Goal: Task Accomplishment & Management: Complete application form

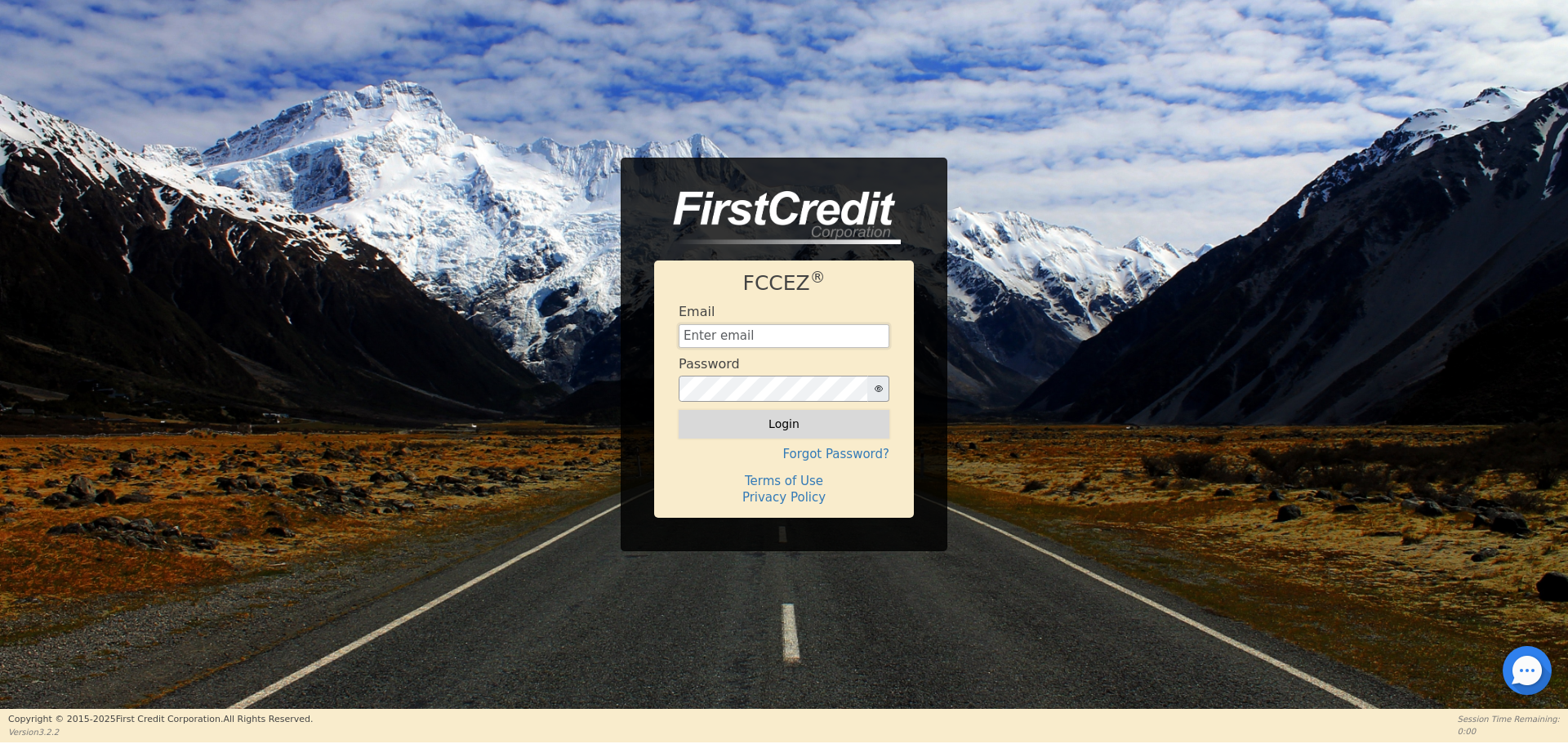
type input "[EMAIL_ADDRESS][DOMAIN_NAME]"
click at [855, 419] on button "Login" at bounding box center [783, 424] width 210 height 28
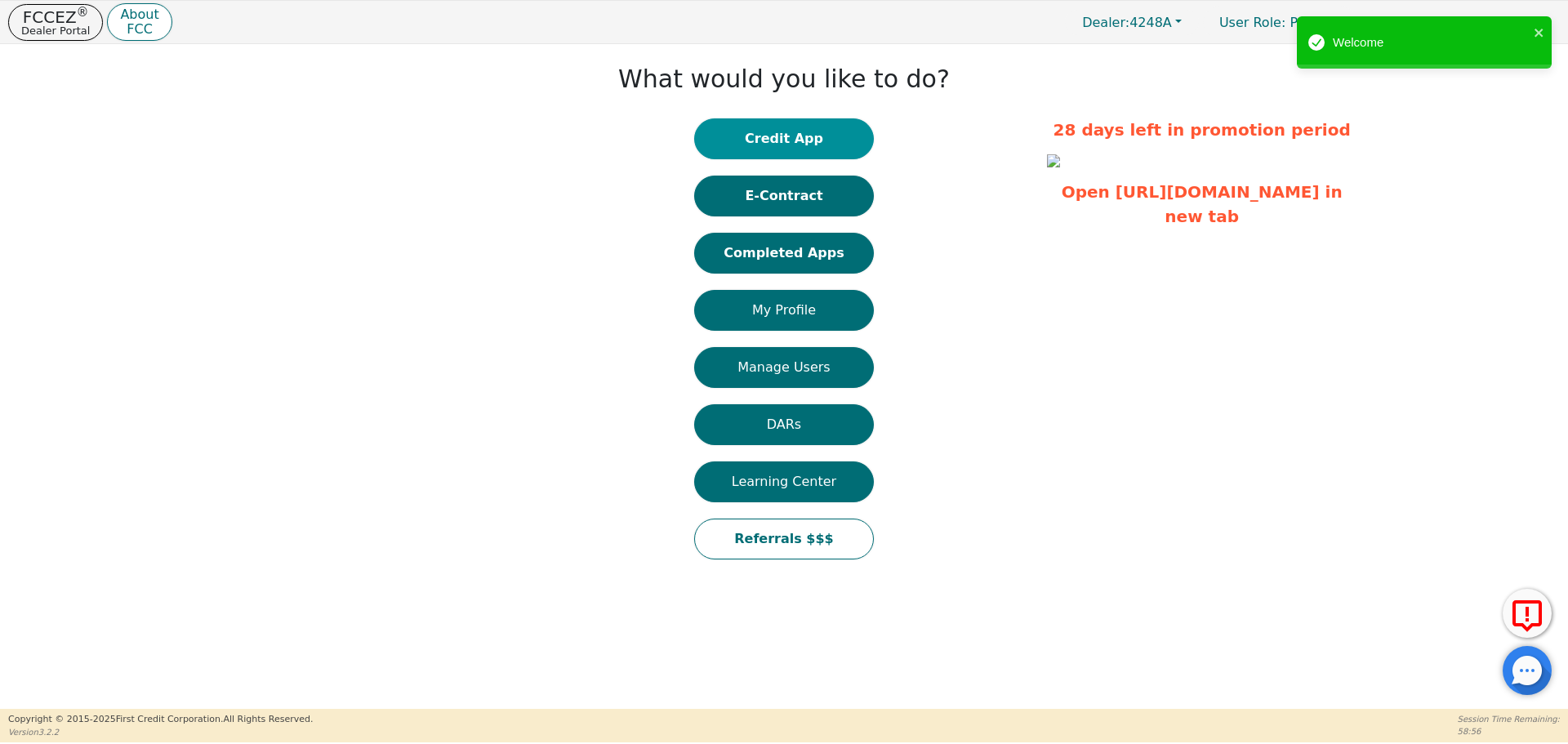
click at [786, 131] on button "Credit App" at bounding box center [783, 139] width 179 height 41
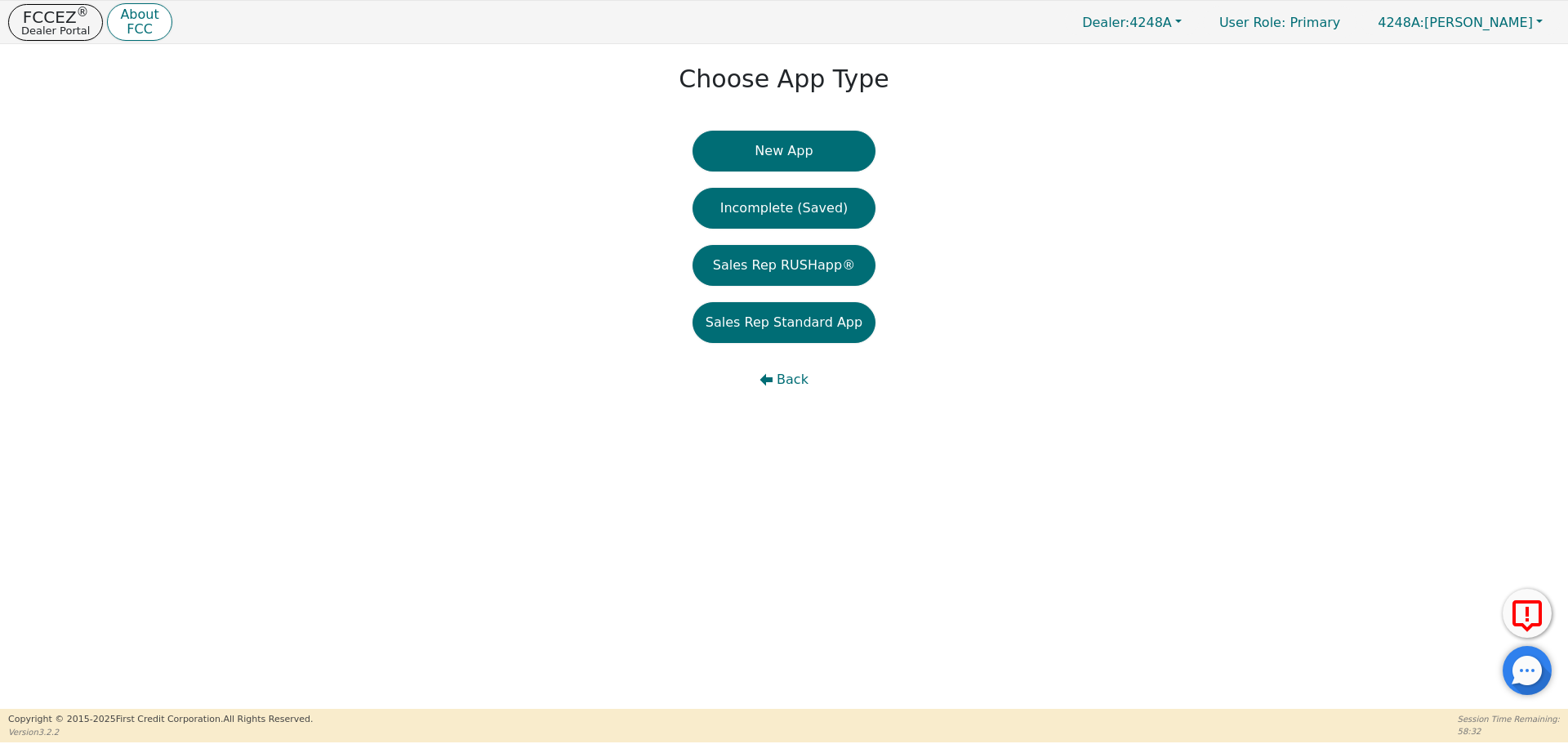
click at [786, 131] on button "New App" at bounding box center [783, 151] width 182 height 41
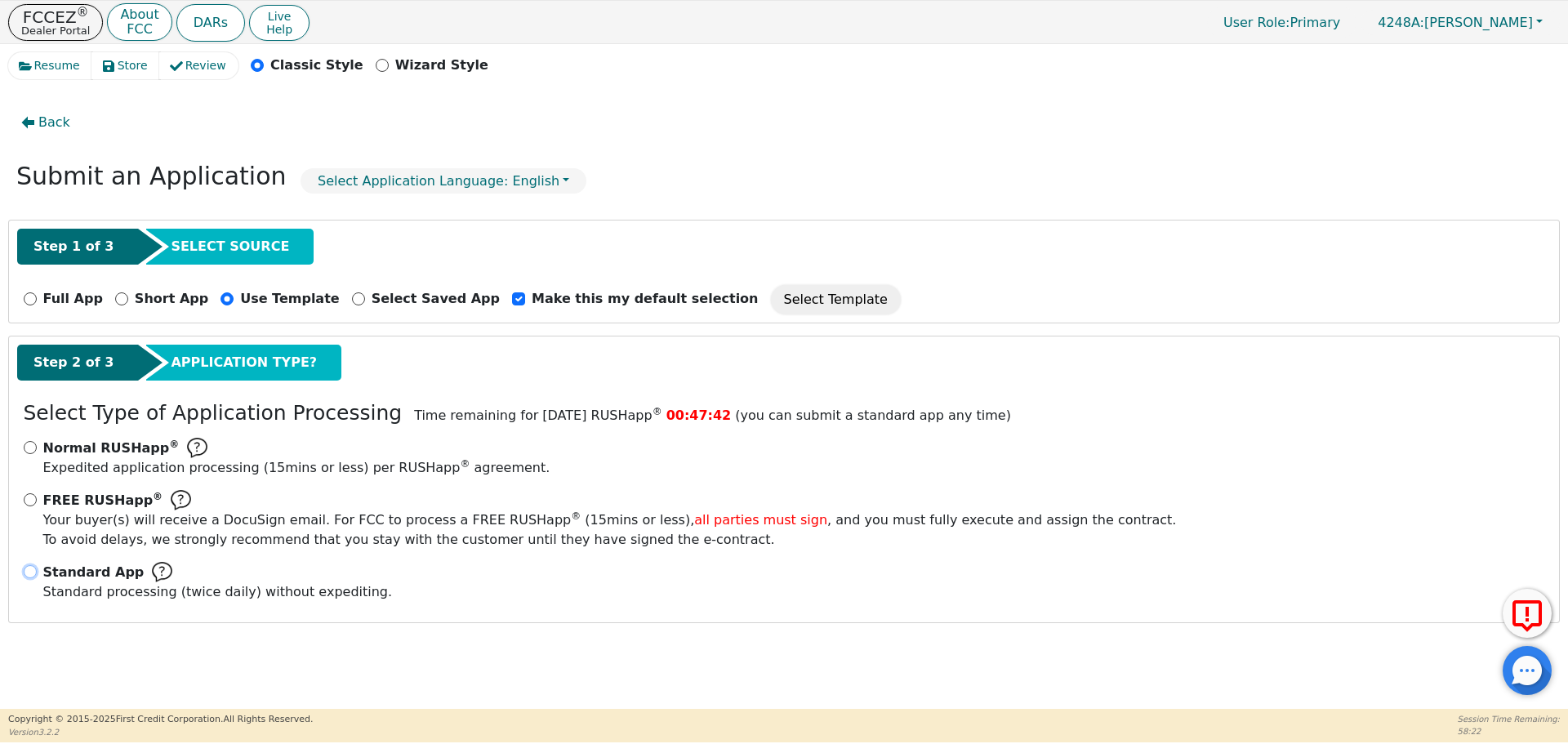
click at [30, 575] on input "Standard App Standard processing (twice daily) without expediting." at bounding box center [30, 571] width 13 height 13
radio input "true"
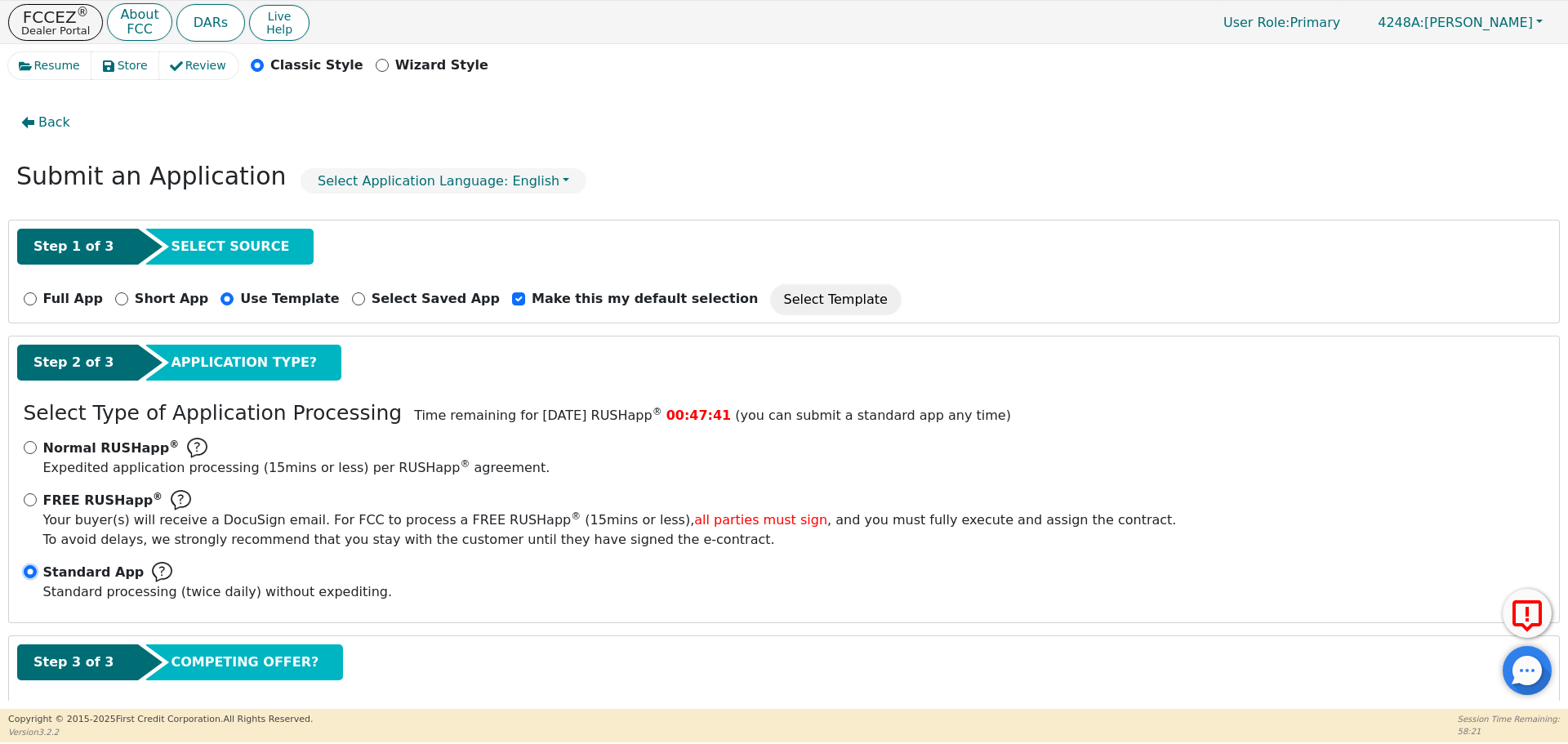
scroll to position [82, 0]
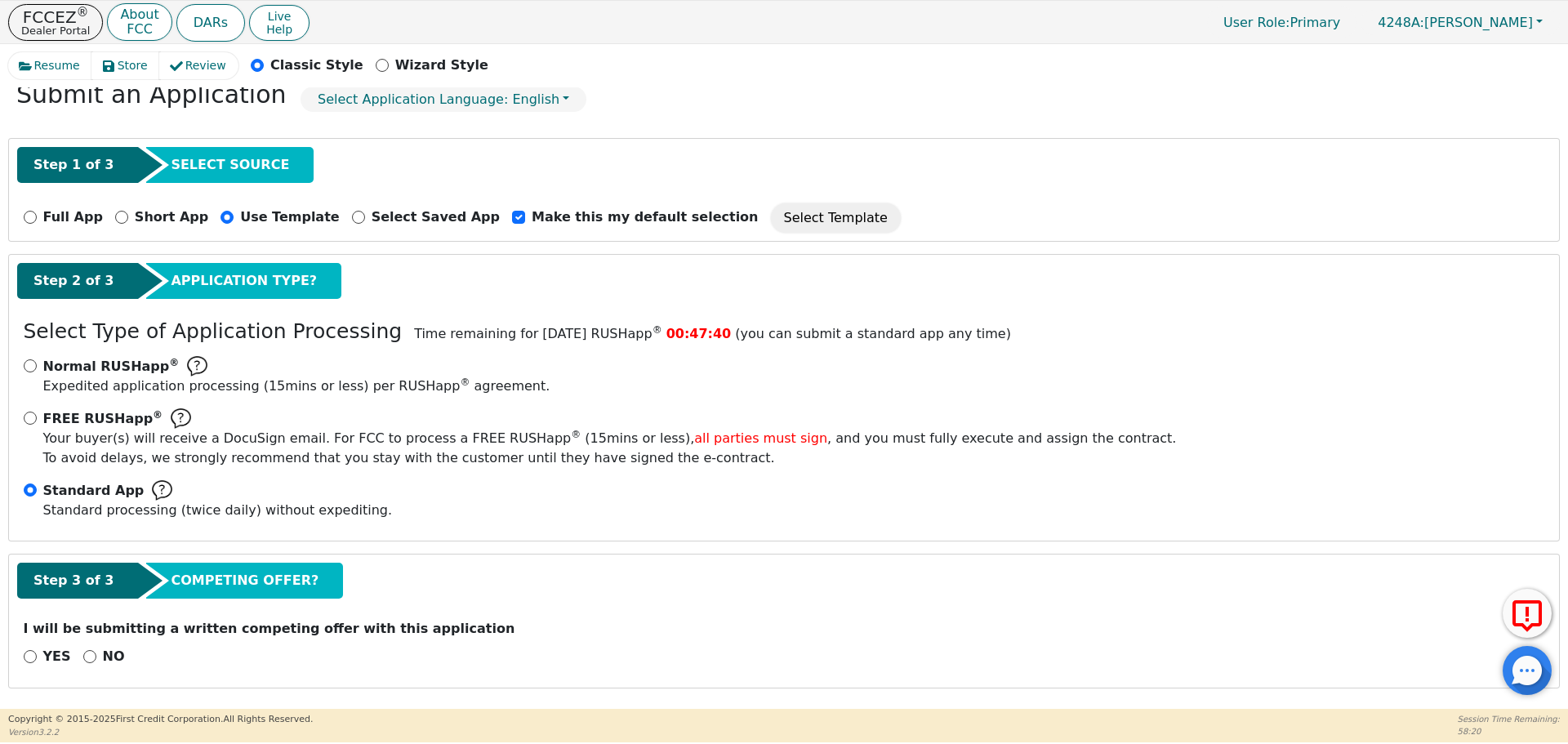
click at [91, 651] on div "NO" at bounding box center [104, 656] width 42 height 20
click at [88, 656] on input "NO" at bounding box center [90, 656] width 13 height 13
radio input "true"
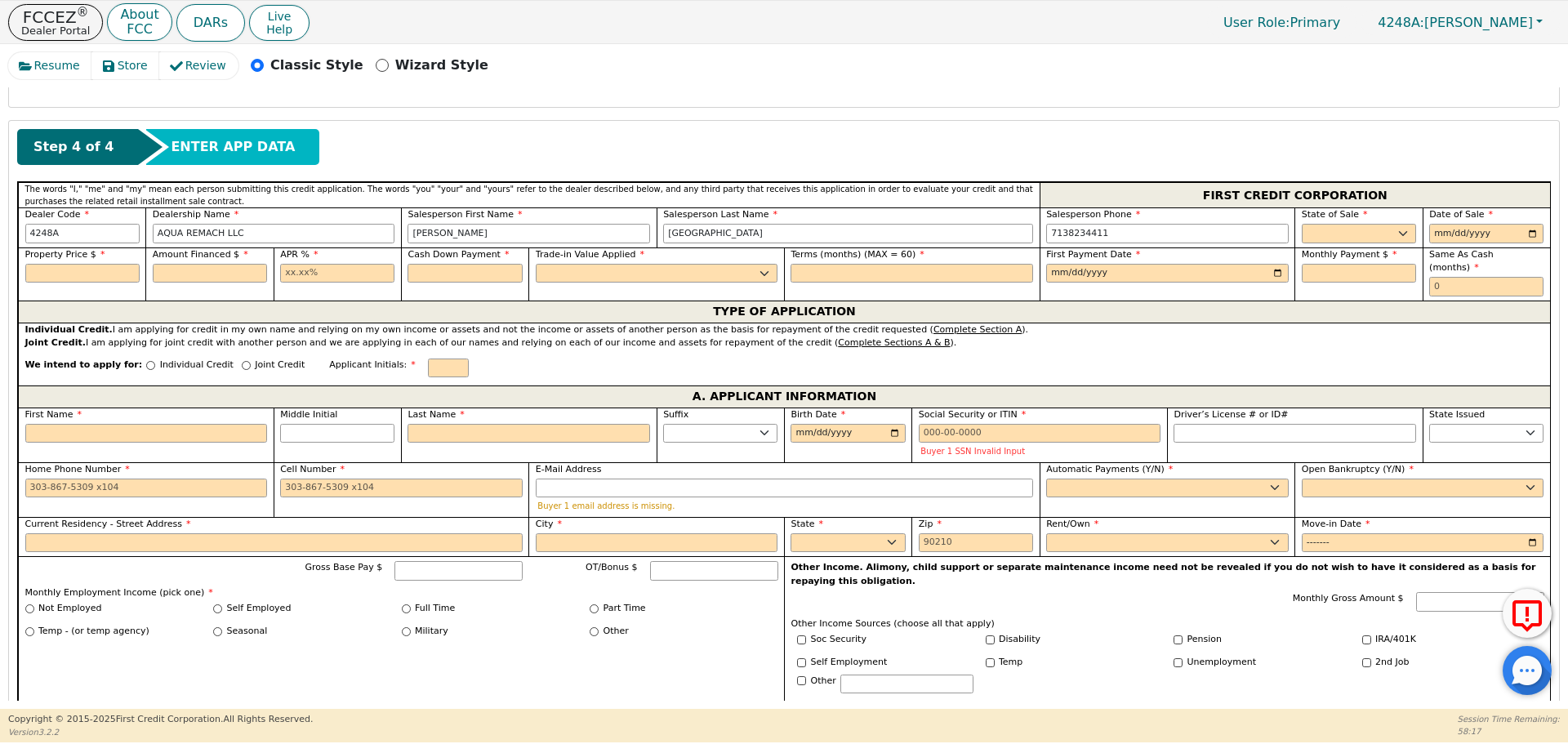
scroll to position [661, 0]
click at [1324, 241] on select "AK AL AR AZ CA CO CT DC DE FL [GEOGRAPHIC_DATA] HI IA ID IL IN KS [GEOGRAPHIC_D…" at bounding box center [1358, 235] width 115 height 20
select select "[GEOGRAPHIC_DATA]"
click at [1301, 225] on select "AK AL AR AZ CA CO CT DC DE FL [GEOGRAPHIC_DATA] HI IA ID IL IN KS [GEOGRAPHIC_D…" at bounding box center [1358, 235] width 115 height 20
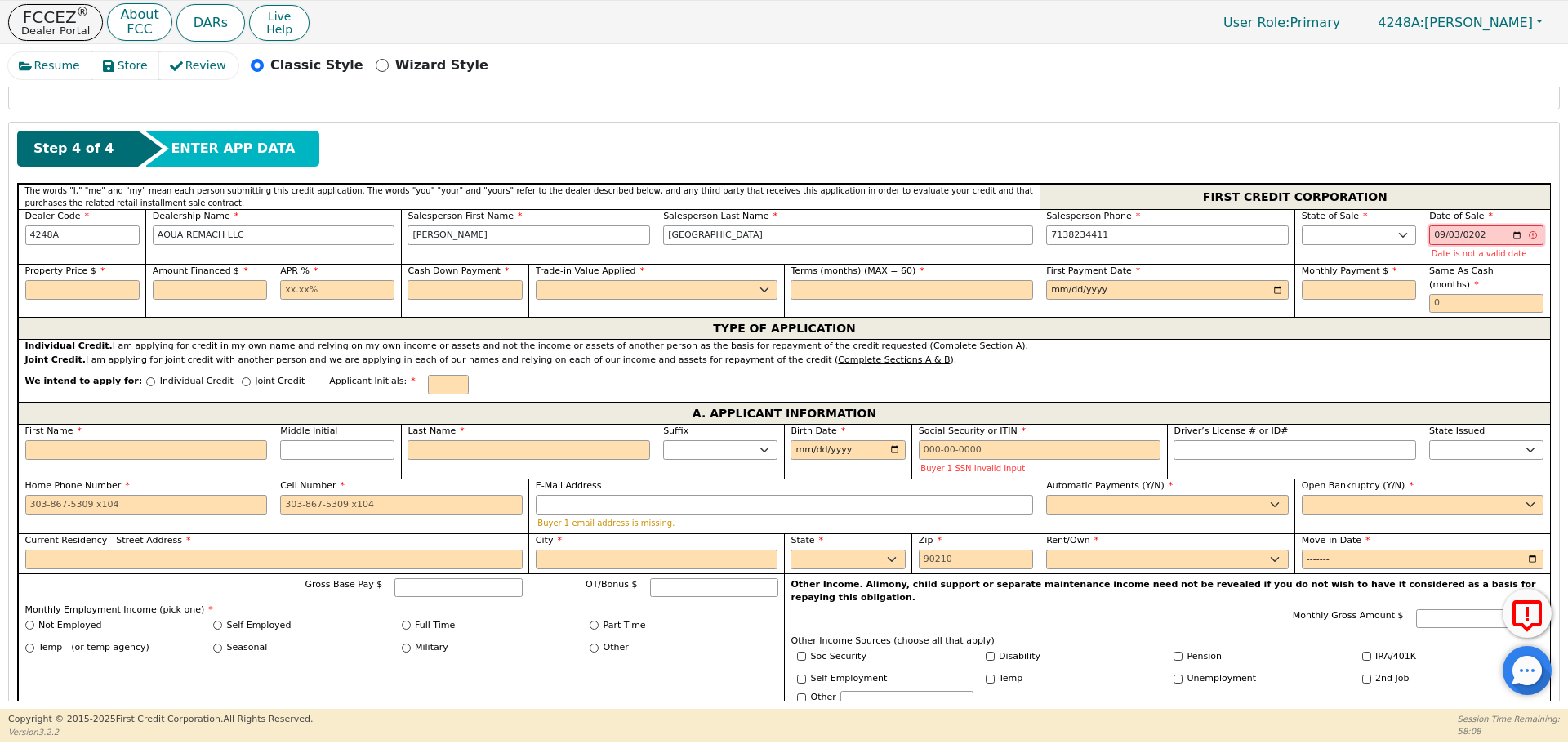
type input "[DATE]"
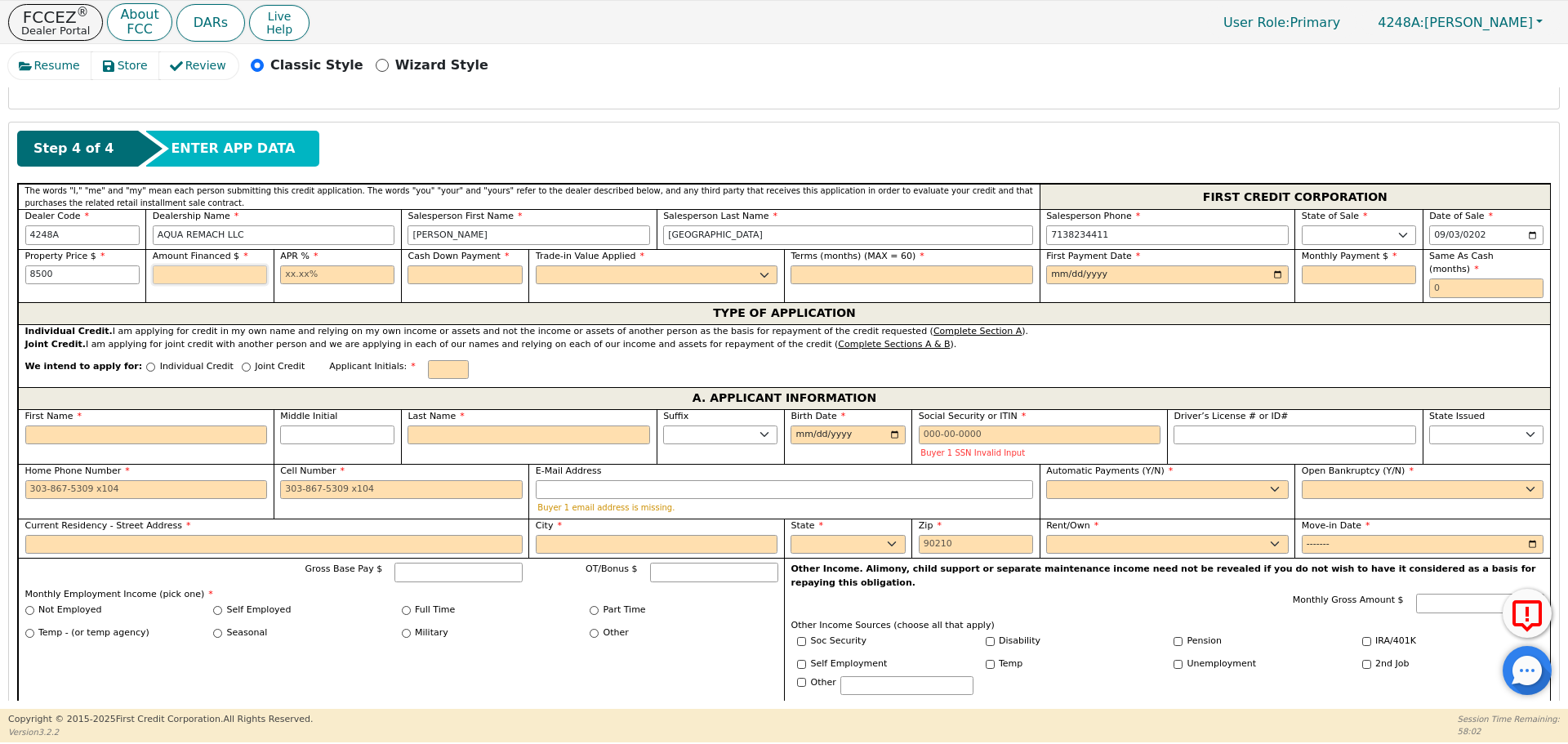
type input "8500.00"
type input "17.99"
type input "0.00"
select select "n"
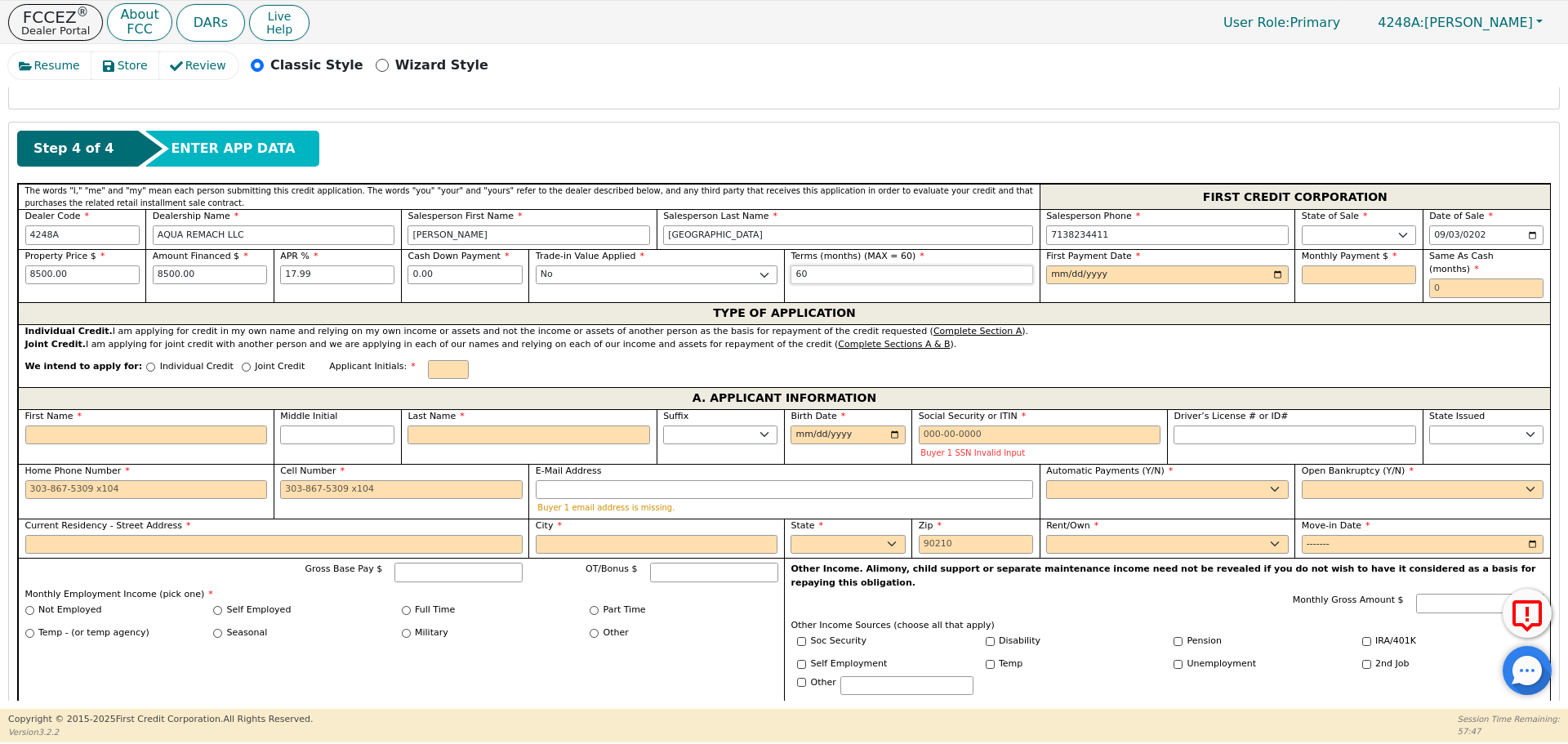
type input "60"
type input "[DATE]"
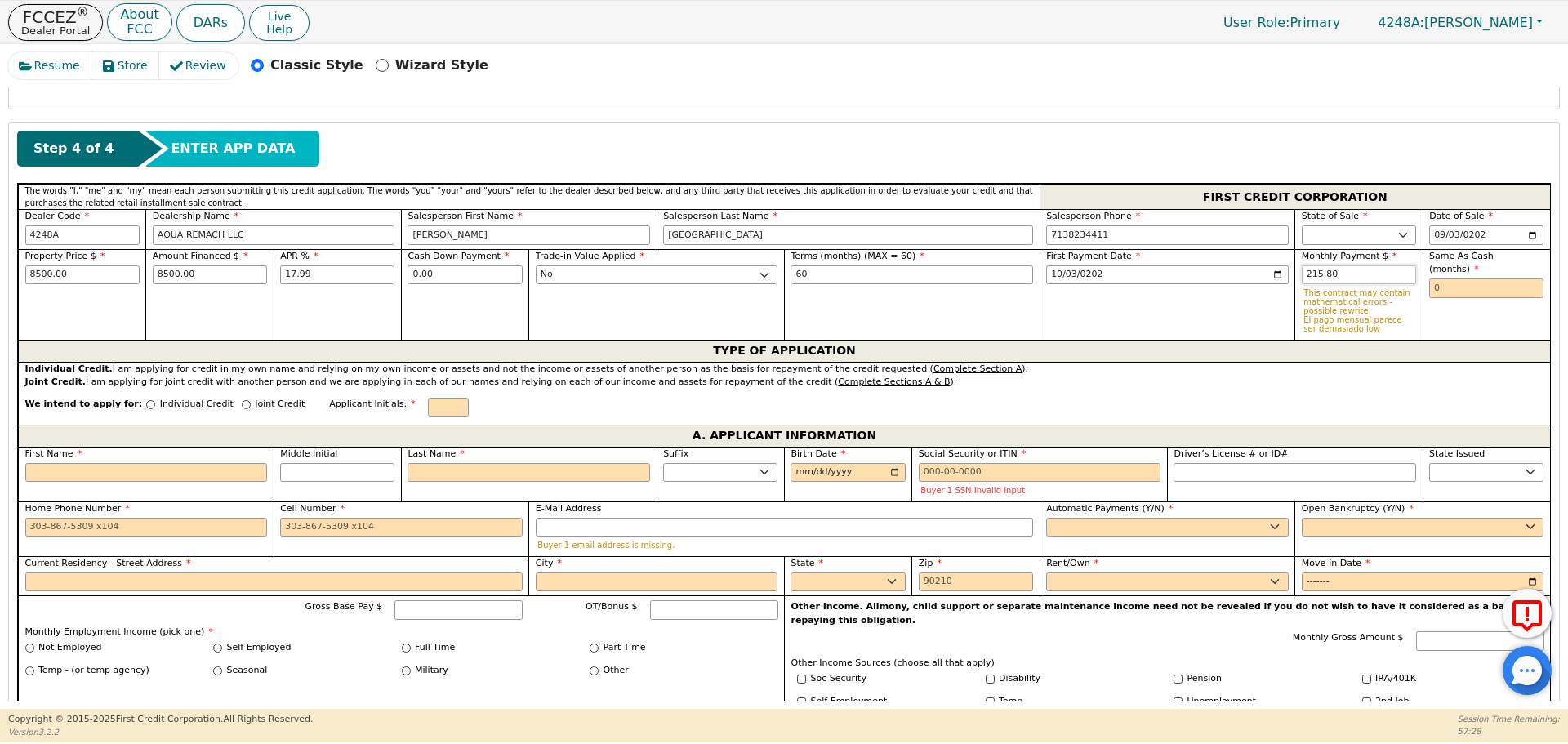
type input "215.80"
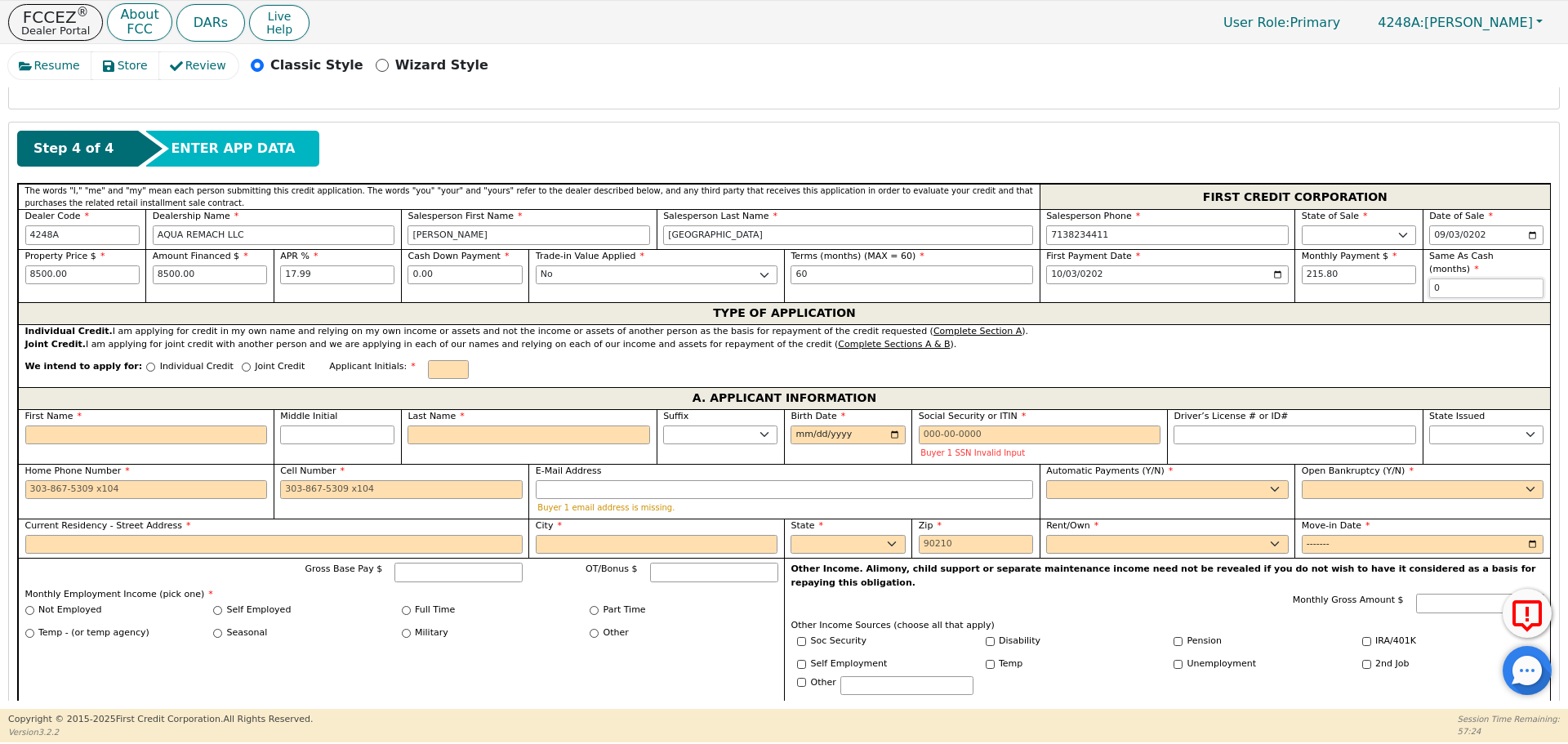
type input "0"
click at [146, 363] on input "Individual Credit" at bounding box center [151, 367] width 9 height 9
radio input "true"
click at [176, 426] on input "First Name" at bounding box center [146, 435] width 242 height 20
type input "E"
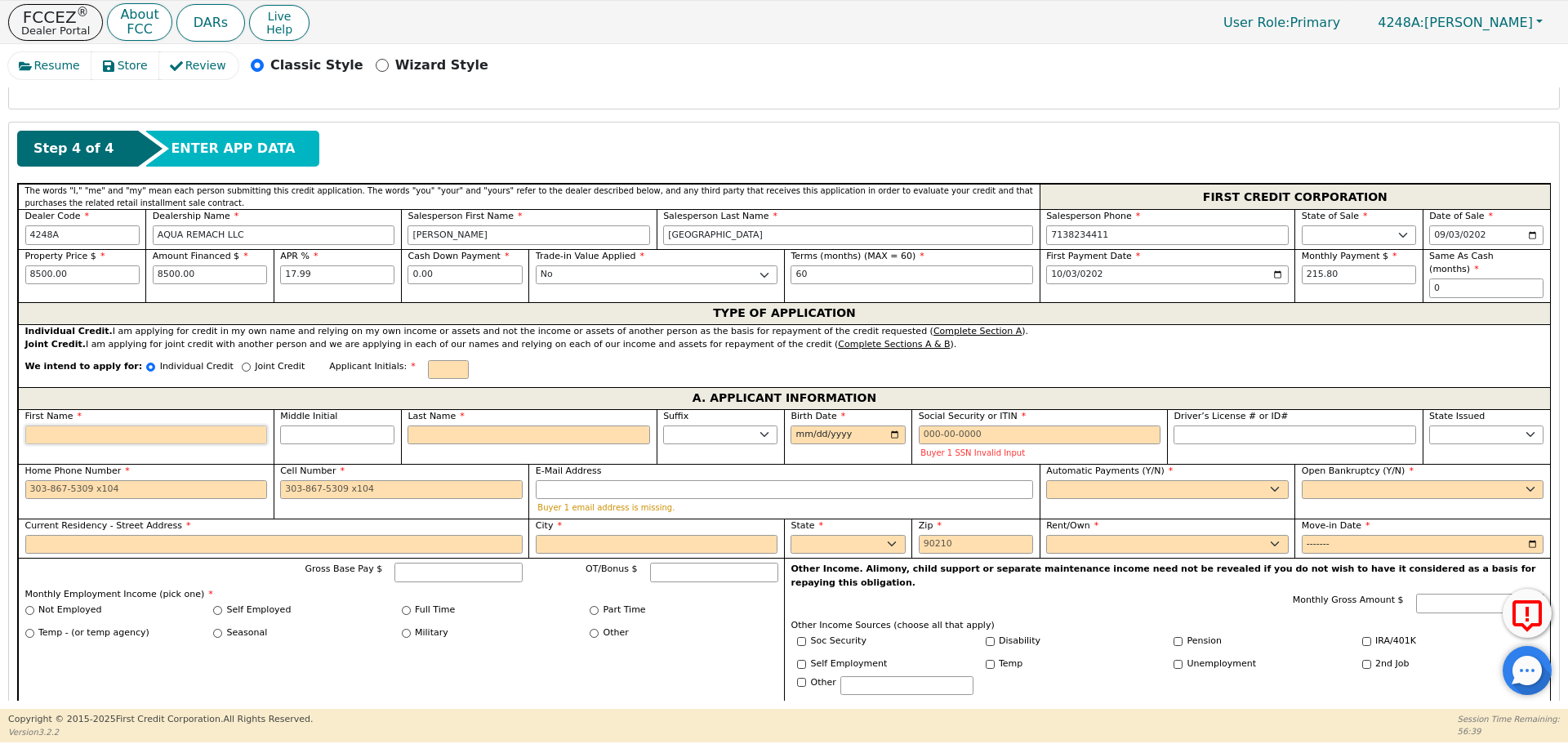
type input "E"
type input "Ed"
type input "[PERSON_NAME]"
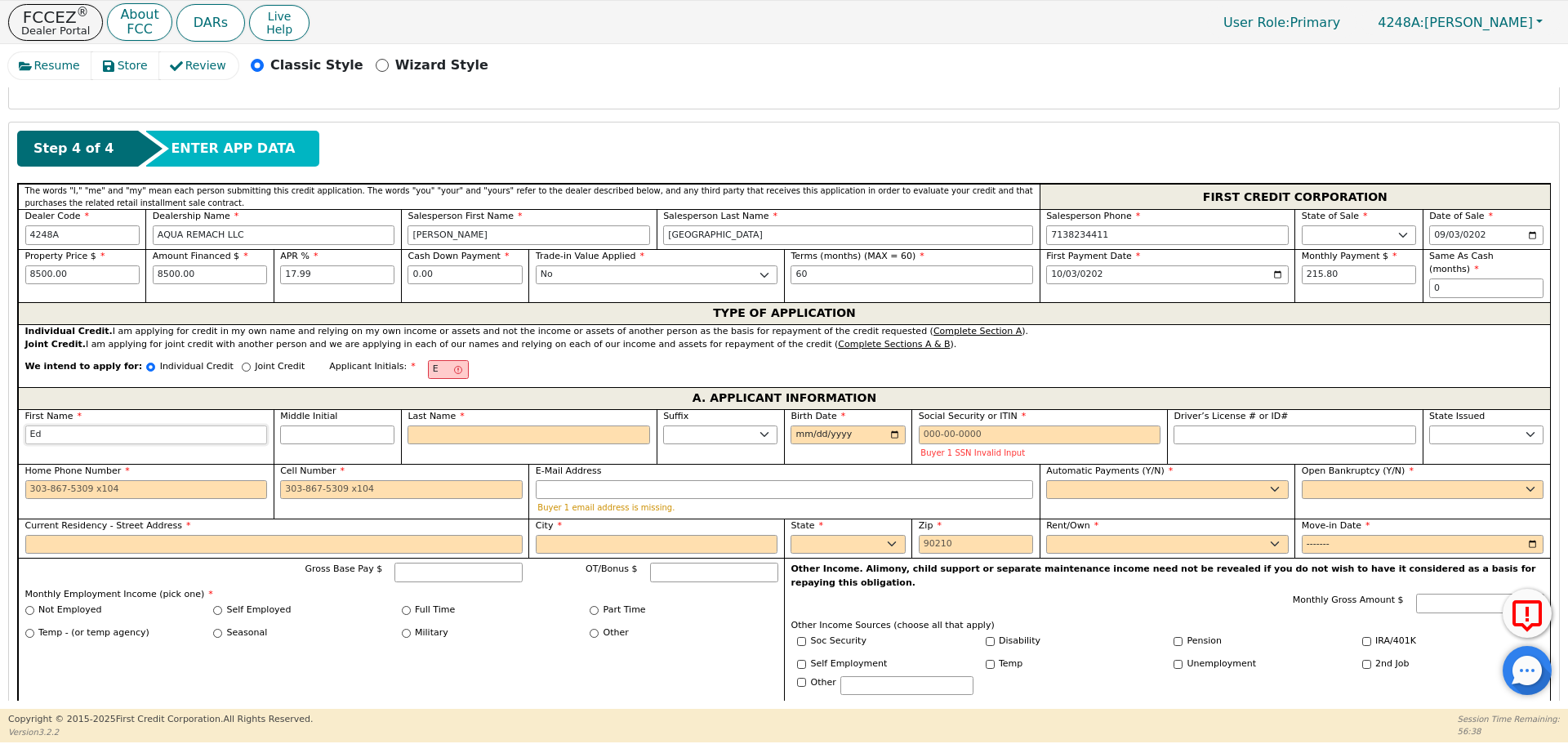
type input "[PERSON_NAME]"
type input "Edwi"
type input "[PERSON_NAME]"
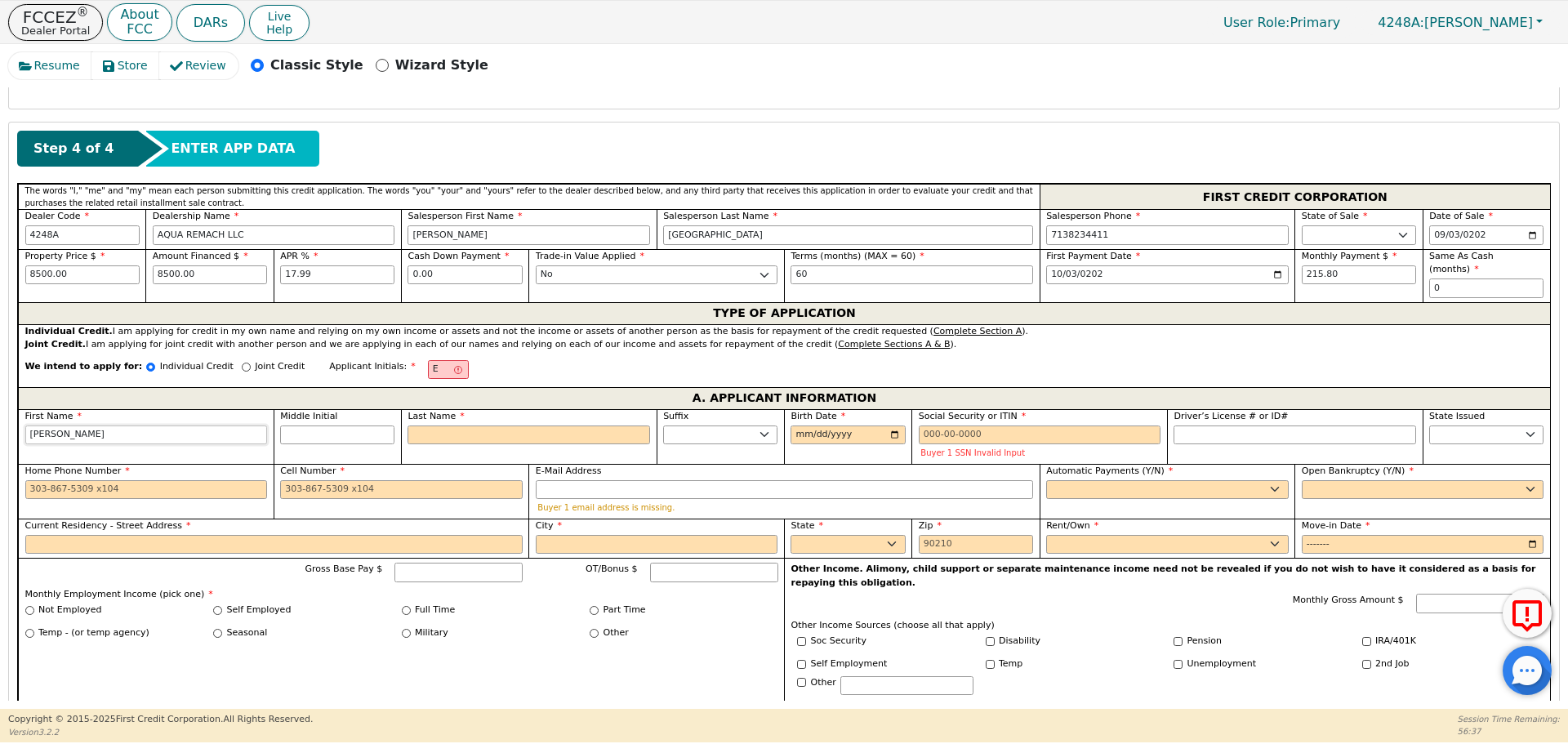
type input "[PERSON_NAME]"
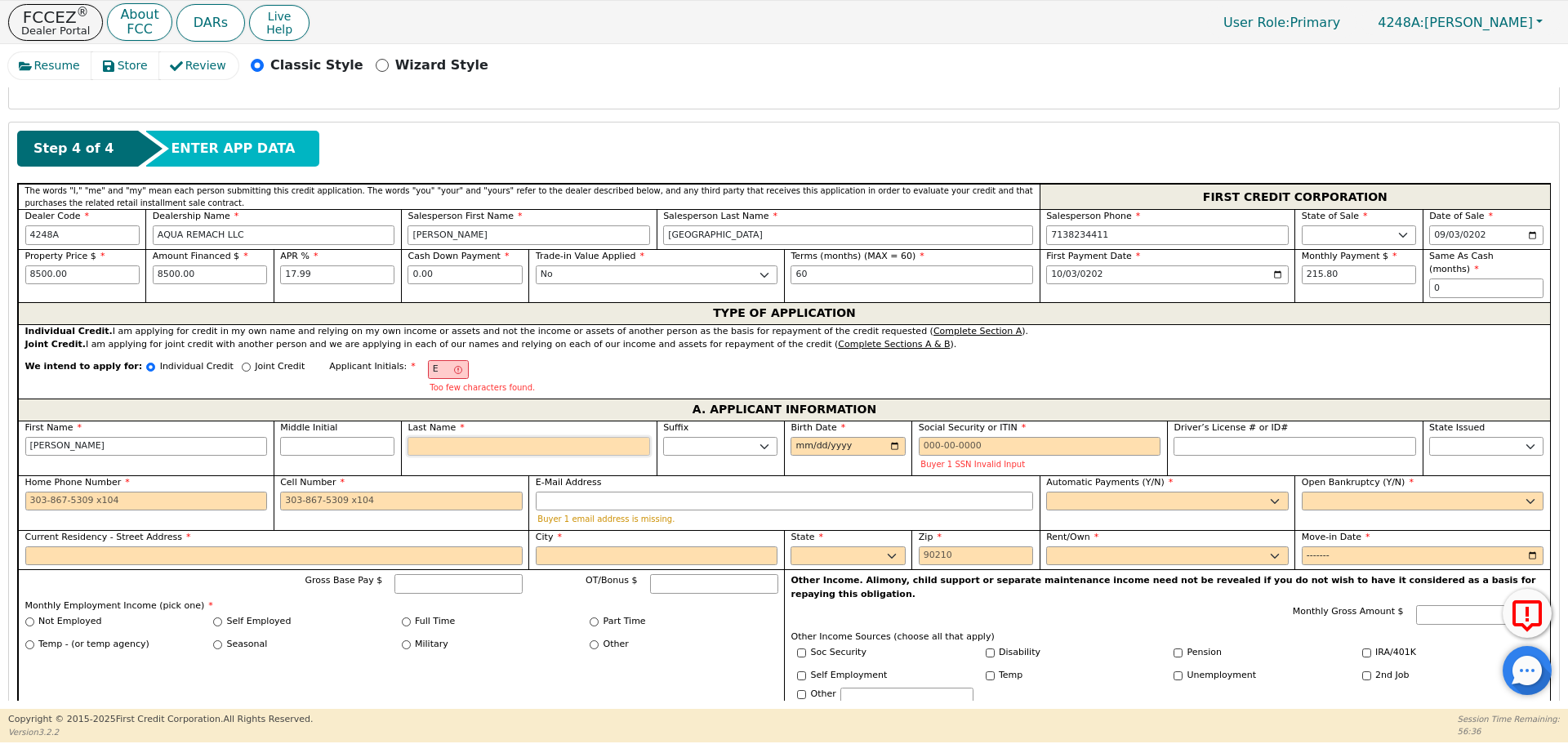
type input "EG"
type input "G"
type input "[PERSON_NAME]"
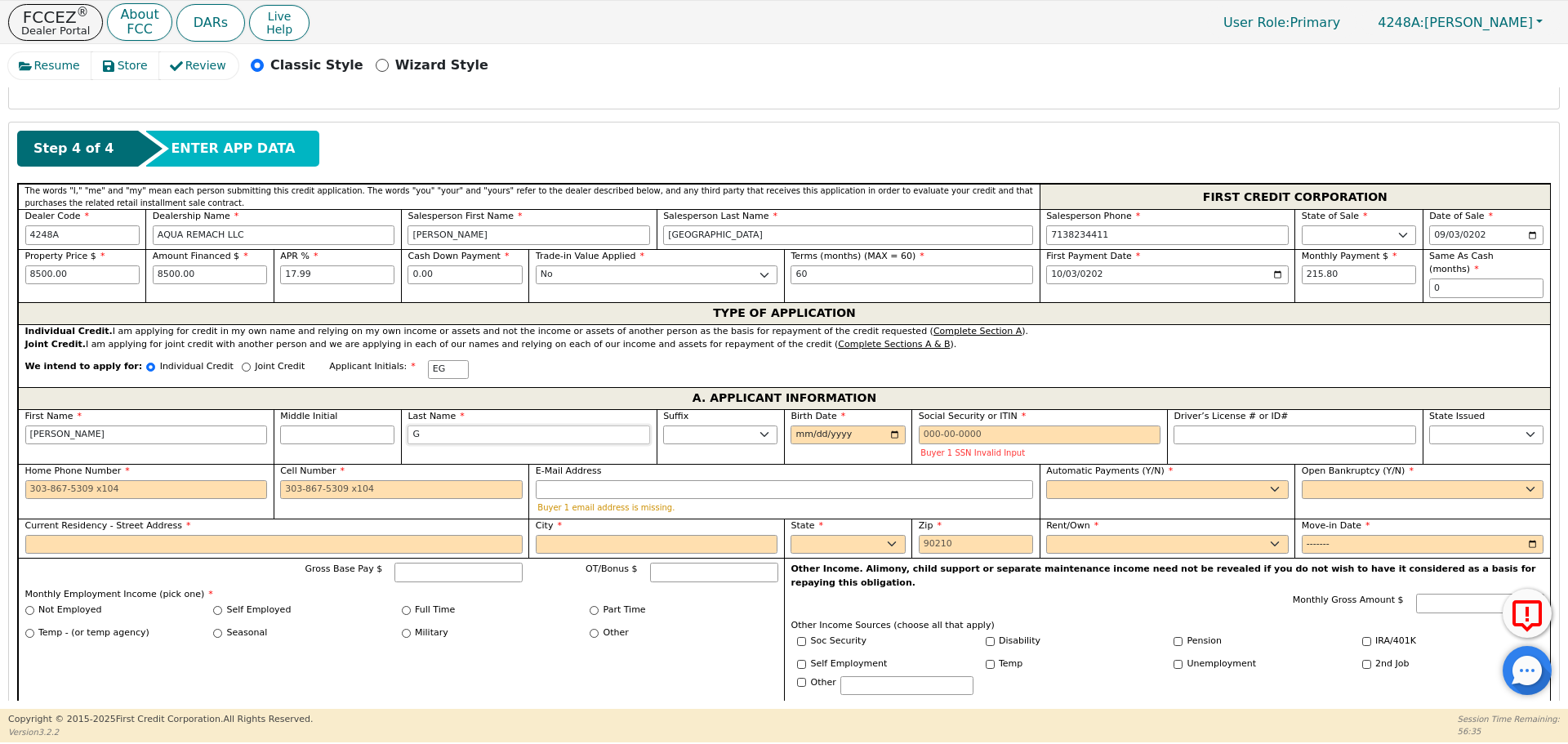
type input "Go"
type input "[PERSON_NAME]"
type input "Gom"
type input "[PERSON_NAME]"
type input "Gome"
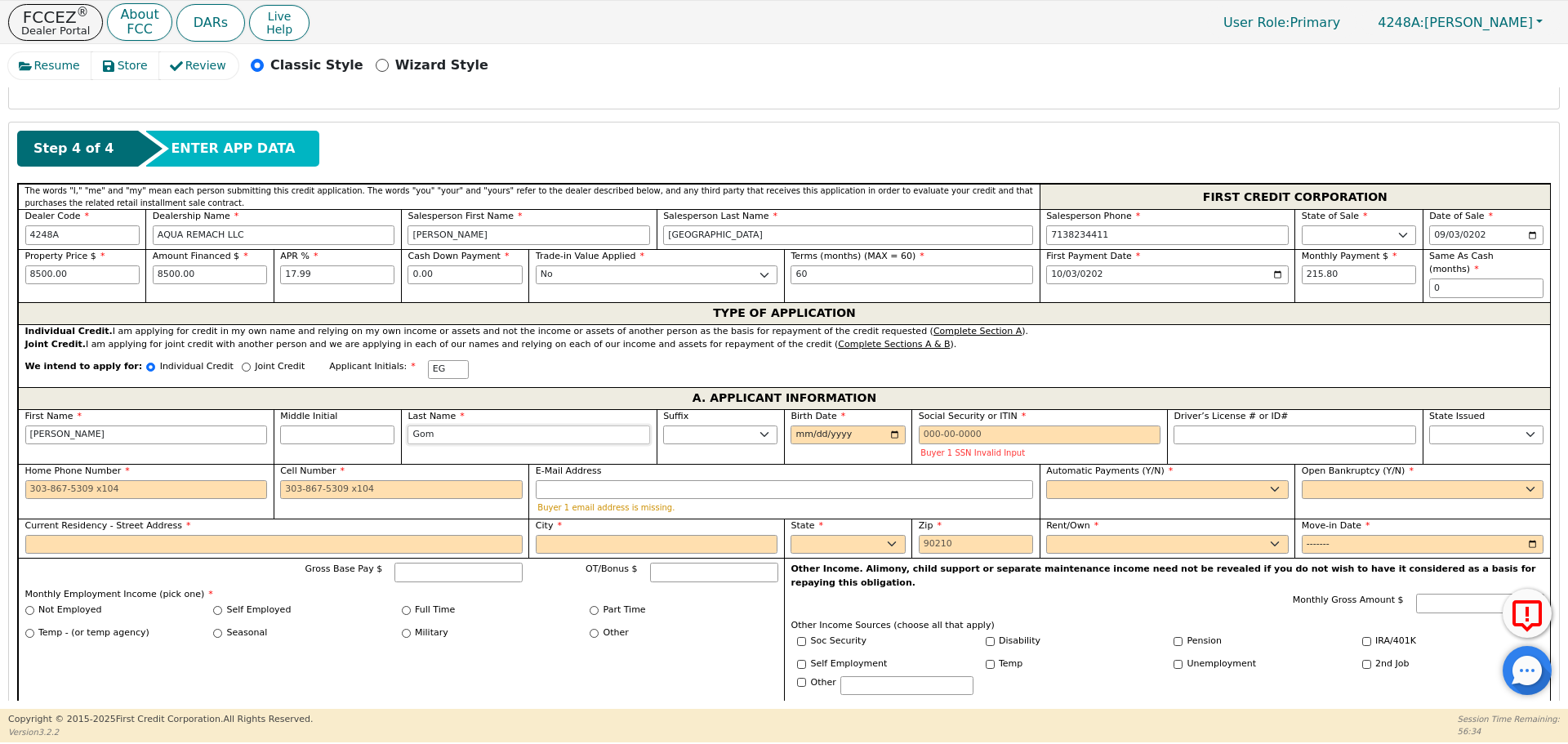
type input "[PERSON_NAME]"
type input "[DATE]"
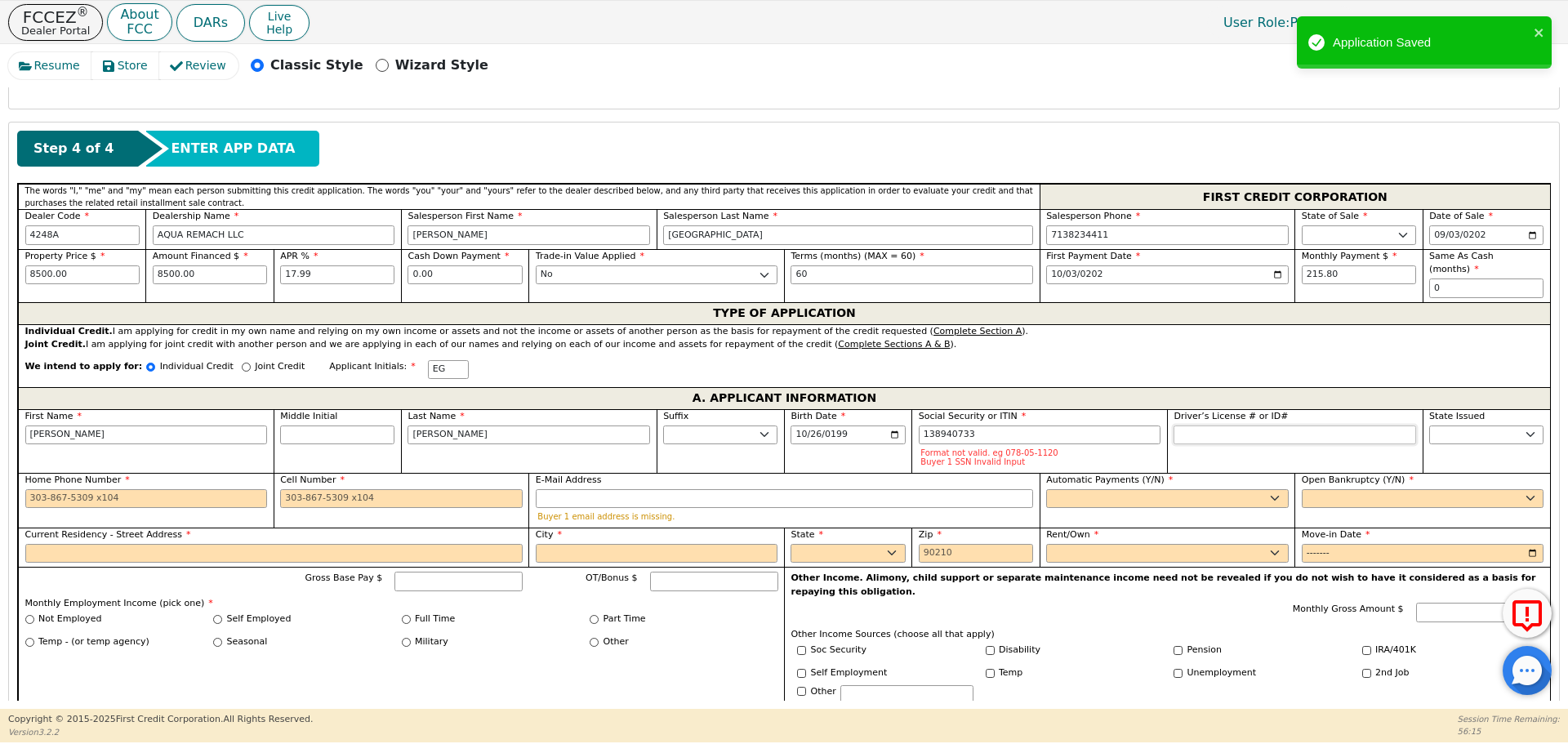
type input "***-**-0733"
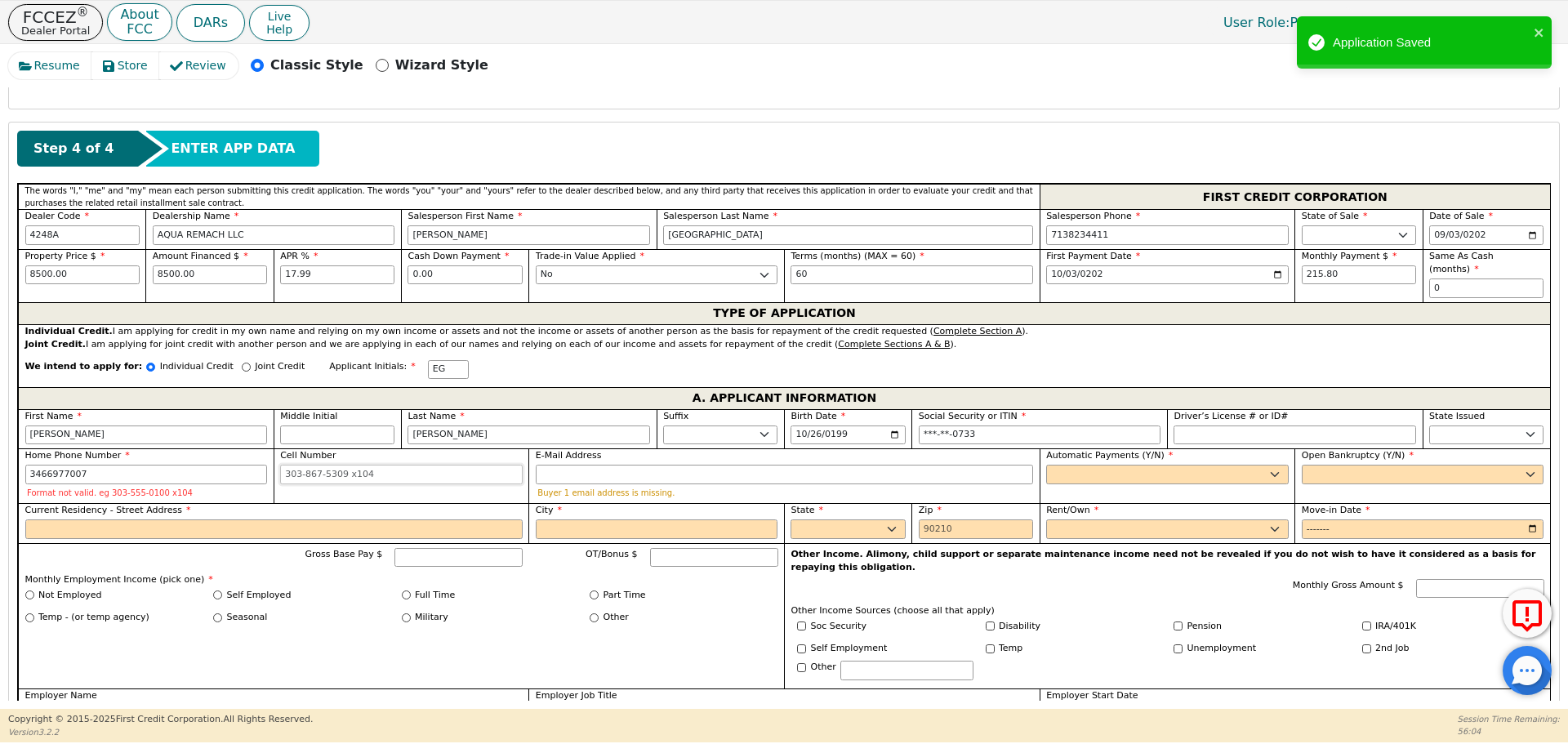
type input "[PHONE_NUMBER]"
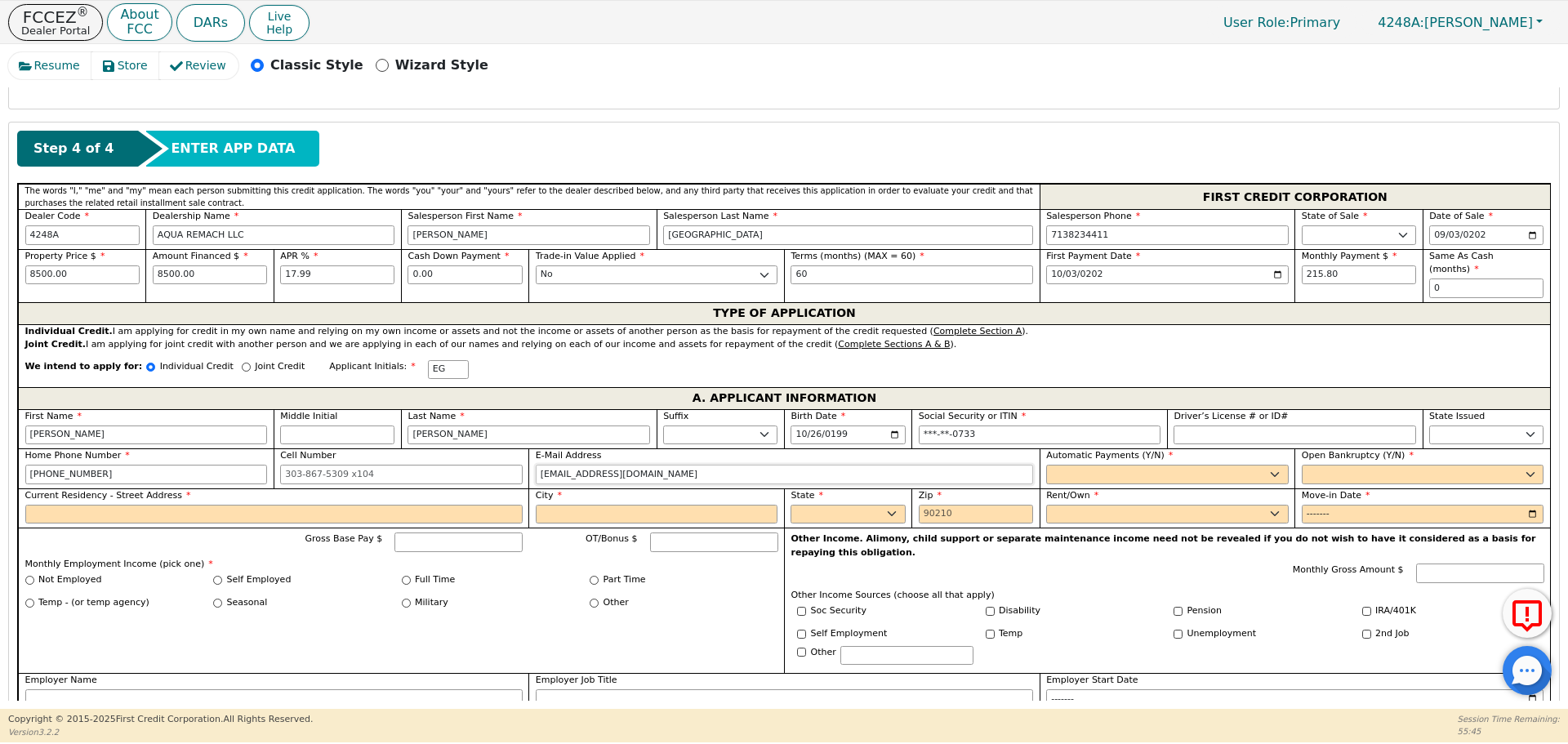
type input "[EMAIL_ADDRESS][DOMAIN_NAME]"
select select "y"
type input "[PERSON_NAME]"
select select "n"
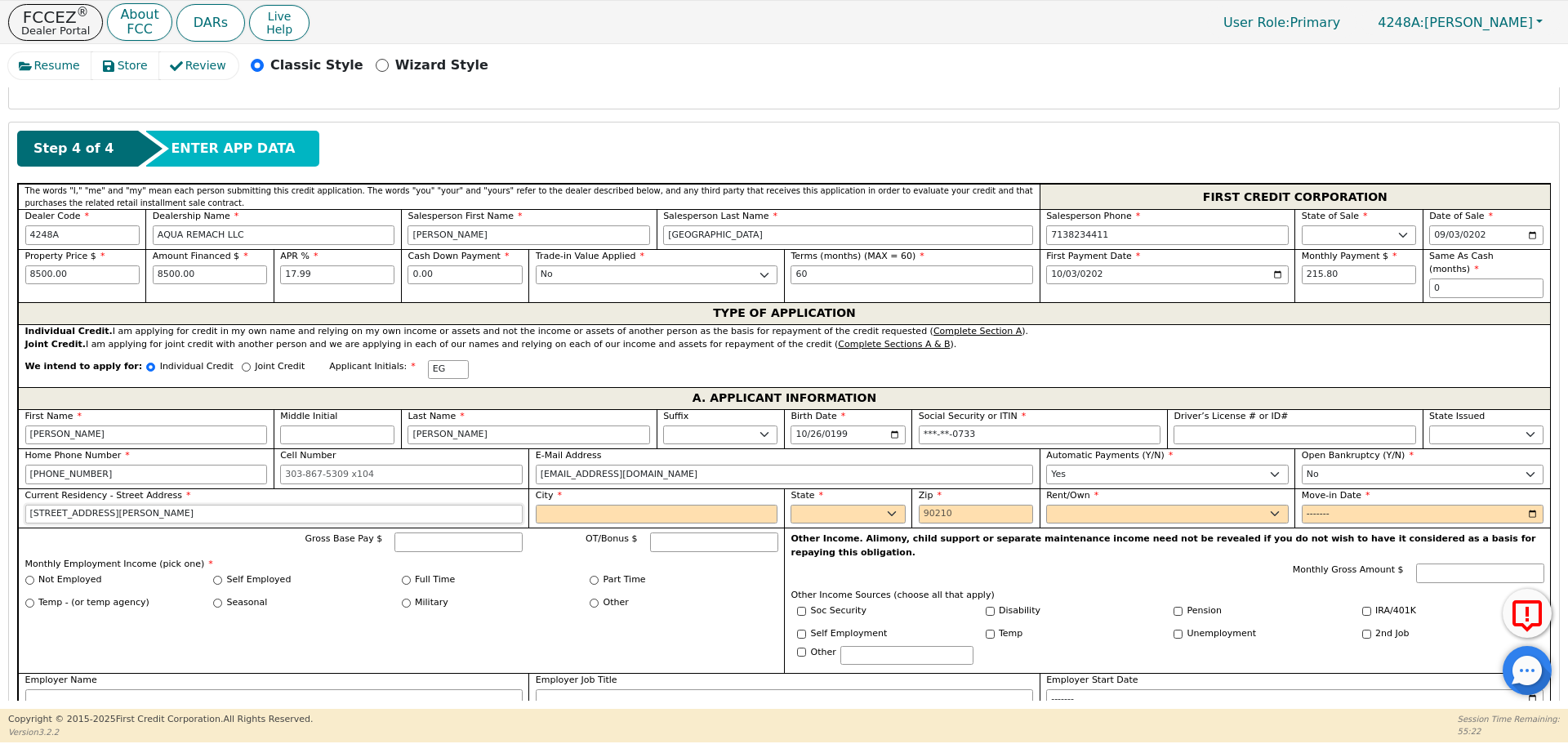
type input "[STREET_ADDRESS][PERSON_NAME]"
type input "Katy"
select select "[GEOGRAPHIC_DATA]"
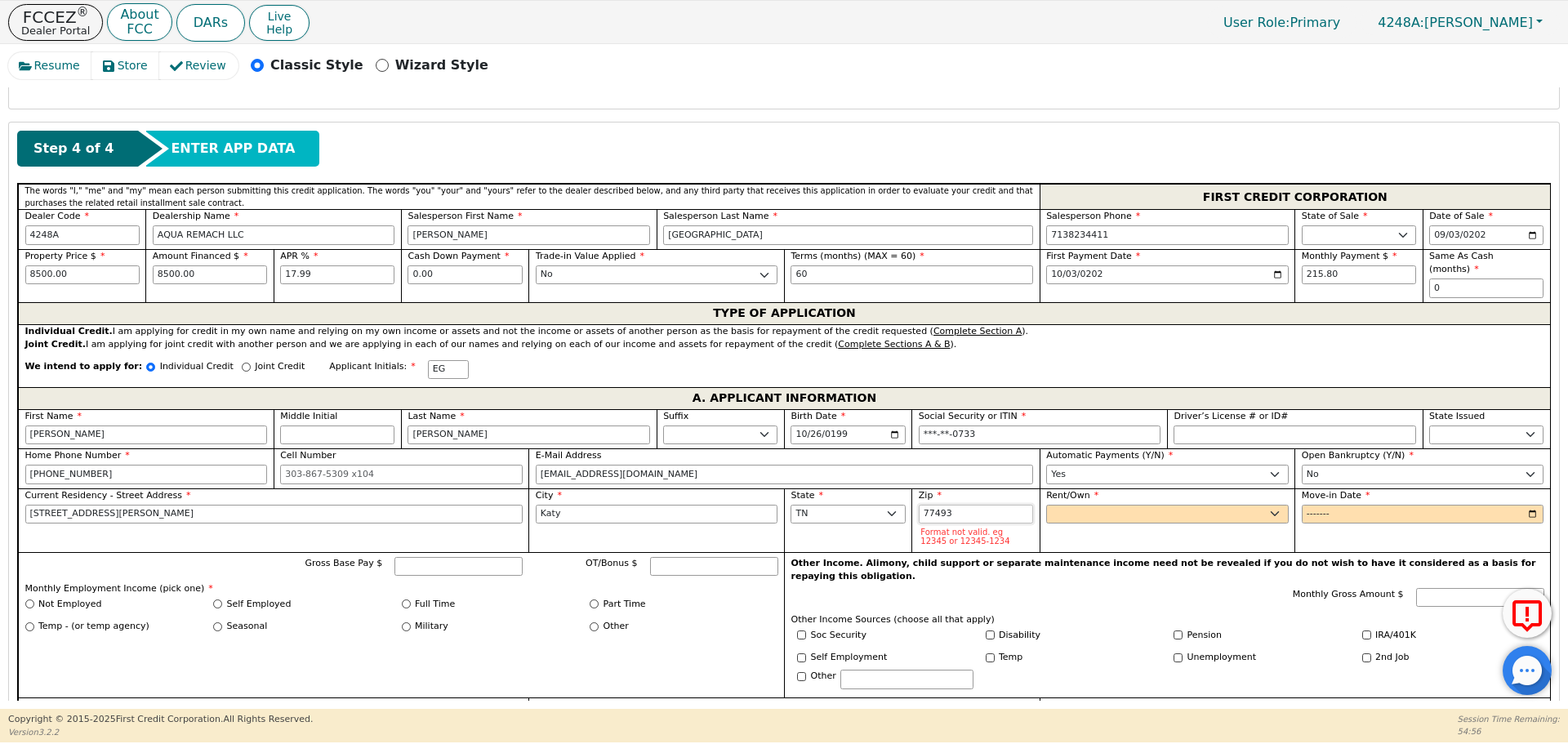
type input "77493"
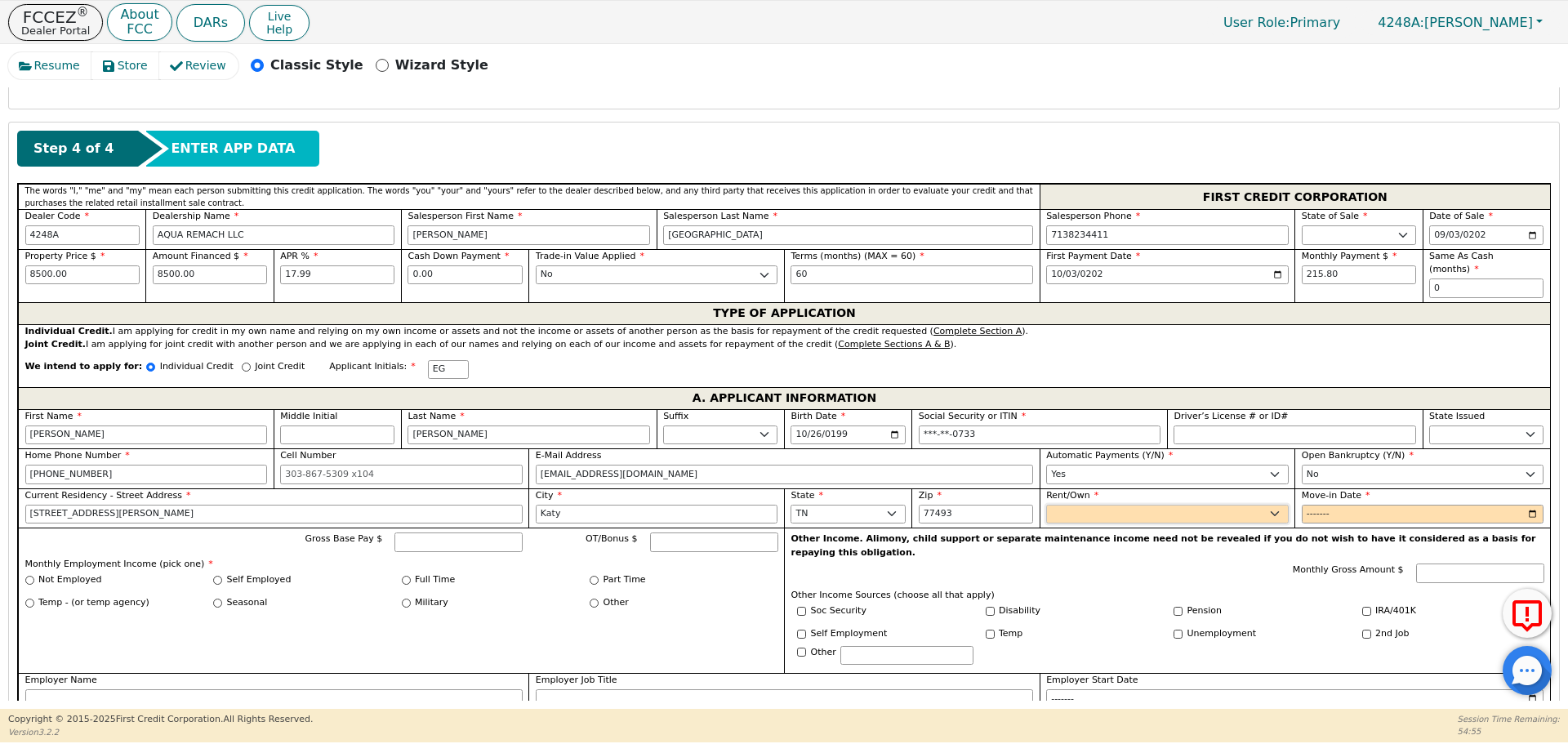
select select "Own"
type input "2022-01"
click at [449, 534] on input "Gross Base Pay $" at bounding box center [458, 543] width 128 height 20
type input "4500"
click at [402, 575] on input "Full Time" at bounding box center [406, 579] width 9 height 9
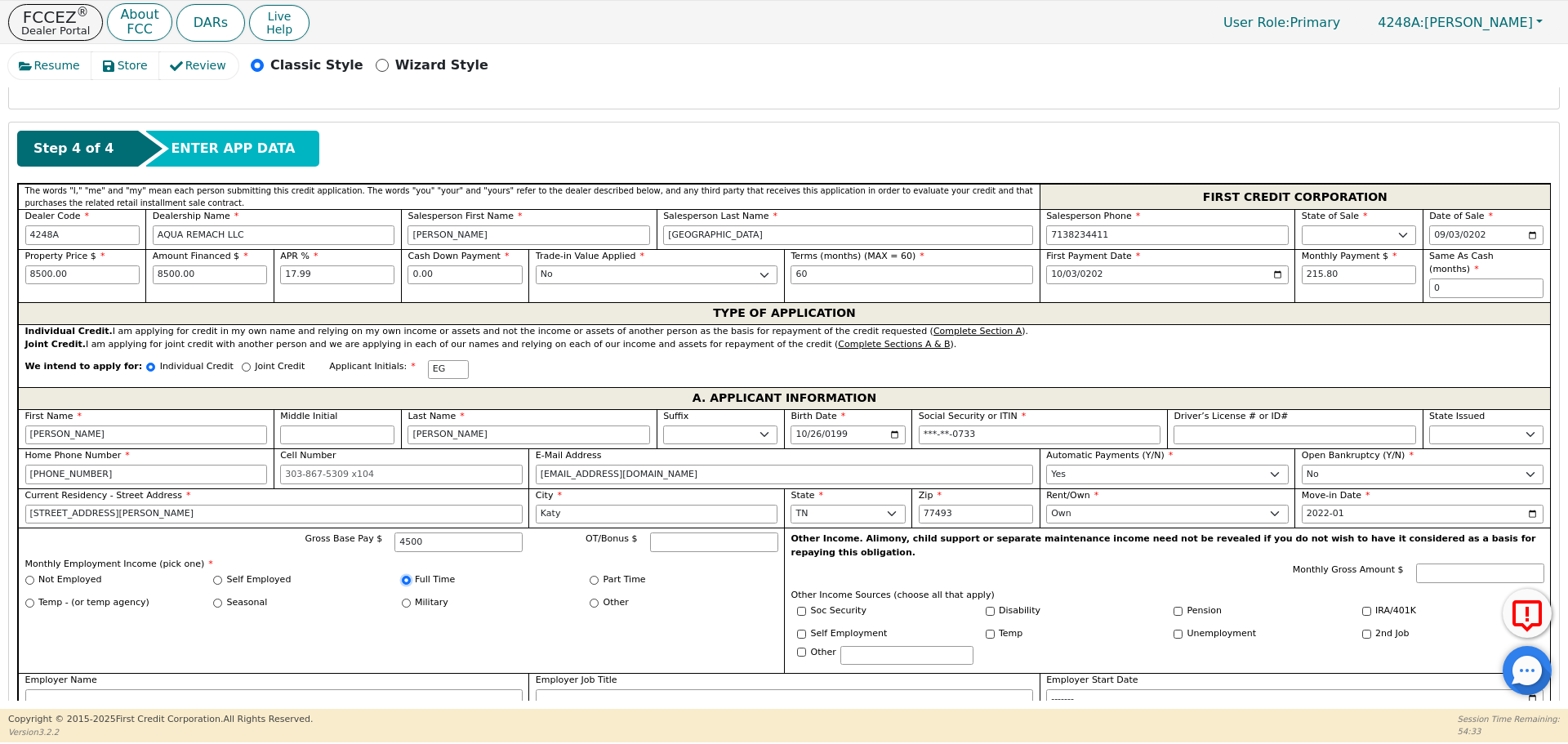
radio input "true"
type input "4500.00"
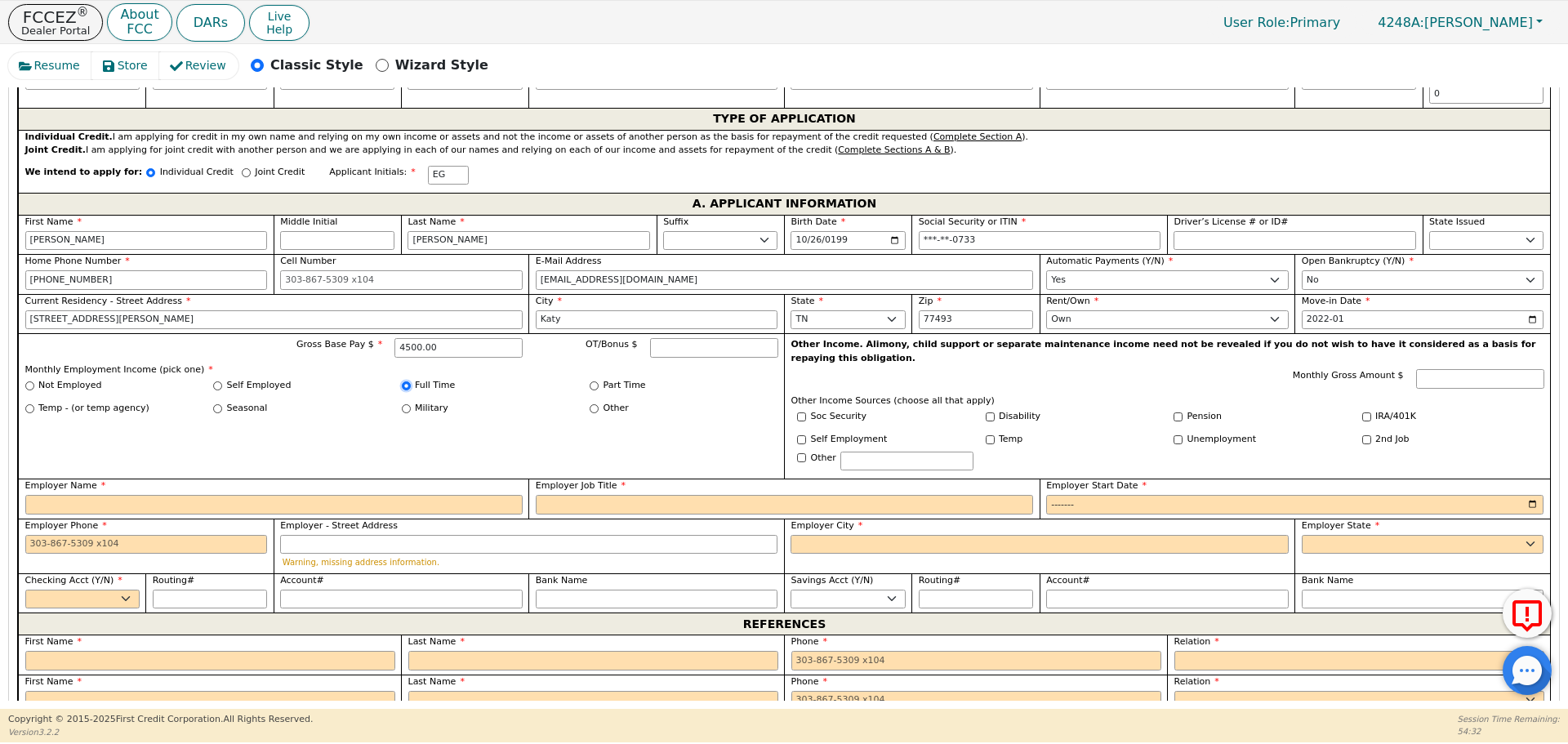
scroll to position [872, 0]
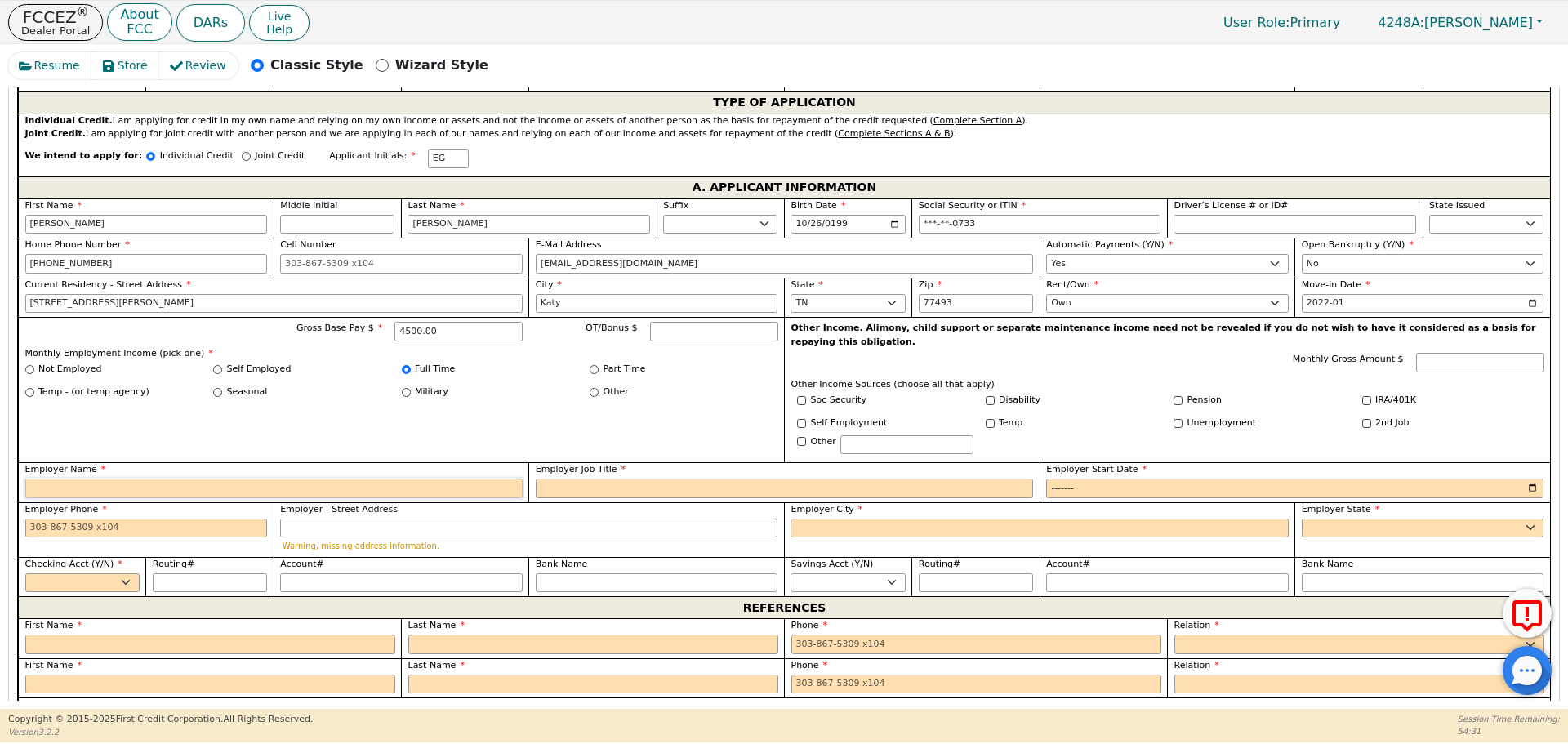
click at [366, 479] on input "Employer Name" at bounding box center [274, 489] width 498 height 20
type input "[PERSON_NAME] health tech"
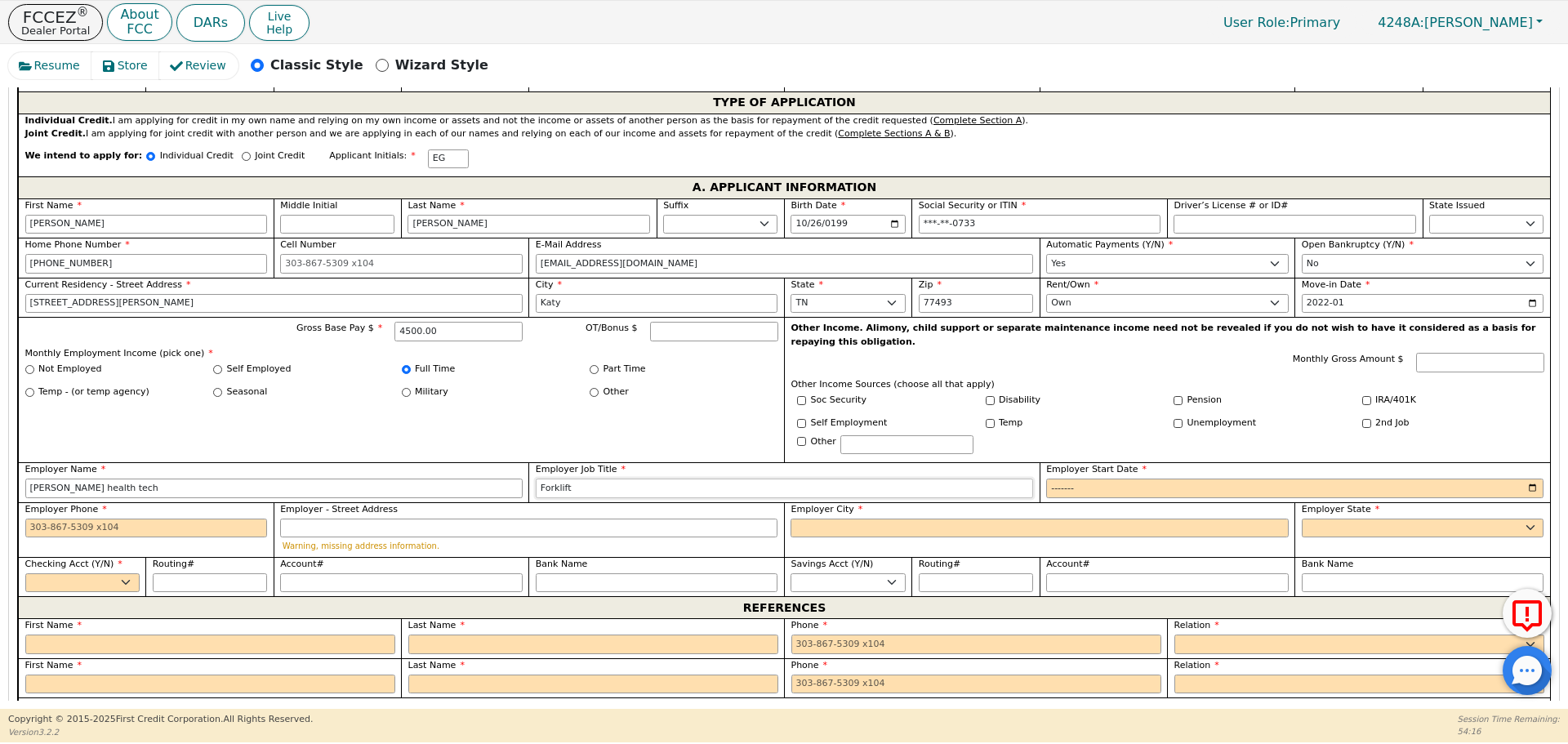
type input "Forklift"
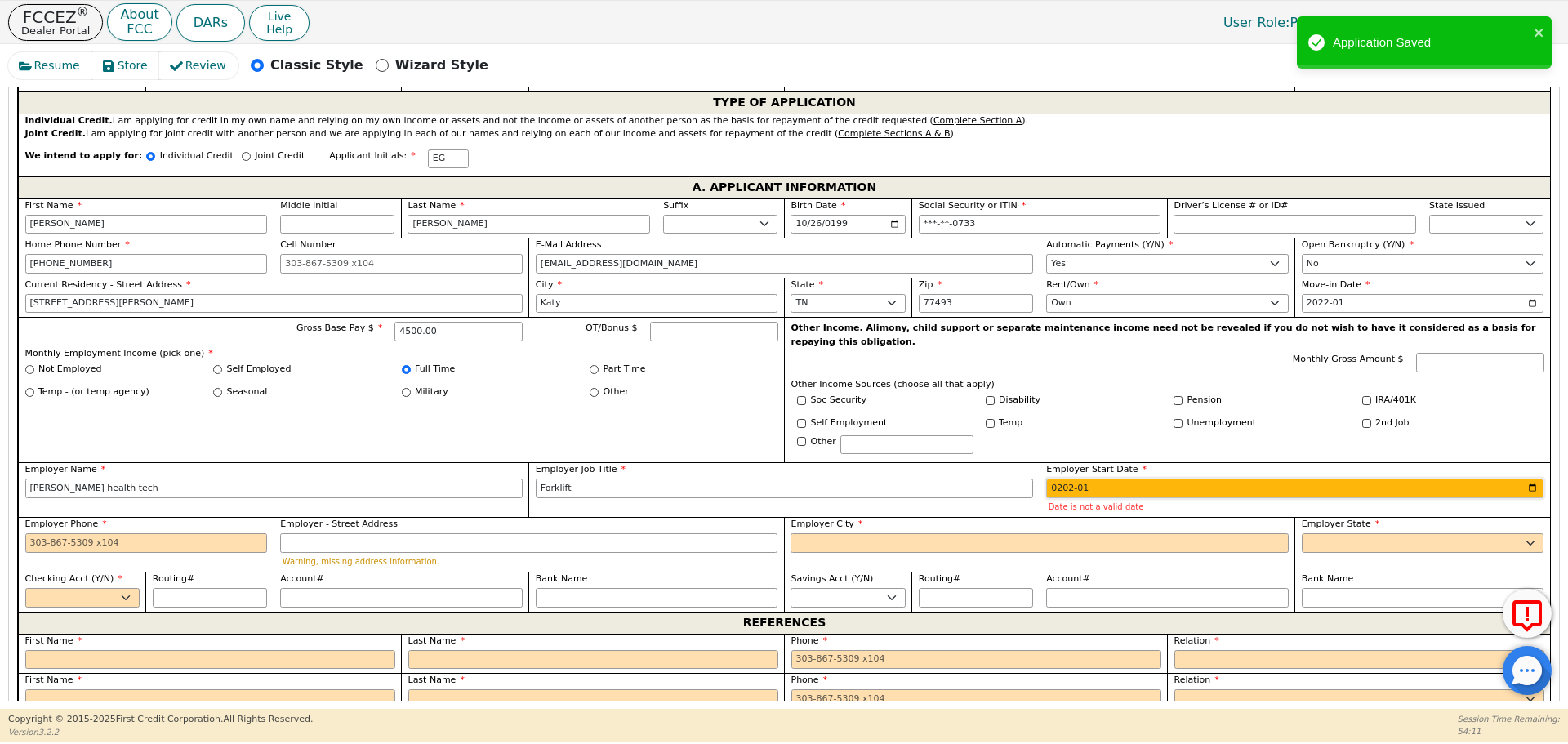
type input "2024-01"
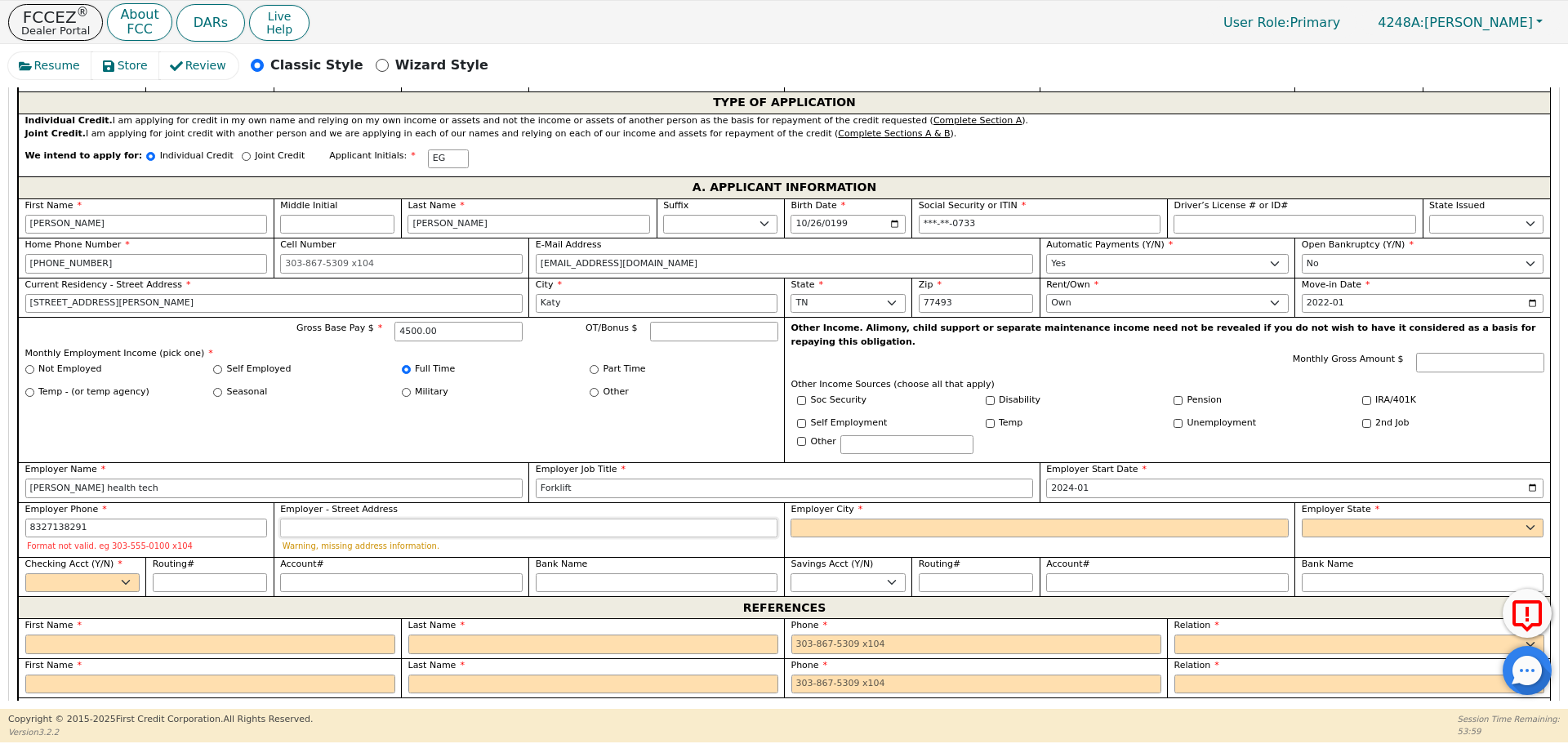
type input "[PHONE_NUMBER]"
click at [366, 479] on input "[PERSON_NAME] health tech" at bounding box center [274, 489] width 498 height 20
type input "[PERSON_NAME] health techKaty"
type input "t"
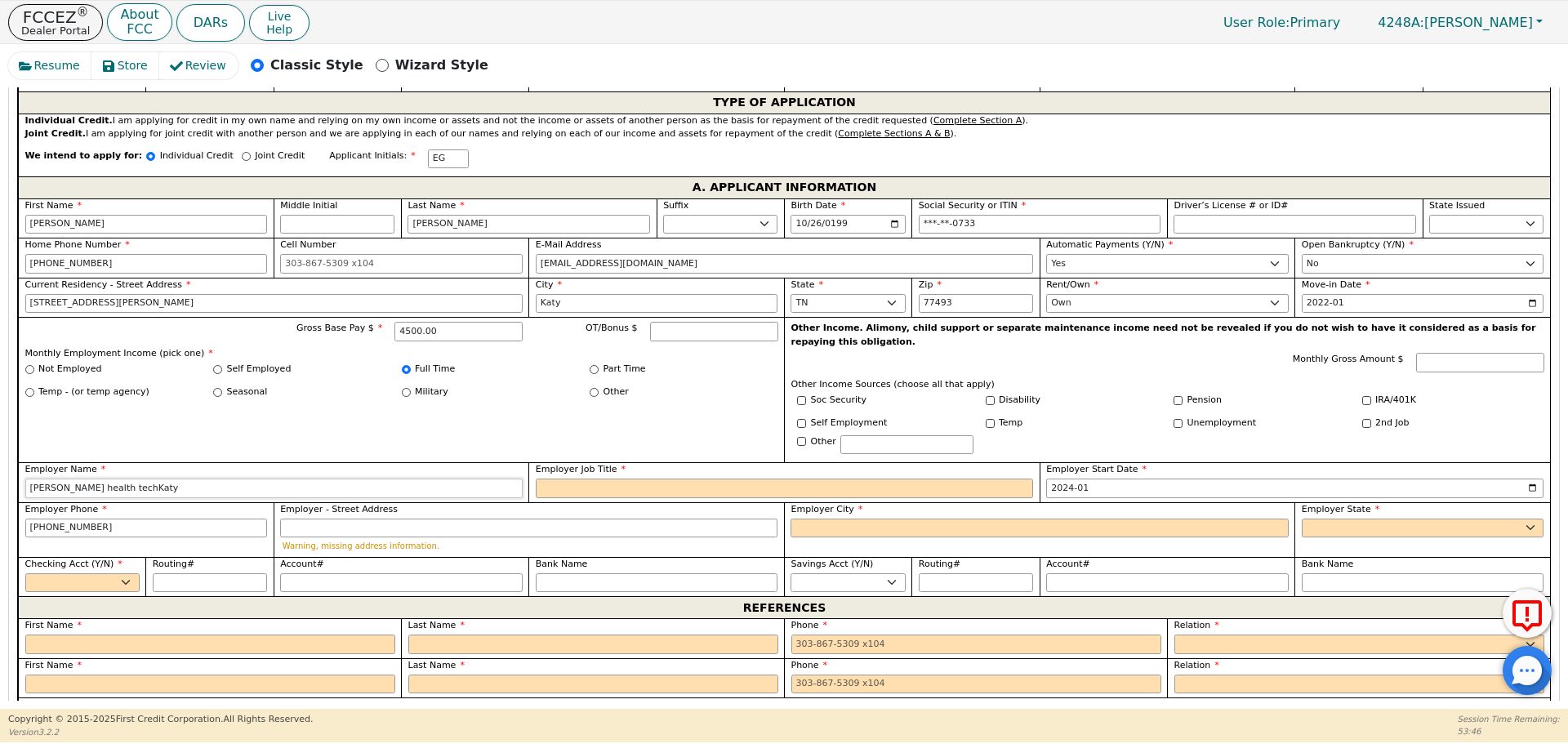
click at [228, 479] on input "[PERSON_NAME] health techKaty" at bounding box center [274, 489] width 498 height 20
type input "[PERSON_NAME] health tech"
type input "Forklift"
click at [863, 519] on input "Employer City" at bounding box center [1039, 529] width 498 height 20
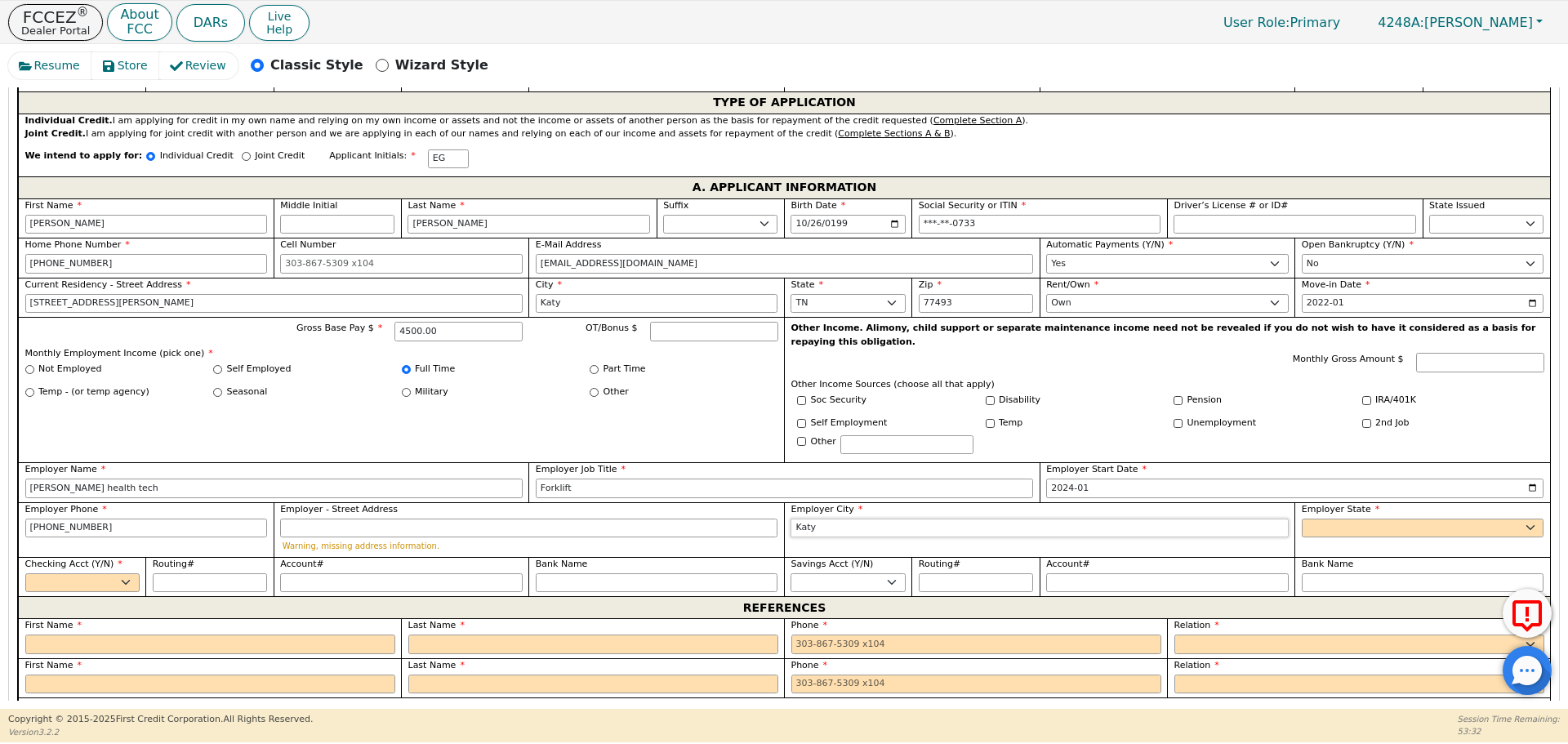
type input "Katy"
select select "[GEOGRAPHIC_DATA]"
click at [820, 659] on label "Phone" at bounding box center [976, 665] width 370 height 14
click at [106, 573] on select "Yes No" at bounding box center [83, 583] width 115 height 20
select select "y"
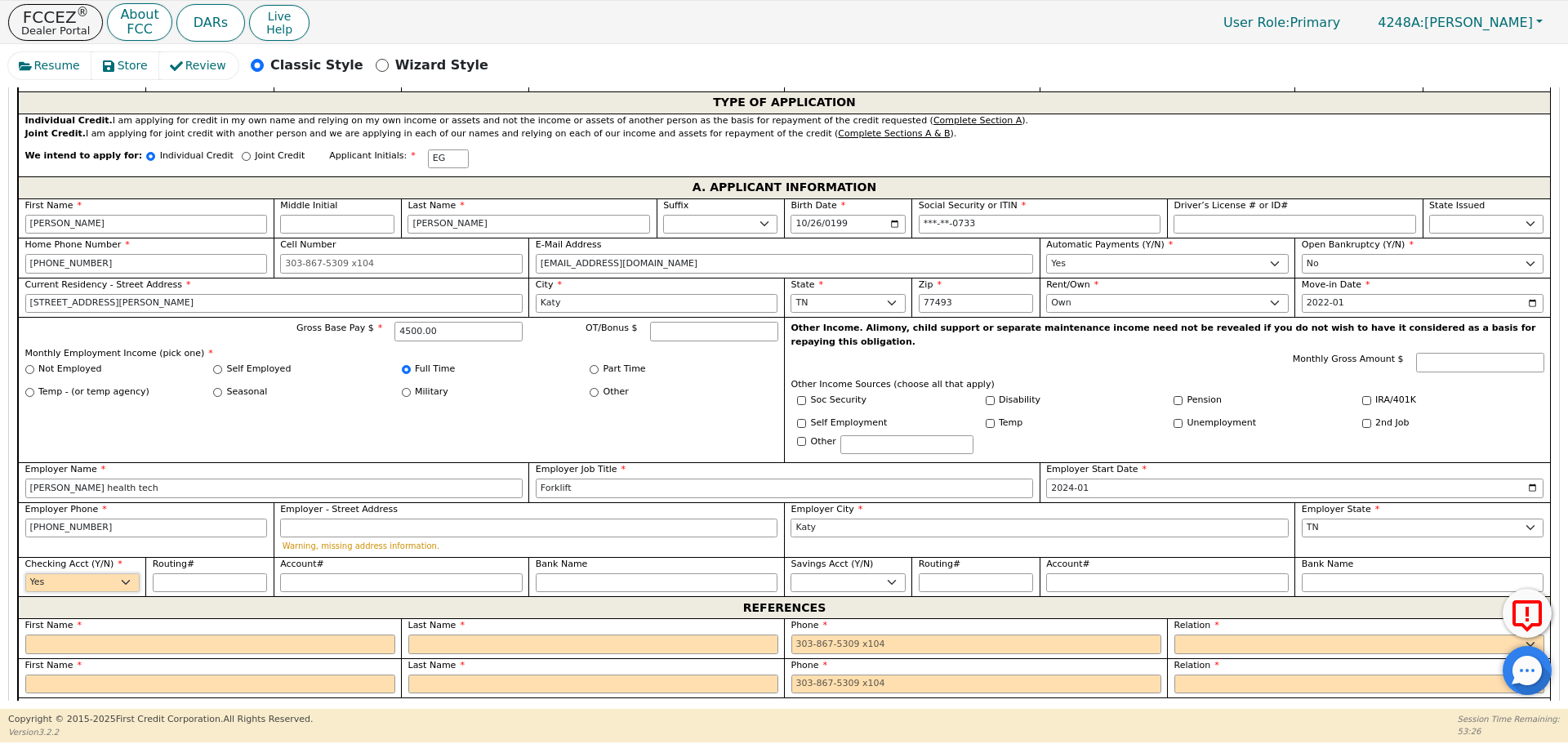
click at [25, 573] on select "Yes No" at bounding box center [83, 583] width 115 height 20
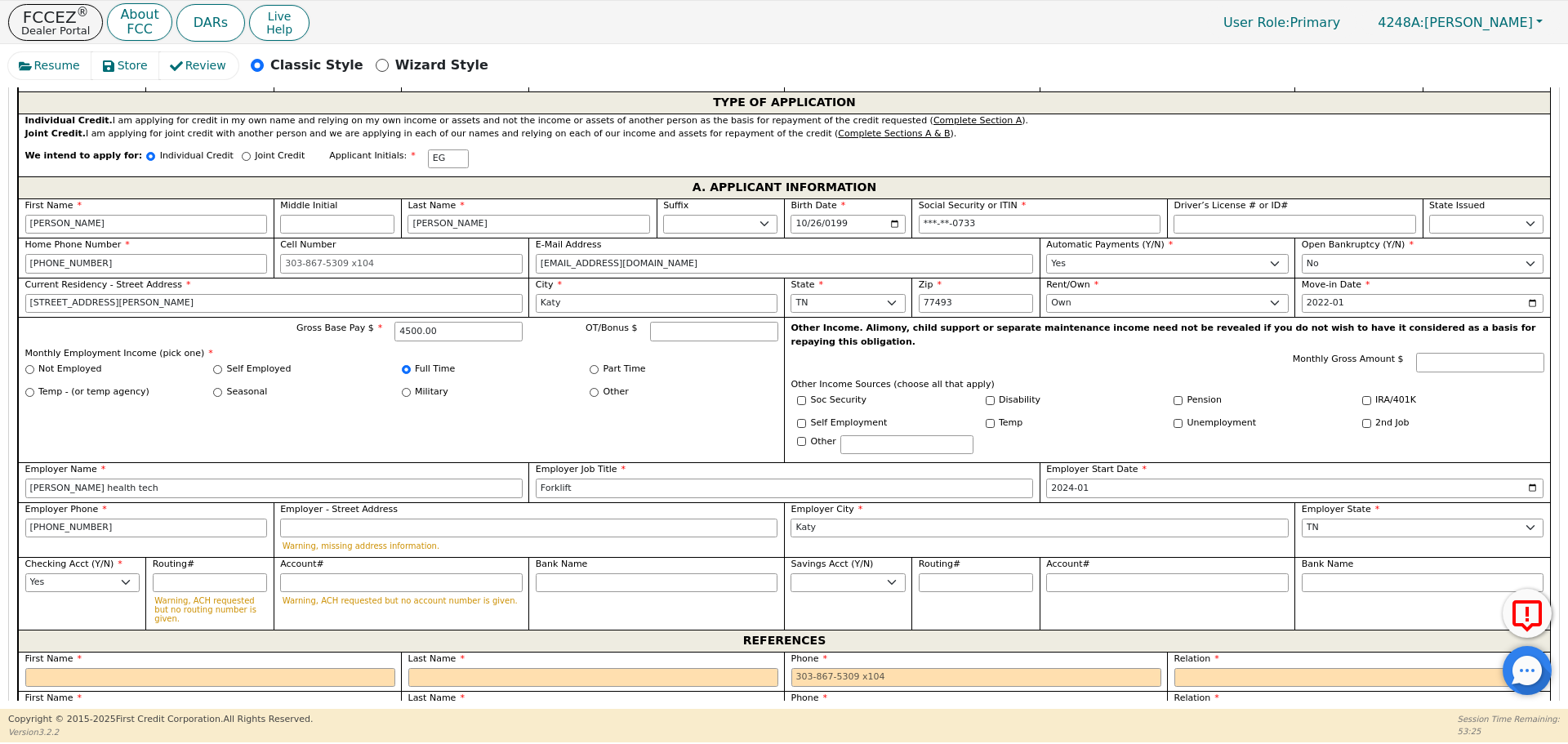
click at [130, 652] on label "First Name" at bounding box center [210, 659] width 370 height 14
click at [223, 668] on input "text" at bounding box center [210, 678] width 370 height 20
type input "[PERSON_NAME]"
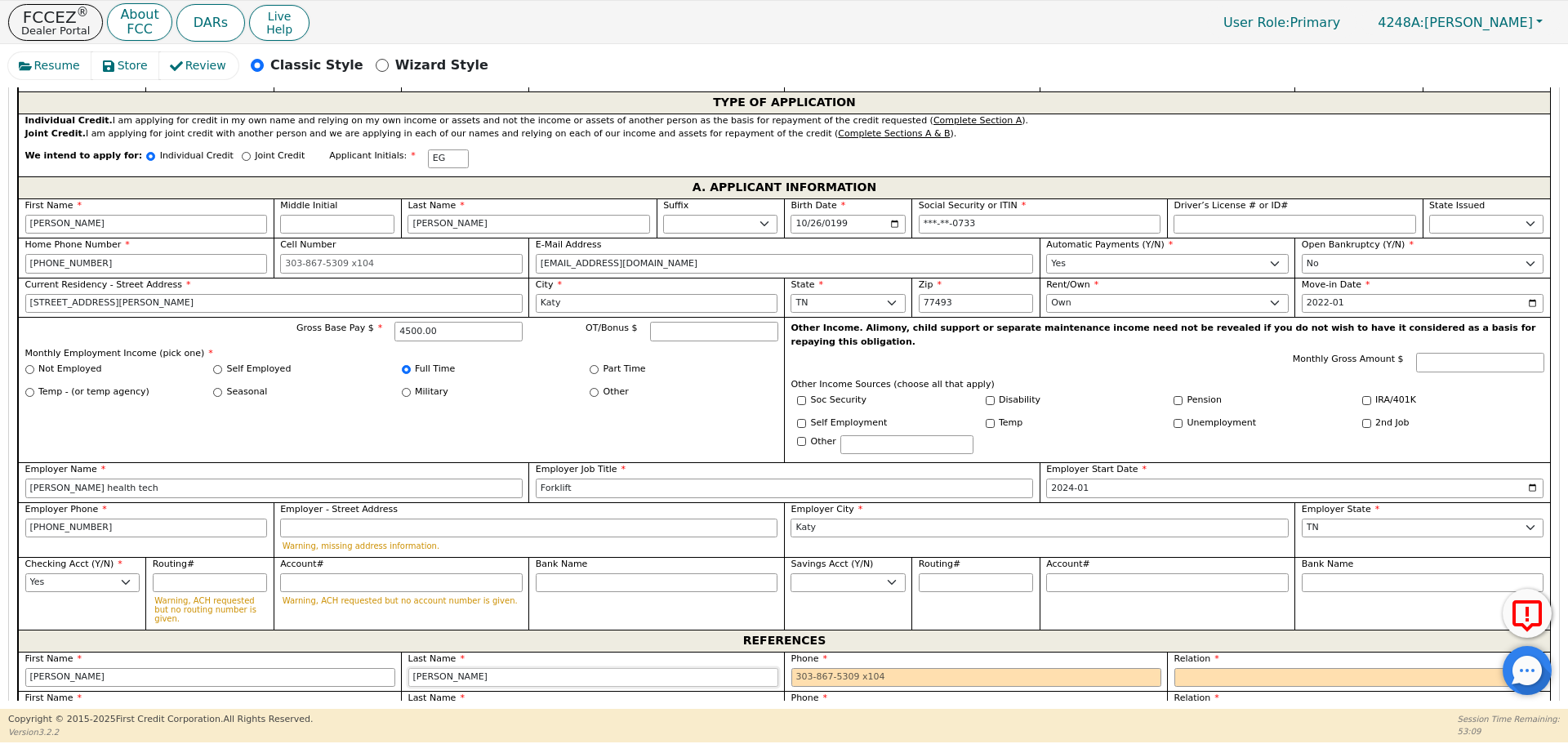
type input "[PERSON_NAME]"
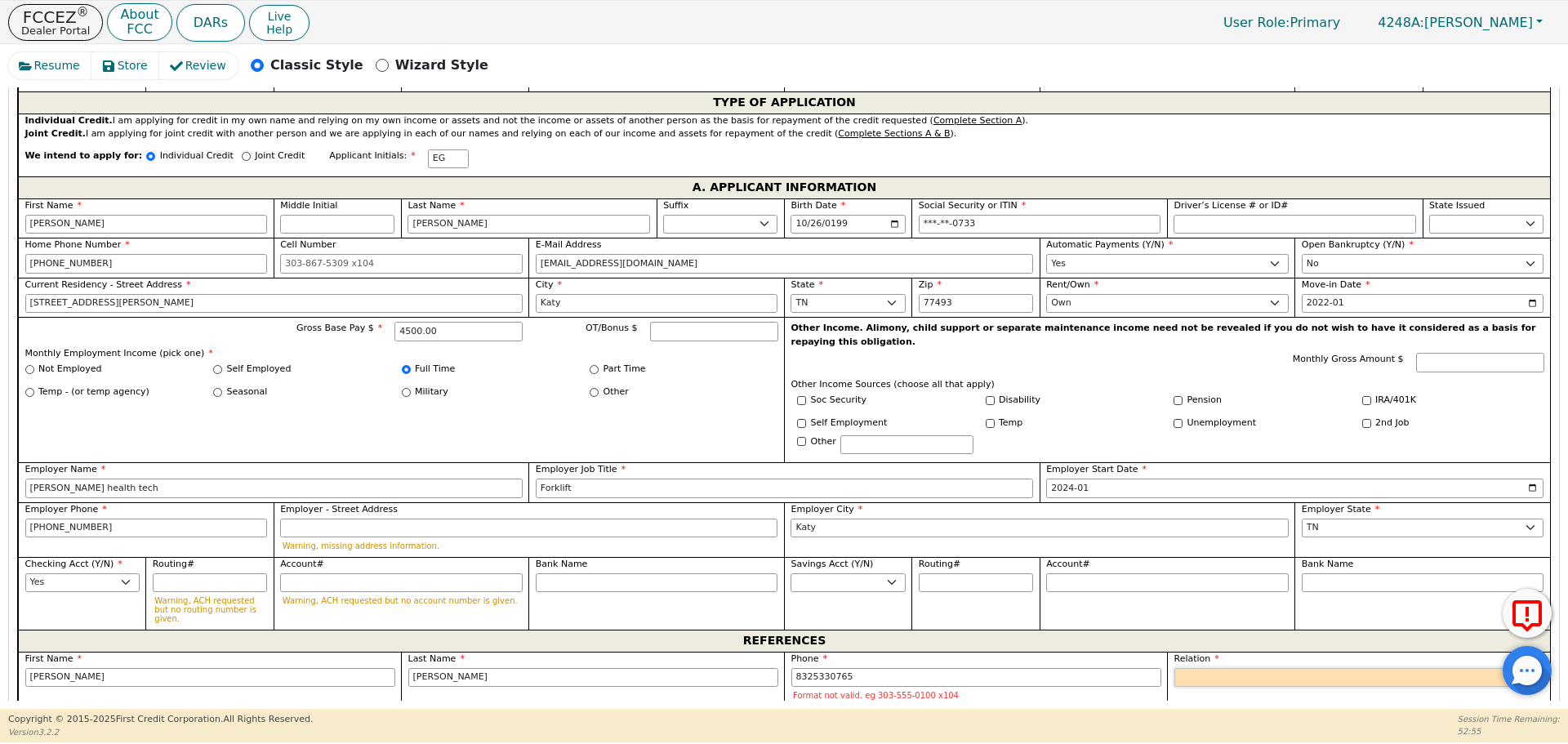
type input "[PHONE_NUMBER]"
select select "MOTHER"
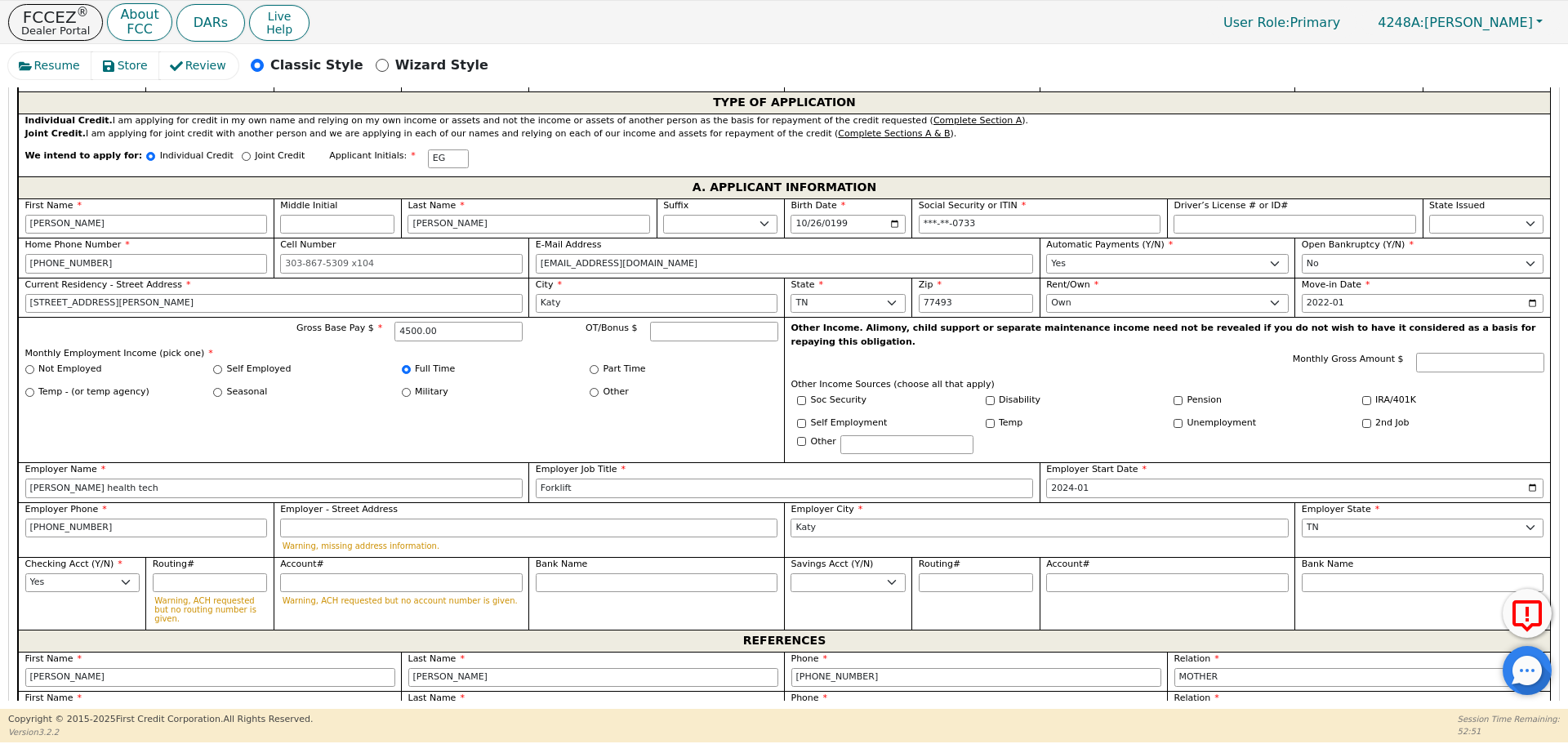
click at [106, 707] on input "text" at bounding box center [210, 717] width 370 height 20
type input "[PERSON_NAME]"
type input "832345724"
select select "FRIEND"
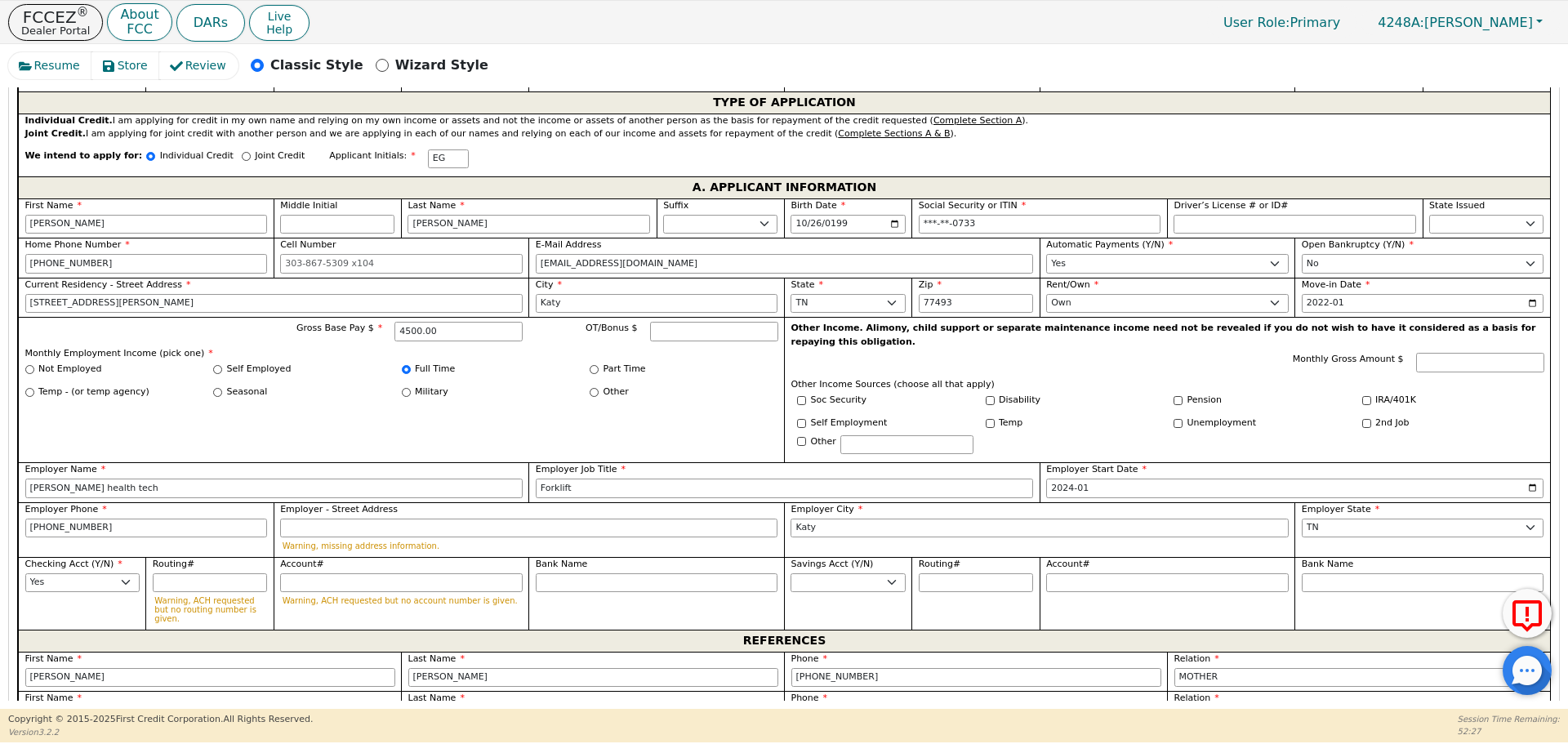
click at [840, 692] on div "Phone 832345724 Format not valid. eg 303-555-0100 x104" at bounding box center [976, 716] width 370 height 50
click at [820, 707] on input "832345724" at bounding box center [976, 717] width 370 height 20
type input "[PHONE_NUMBER]"
click at [784, 526] on div "Employer City Katy" at bounding box center [1039, 530] width 511 height 55
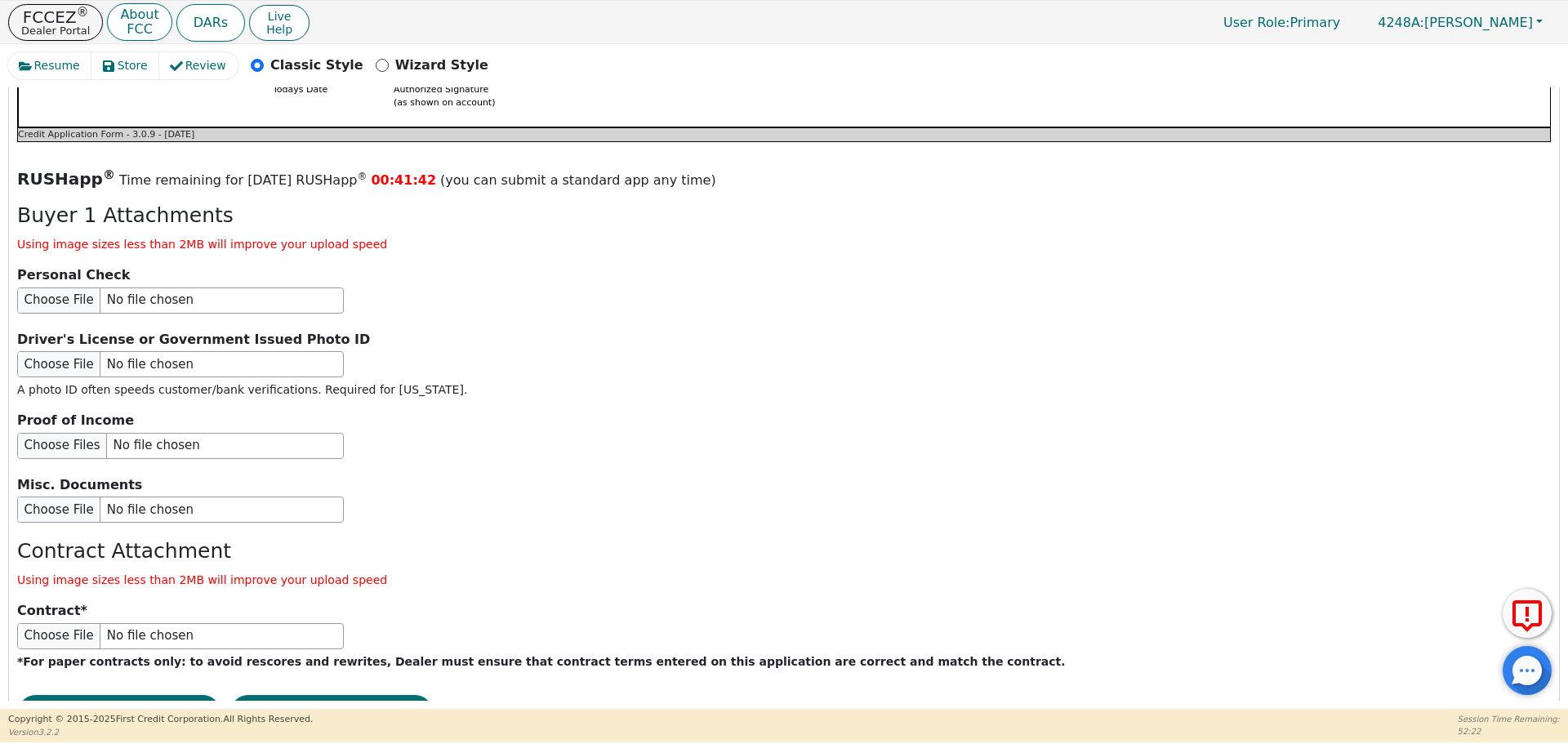
scroll to position [1890, 0]
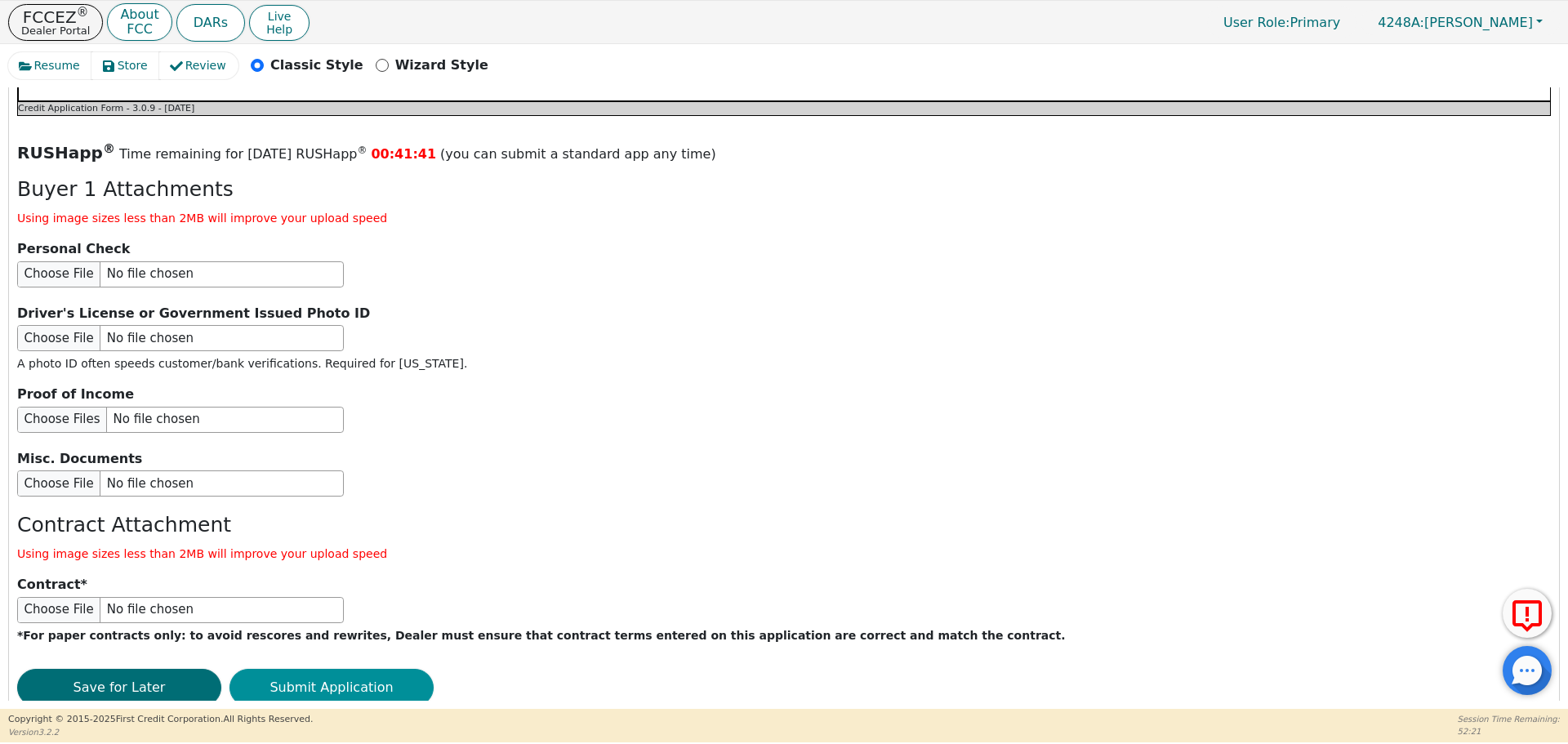
click at [385, 669] on button "Submit Application" at bounding box center [331, 688] width 204 height 38
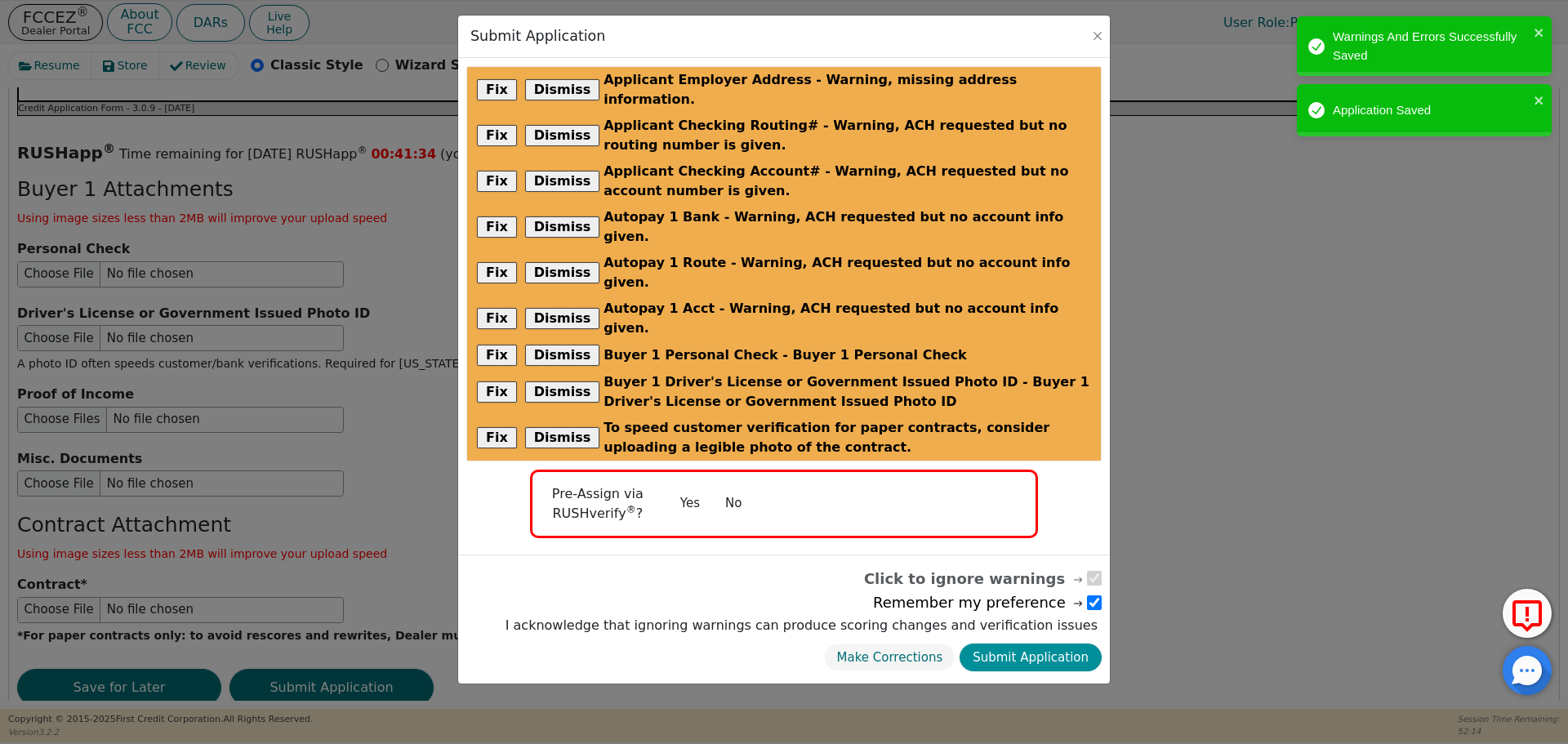
click at [1034, 643] on button "Submit Application" at bounding box center [1030, 657] width 142 height 29
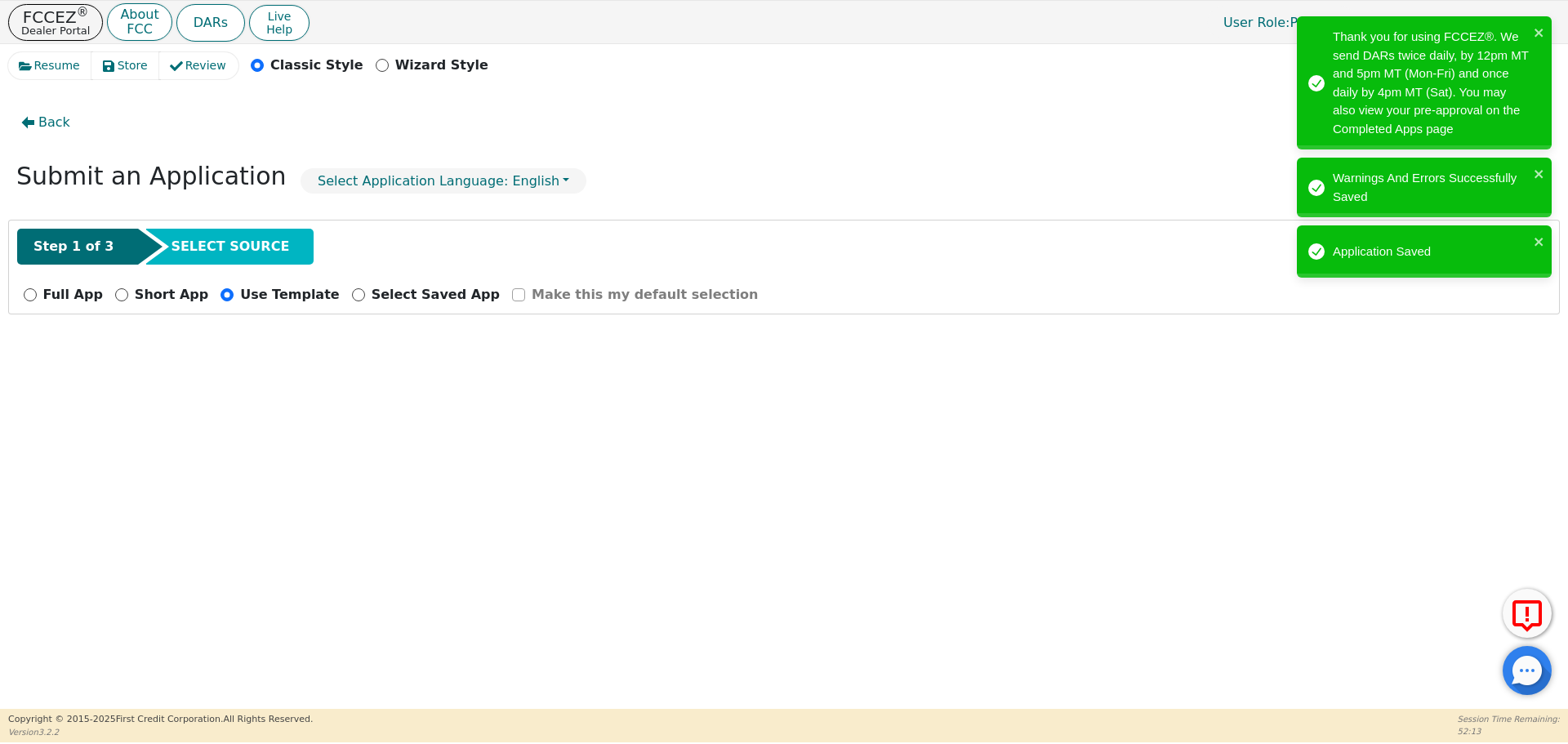
radio input "false"
checkbox input "false"
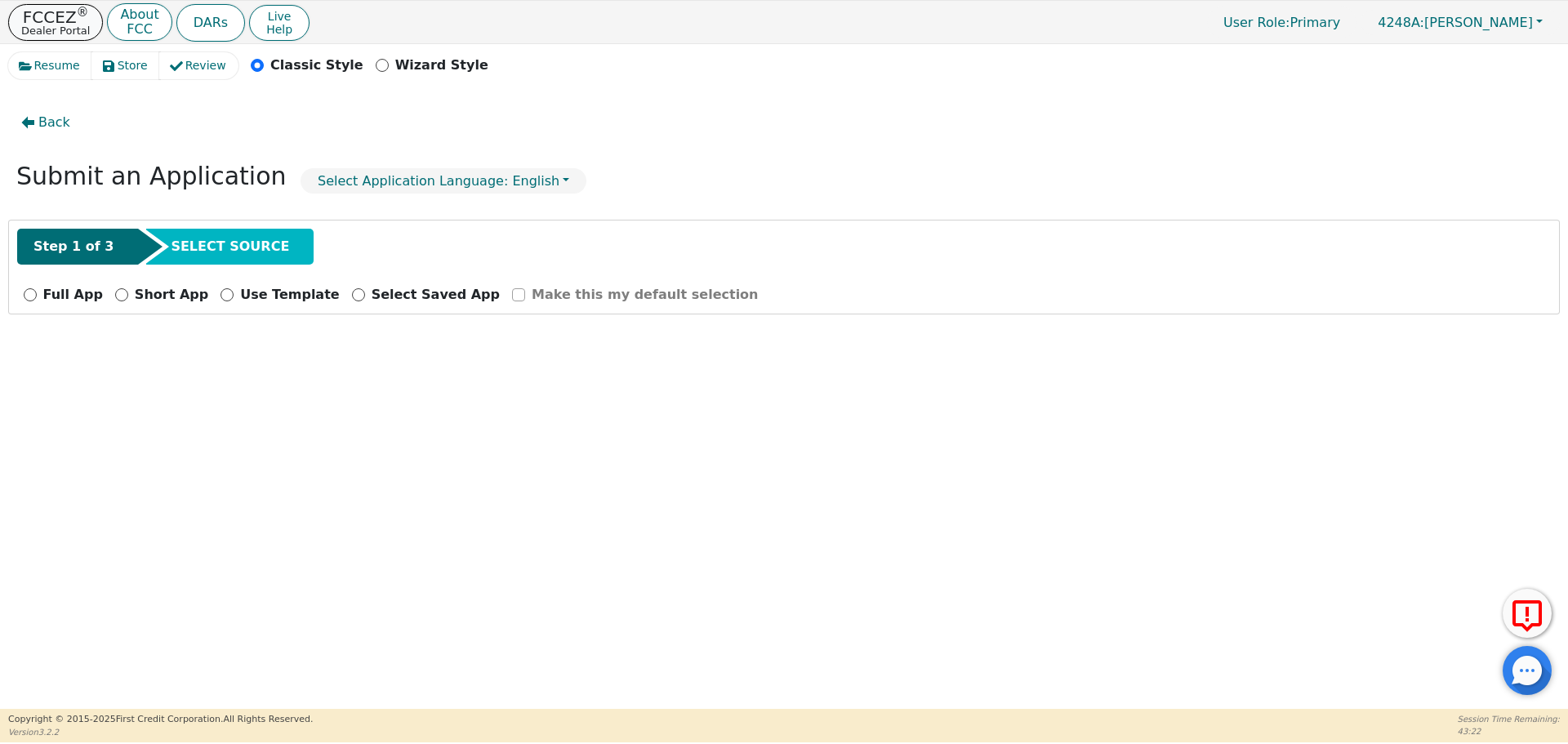
click at [49, 22] on p "FCCEZ ®" at bounding box center [56, 17] width 69 height 16
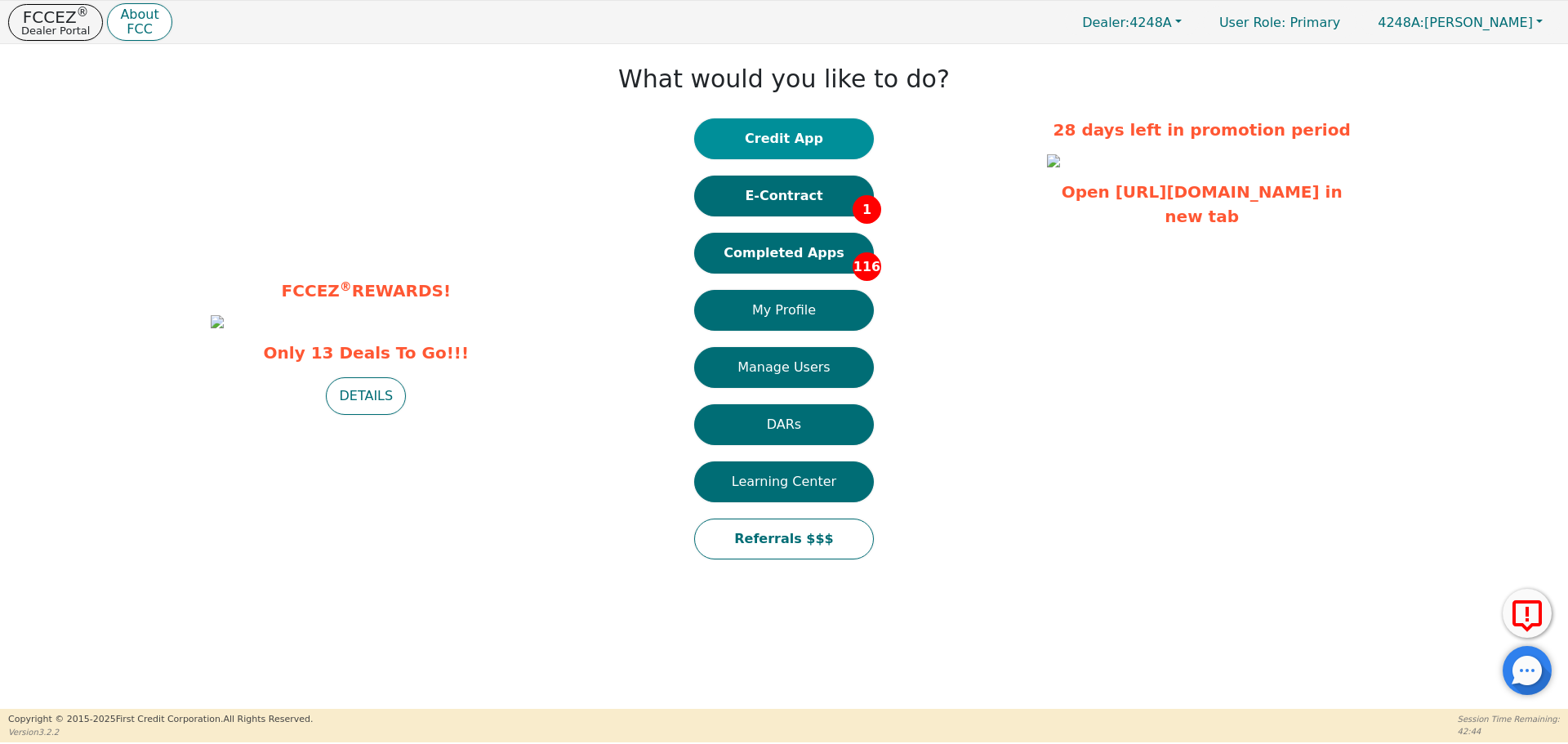
click at [754, 119] on button "Credit App" at bounding box center [783, 139] width 179 height 41
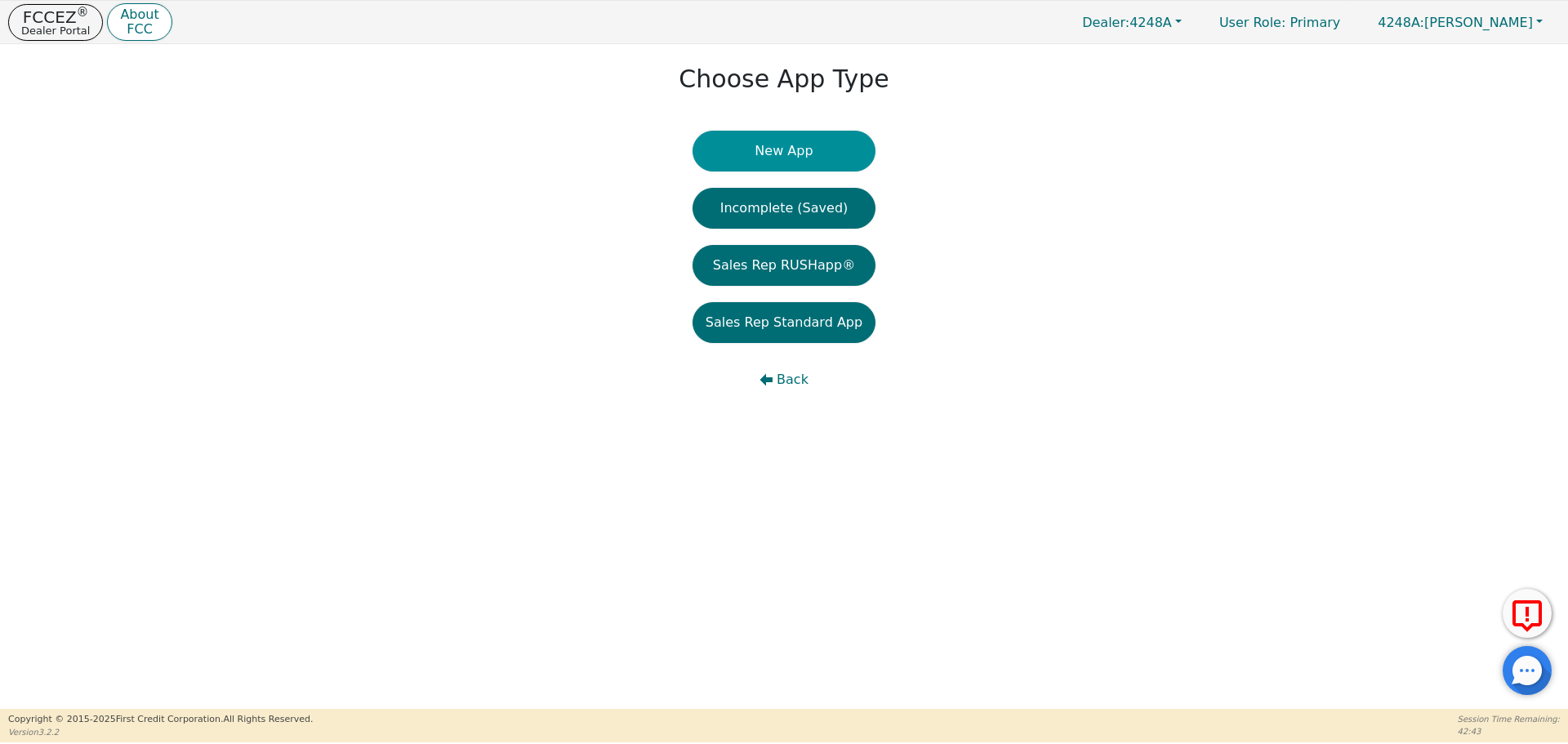
click at [763, 153] on button "New App" at bounding box center [783, 151] width 182 height 41
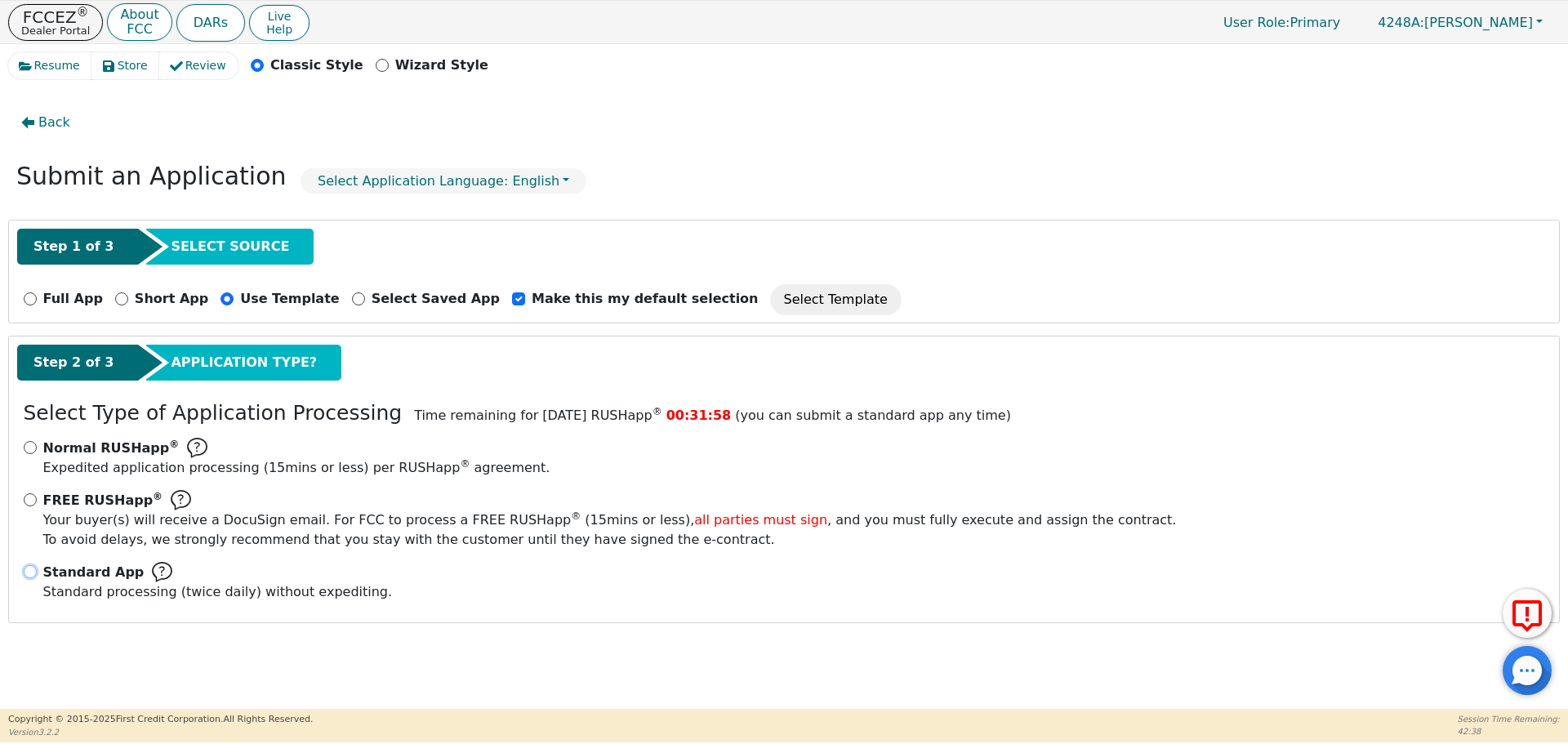
click at [29, 572] on input "Standard App Standard processing (twice daily) without expediting." at bounding box center [30, 571] width 13 height 13
radio input "true"
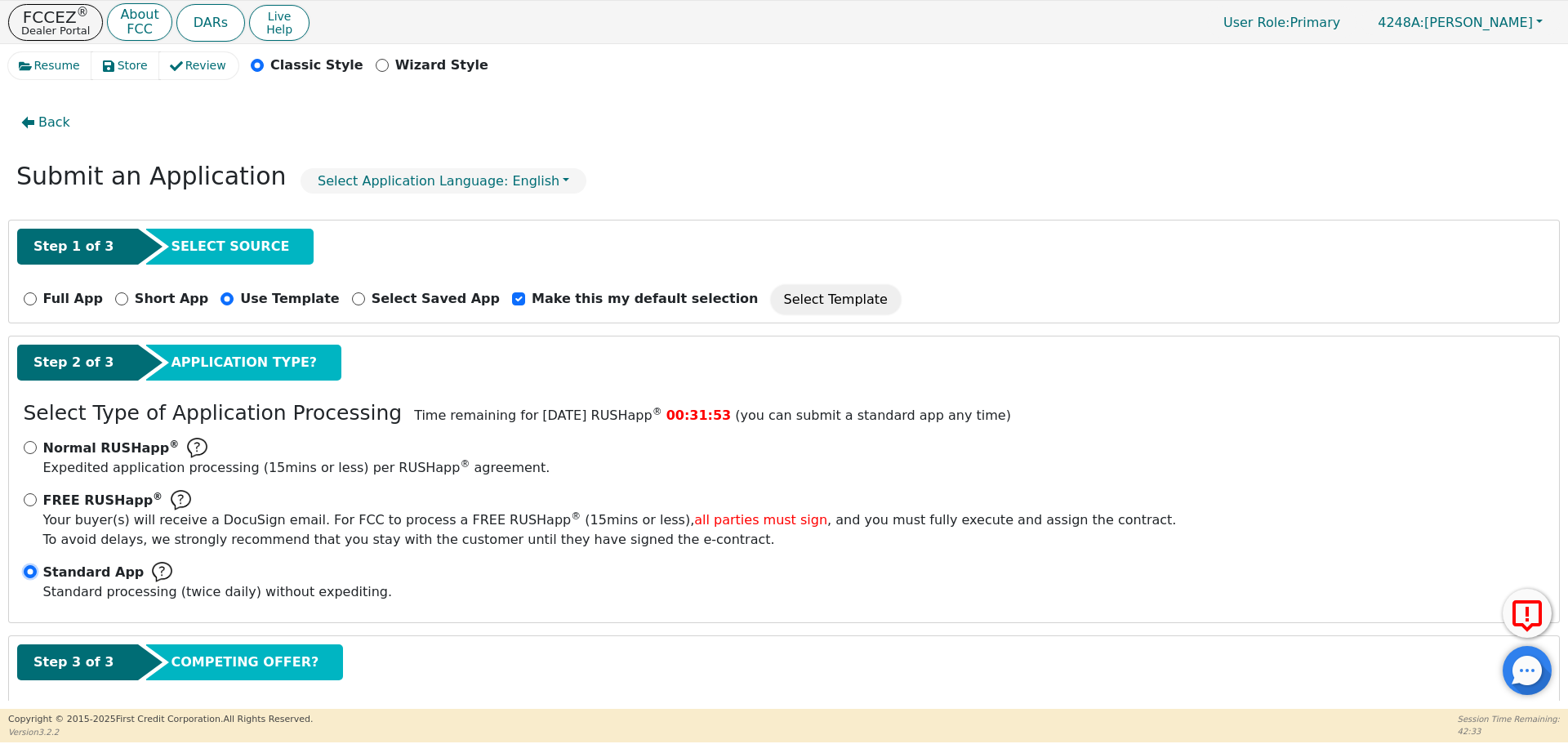
scroll to position [82, 0]
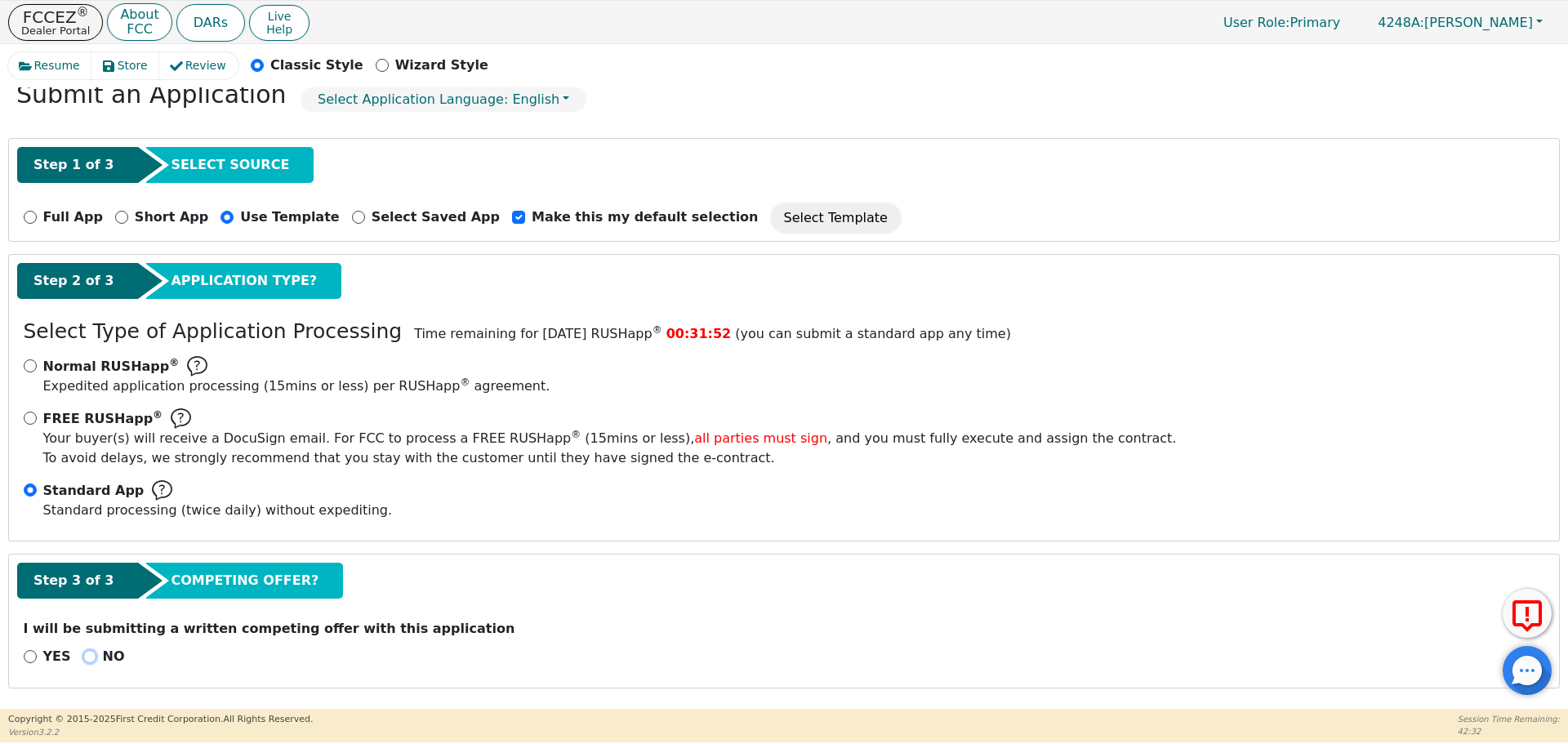
click at [85, 657] on input "NO" at bounding box center [90, 656] width 13 height 13
radio input "true"
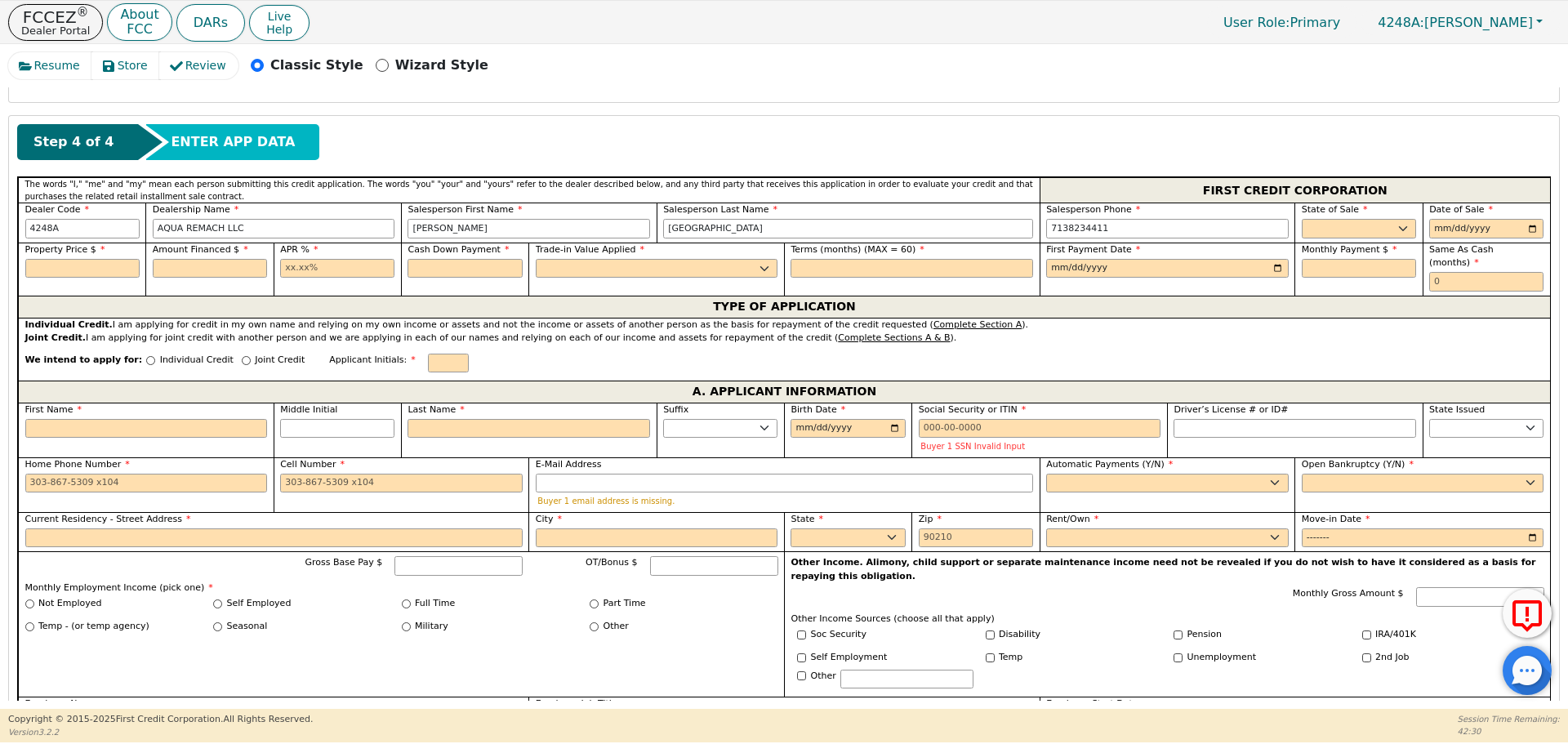
scroll to position [670, 0]
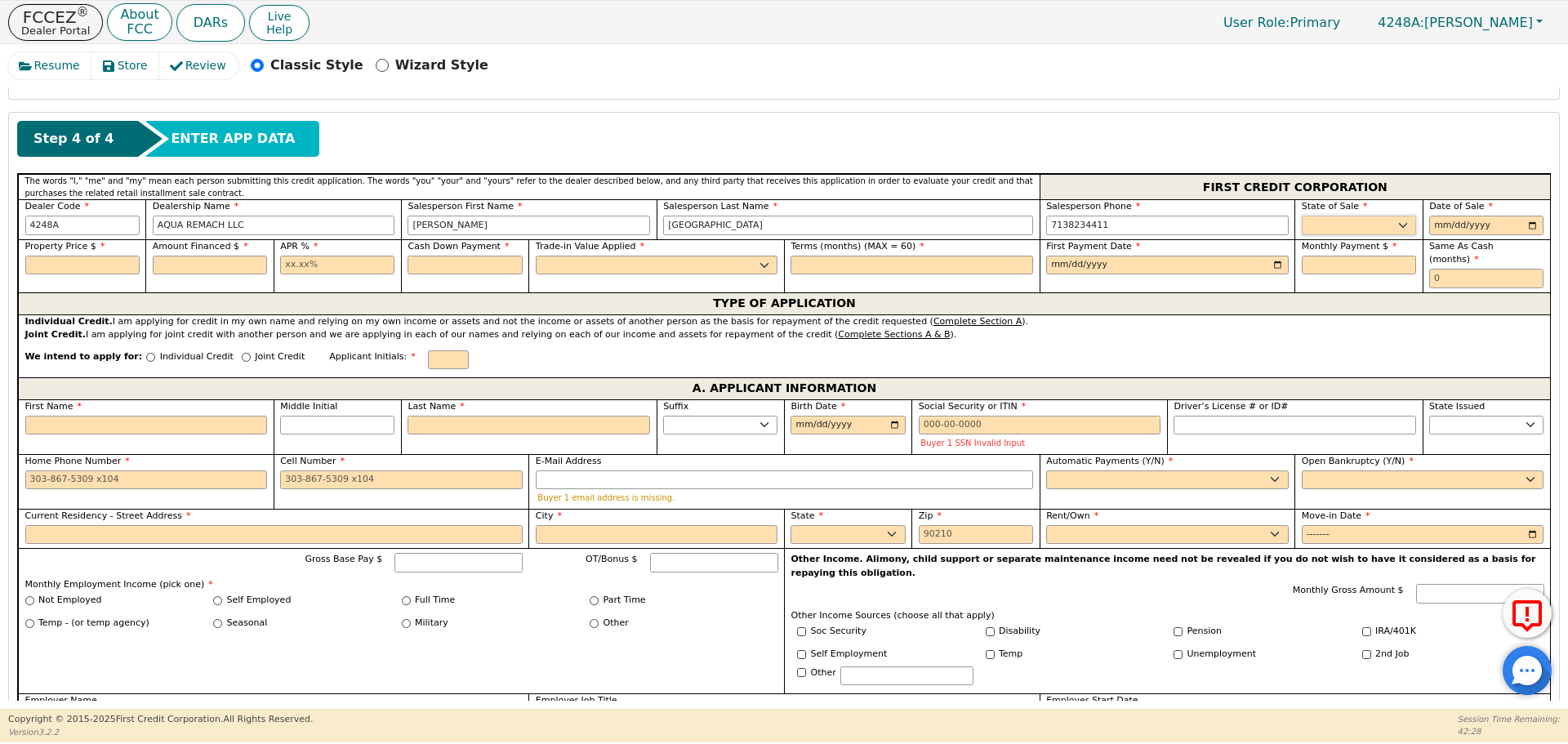
click at [1327, 224] on select "AK AL AR AZ CA CO CT DC DE FL [GEOGRAPHIC_DATA] HI IA ID IL IN KS [GEOGRAPHIC_D…" at bounding box center [1358, 225] width 115 height 20
select select "[GEOGRAPHIC_DATA]"
click at [1301, 215] on select "AK AL AR AZ CA CO CT DC DE FL [GEOGRAPHIC_DATA] HI IA ID IL IN KS [GEOGRAPHIC_D…" at bounding box center [1358, 225] width 115 height 20
click at [1436, 226] on input "date" at bounding box center [1486, 225] width 115 height 20
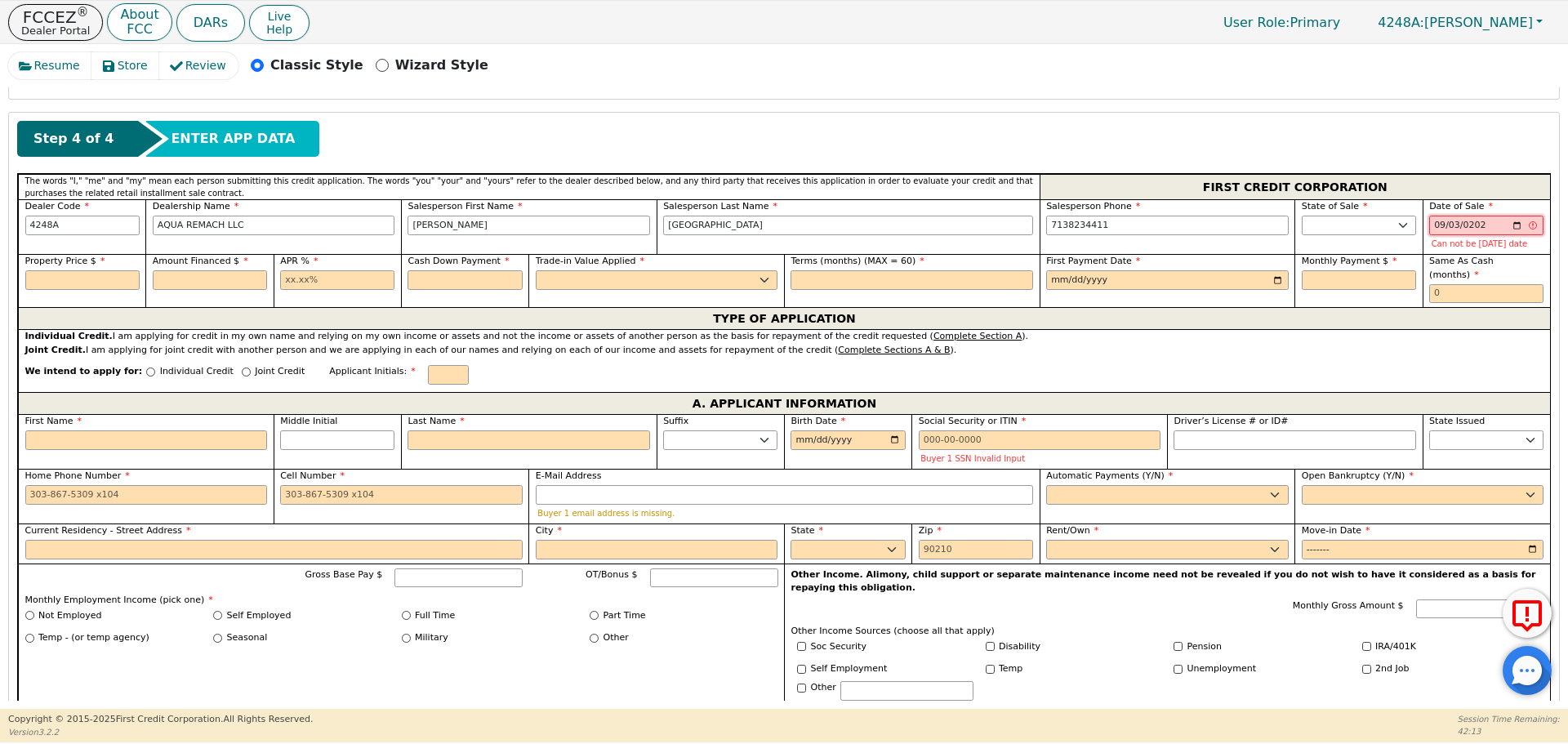
type input "[DATE]"
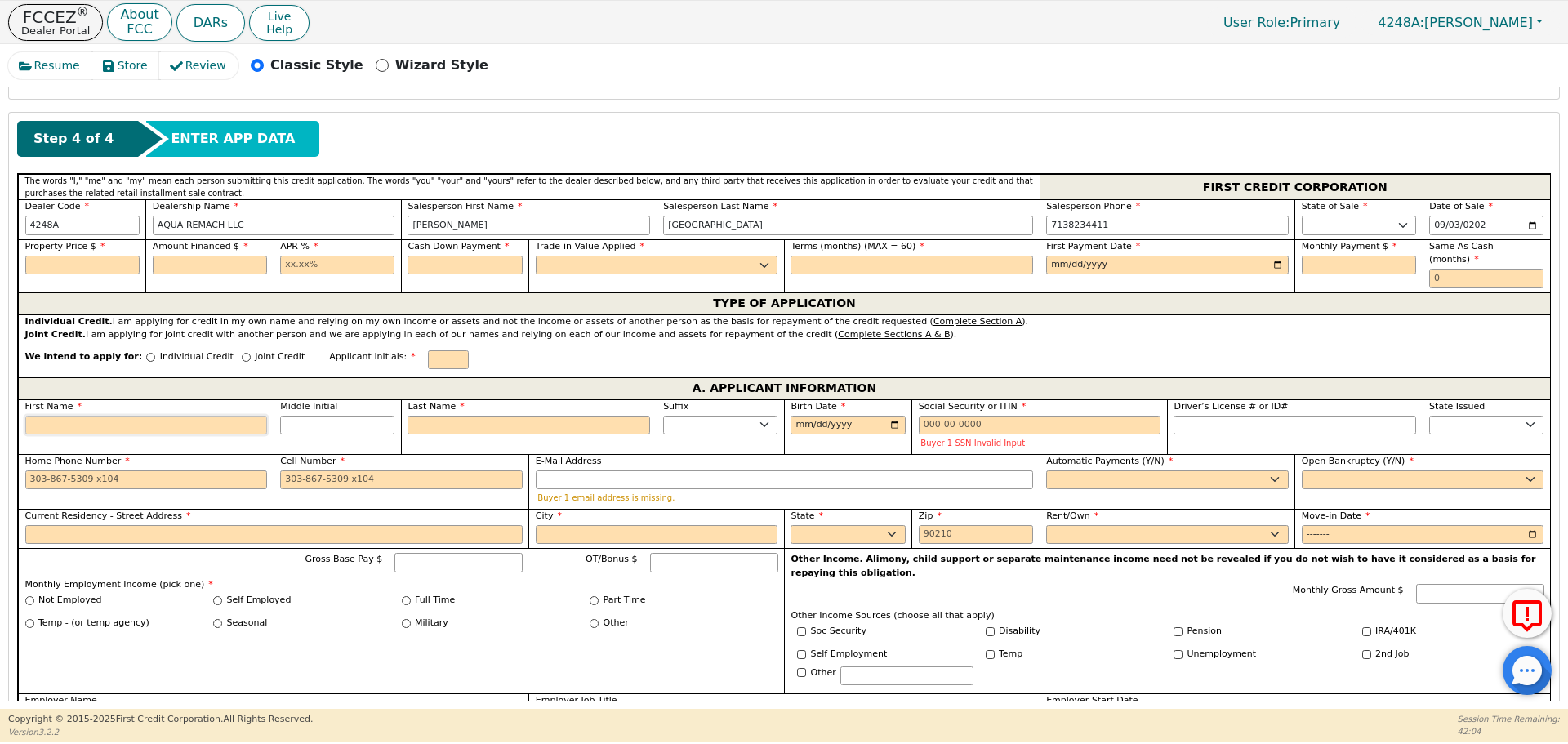
click at [231, 416] on input "First Name" at bounding box center [146, 426] width 242 height 20
type input "A"
type input "Al"
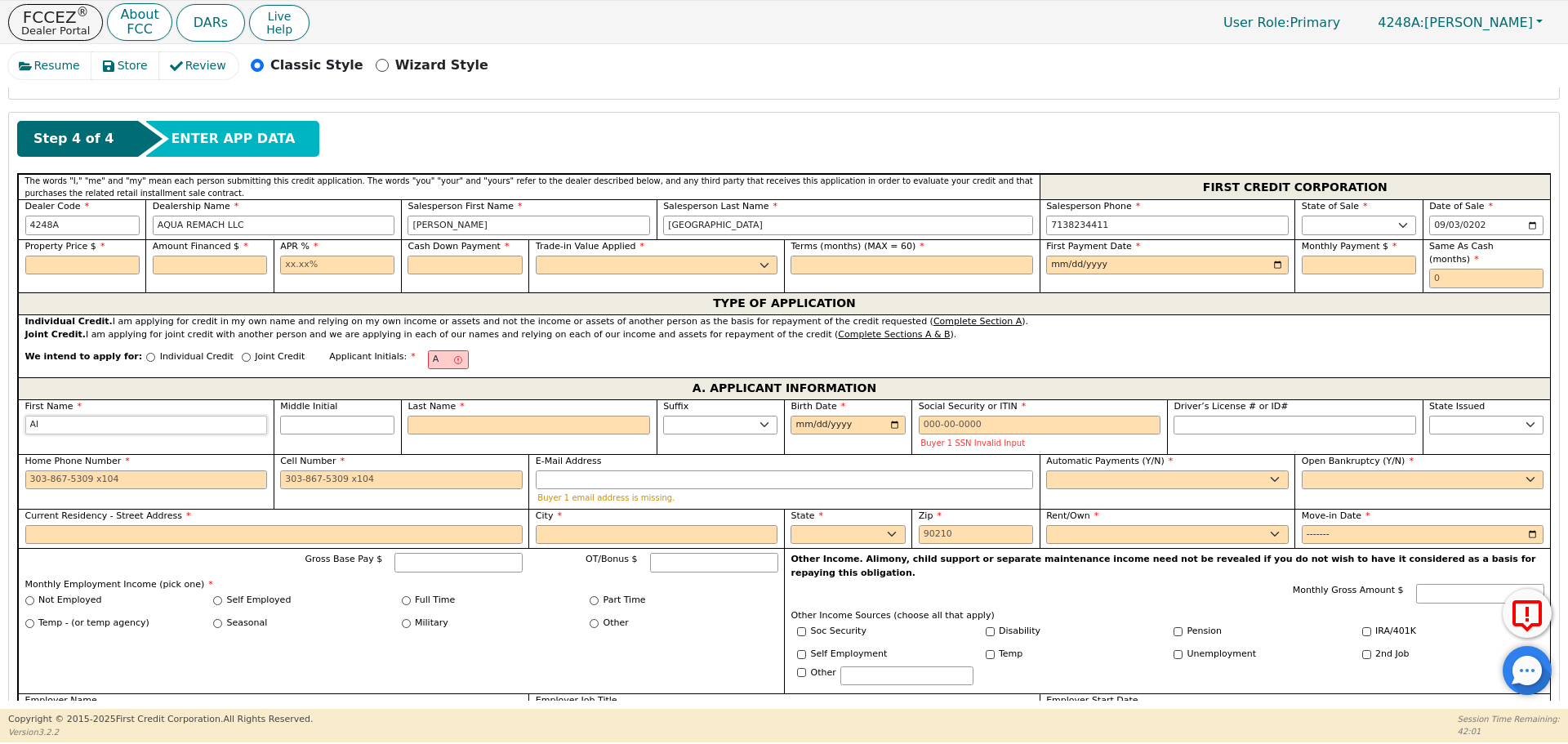
type input "Al"
type input "Alle"
type input "[PERSON_NAME]"
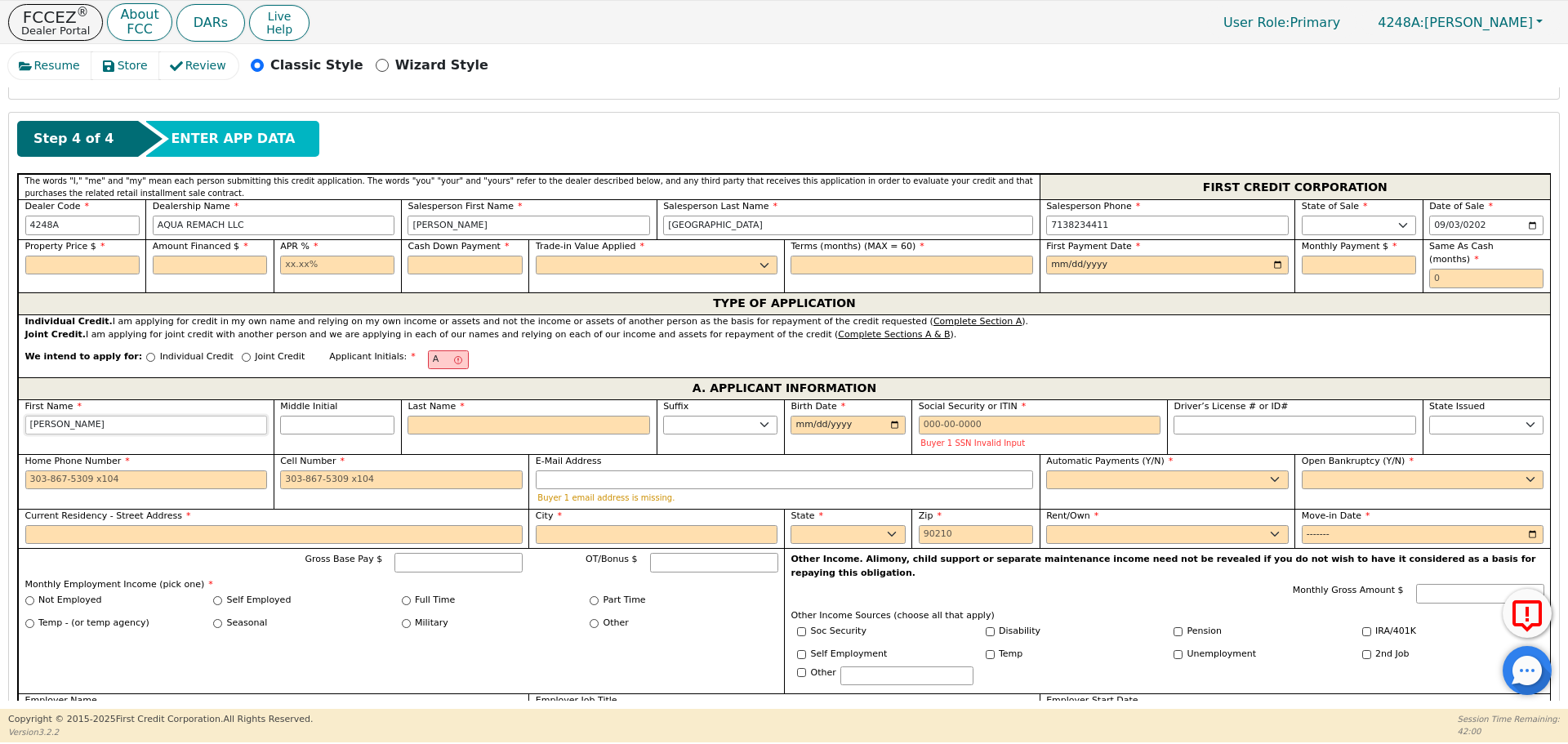
type input "[PERSON_NAME]"
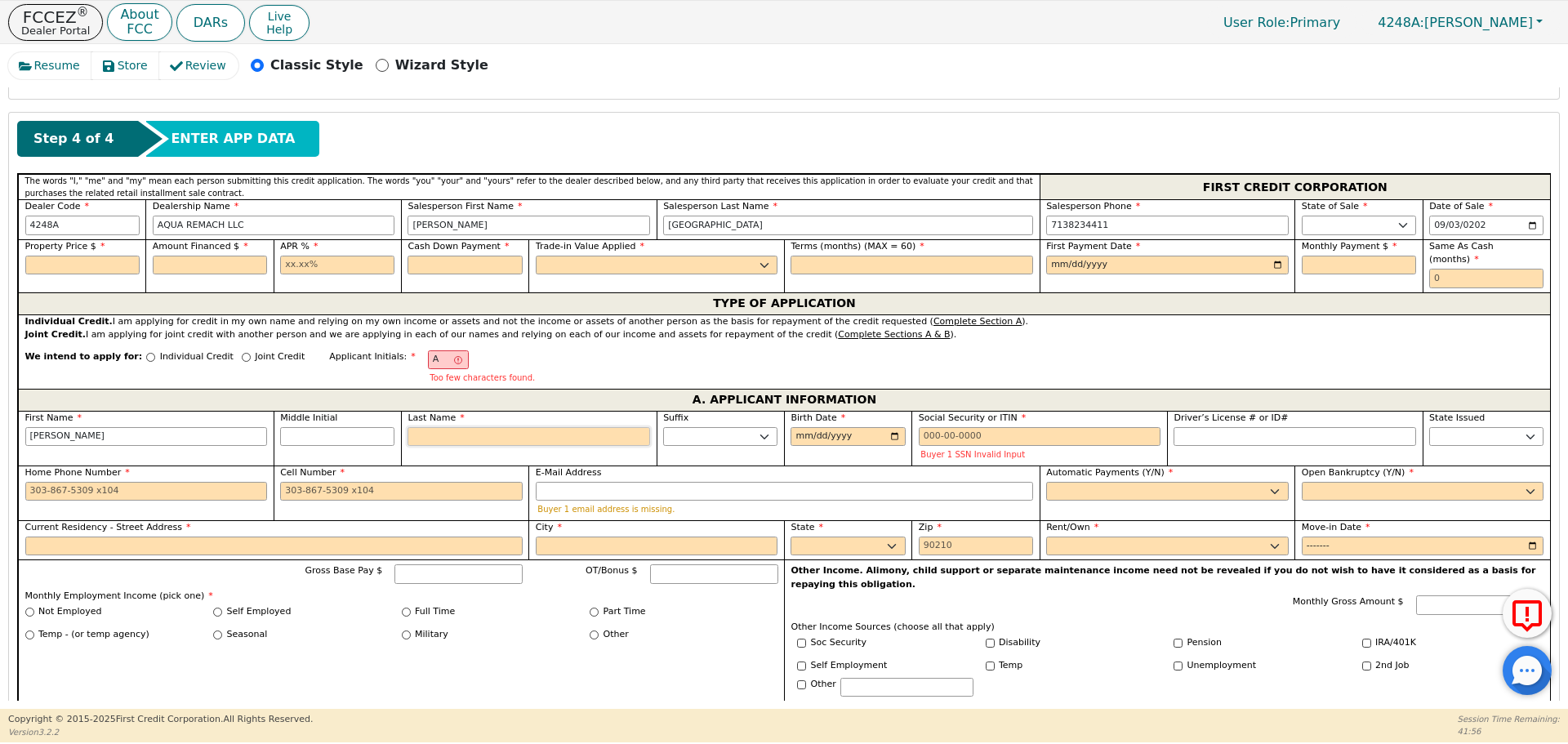
type input "H"
type input "AH"
type input "[PERSON_NAME]"
type input "Ha"
type input "[PERSON_NAME]"
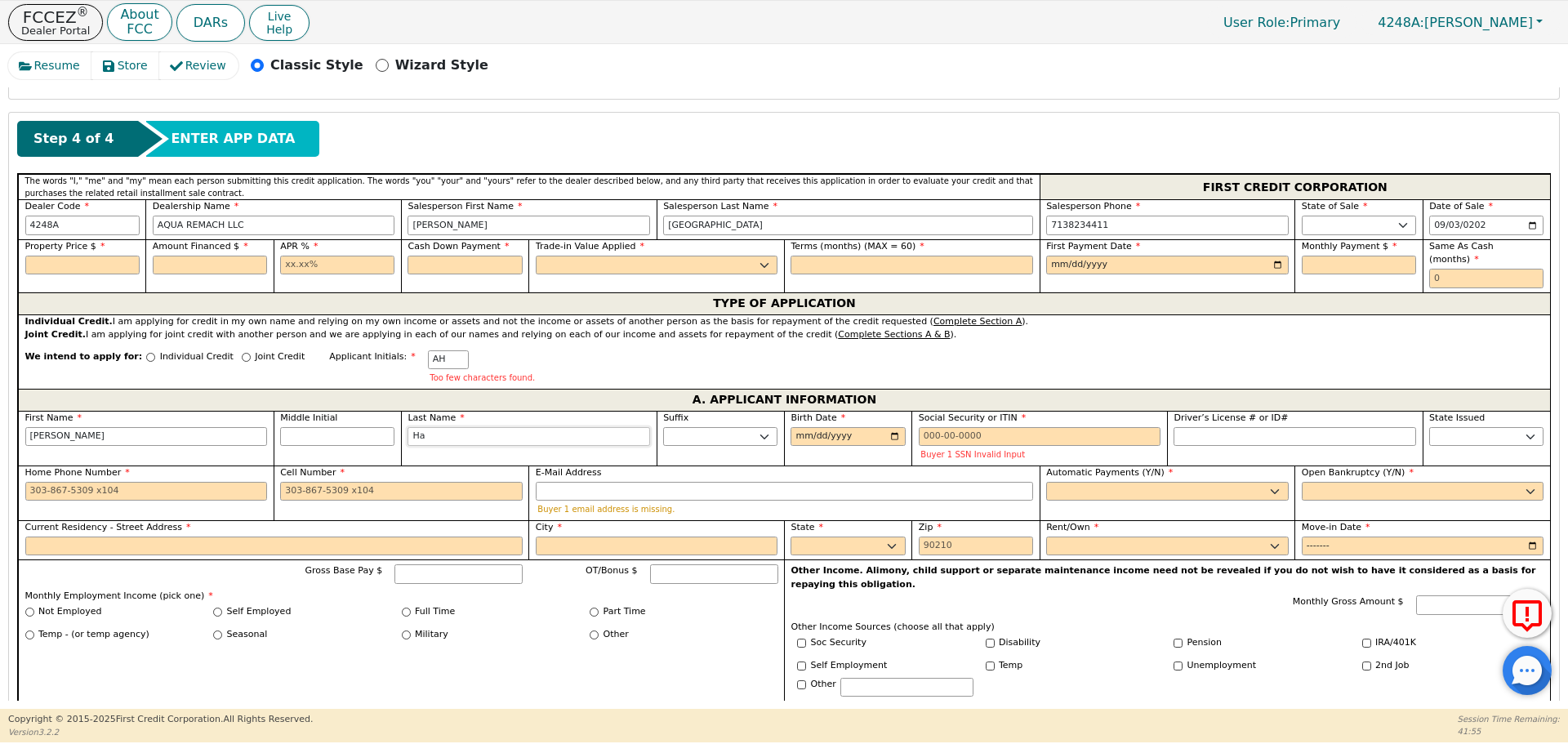
type input "Haw"
type input "[PERSON_NAME]"
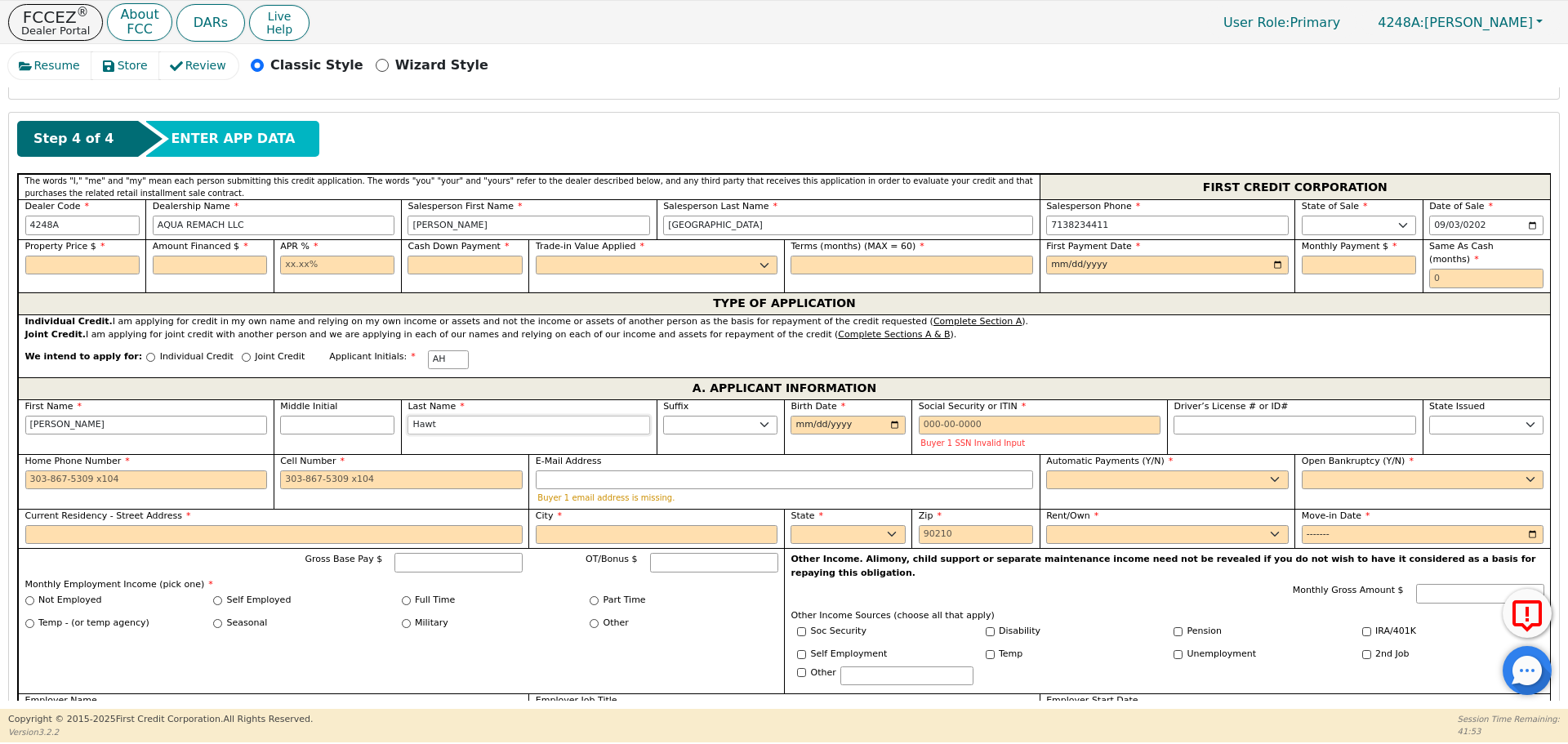
type input "Hawth"
type input "[PERSON_NAME]"
type input "Hawtho"
type input "[PERSON_NAME]"
type input "Hawthon"
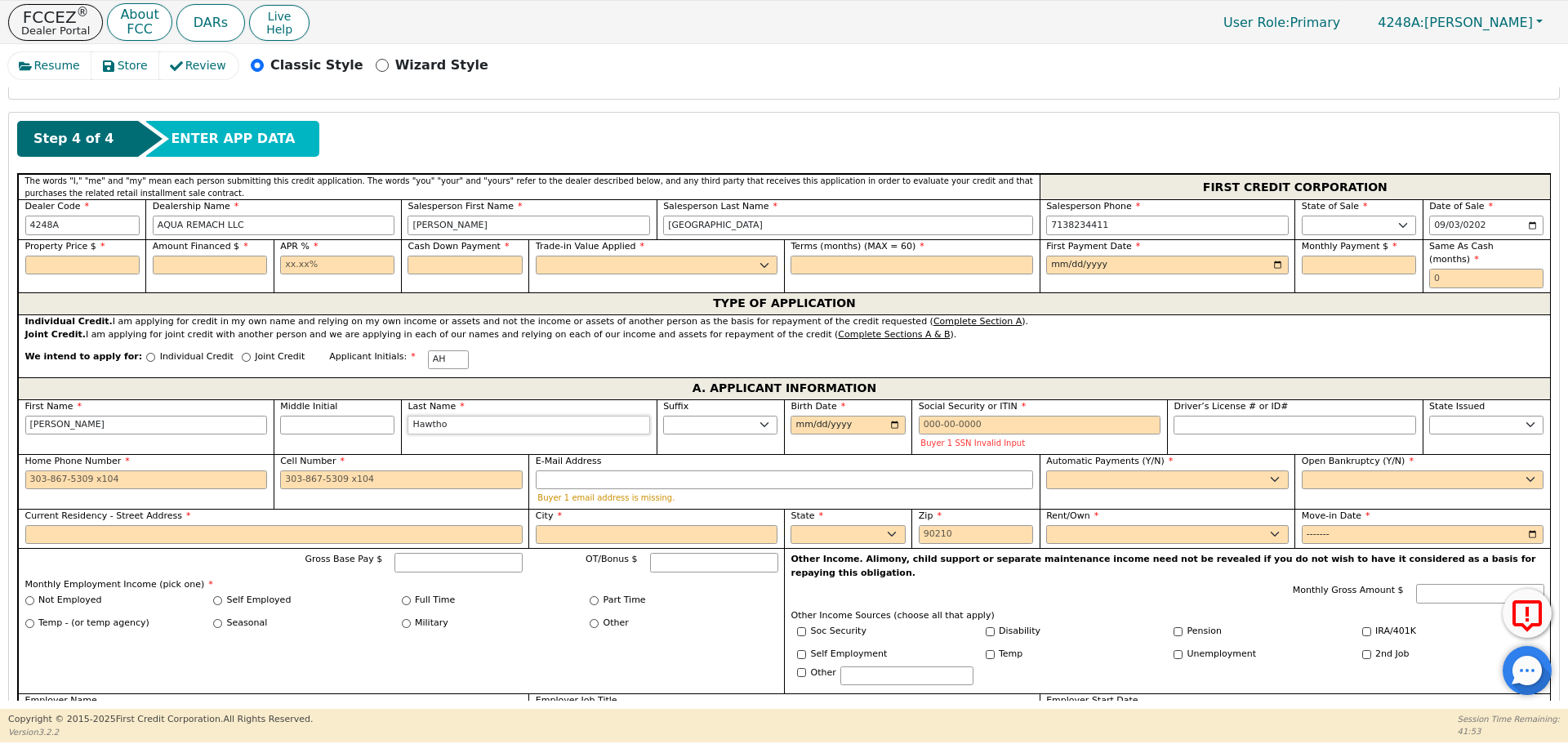
type input "[PERSON_NAME]"
type input "Hawtho"
type input "[PERSON_NAME]"
type input "Hawthor"
type input "[PERSON_NAME]"
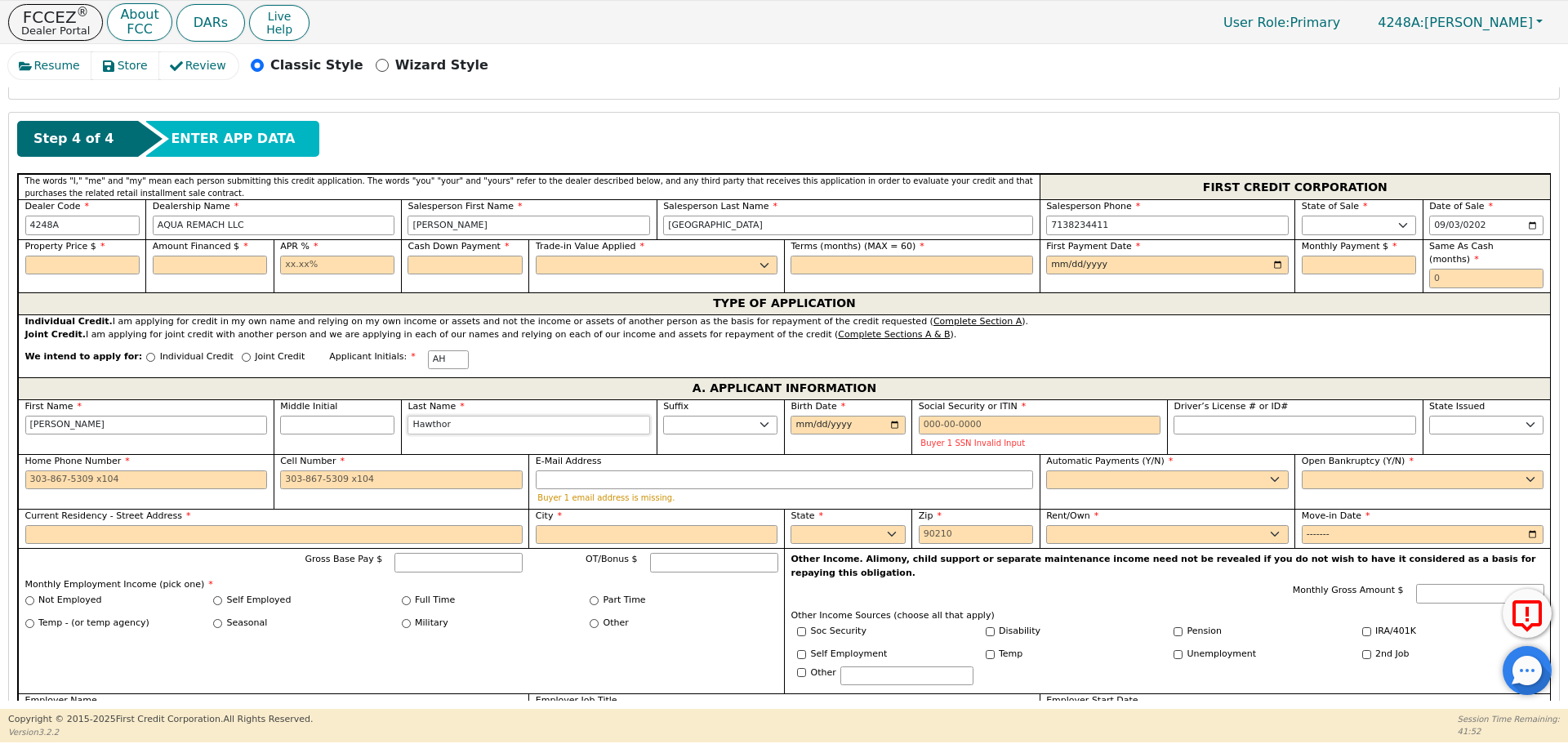
type input "Hawthorn"
type input "[PERSON_NAME]"
type input "Hawthorne"
type input "[PERSON_NAME]"
type input "Hawthorne"
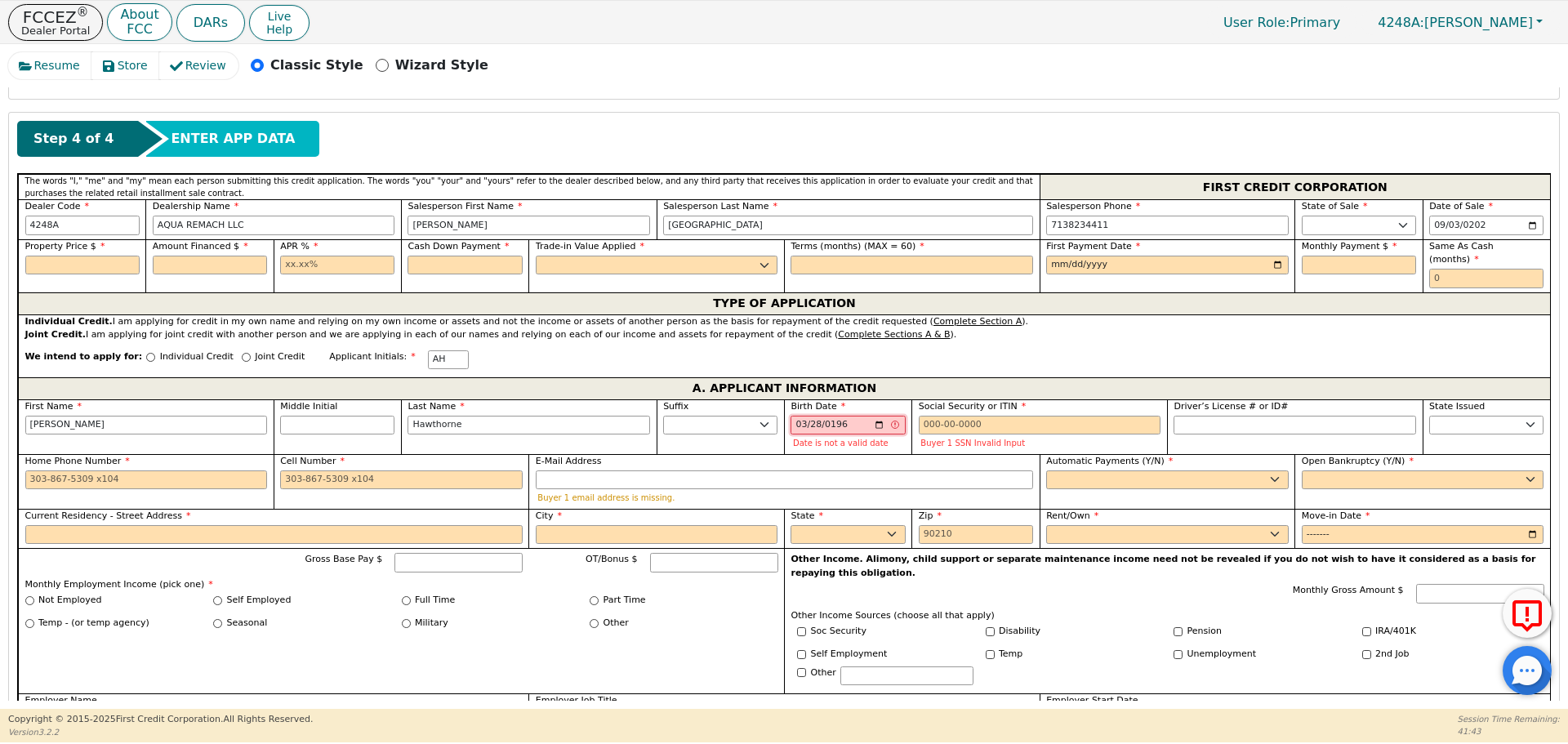
type input "[DATE]"
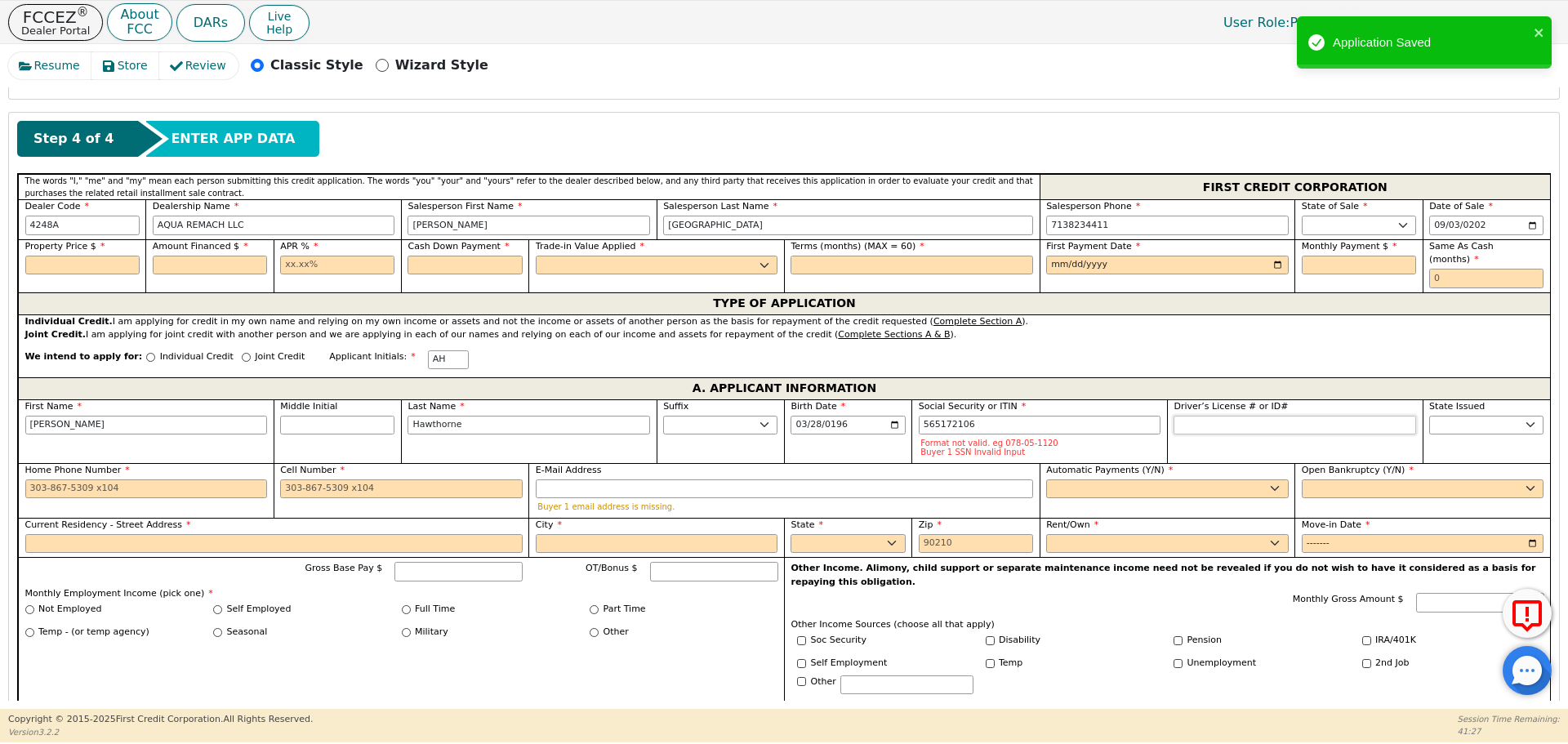
type input "***-**-2106"
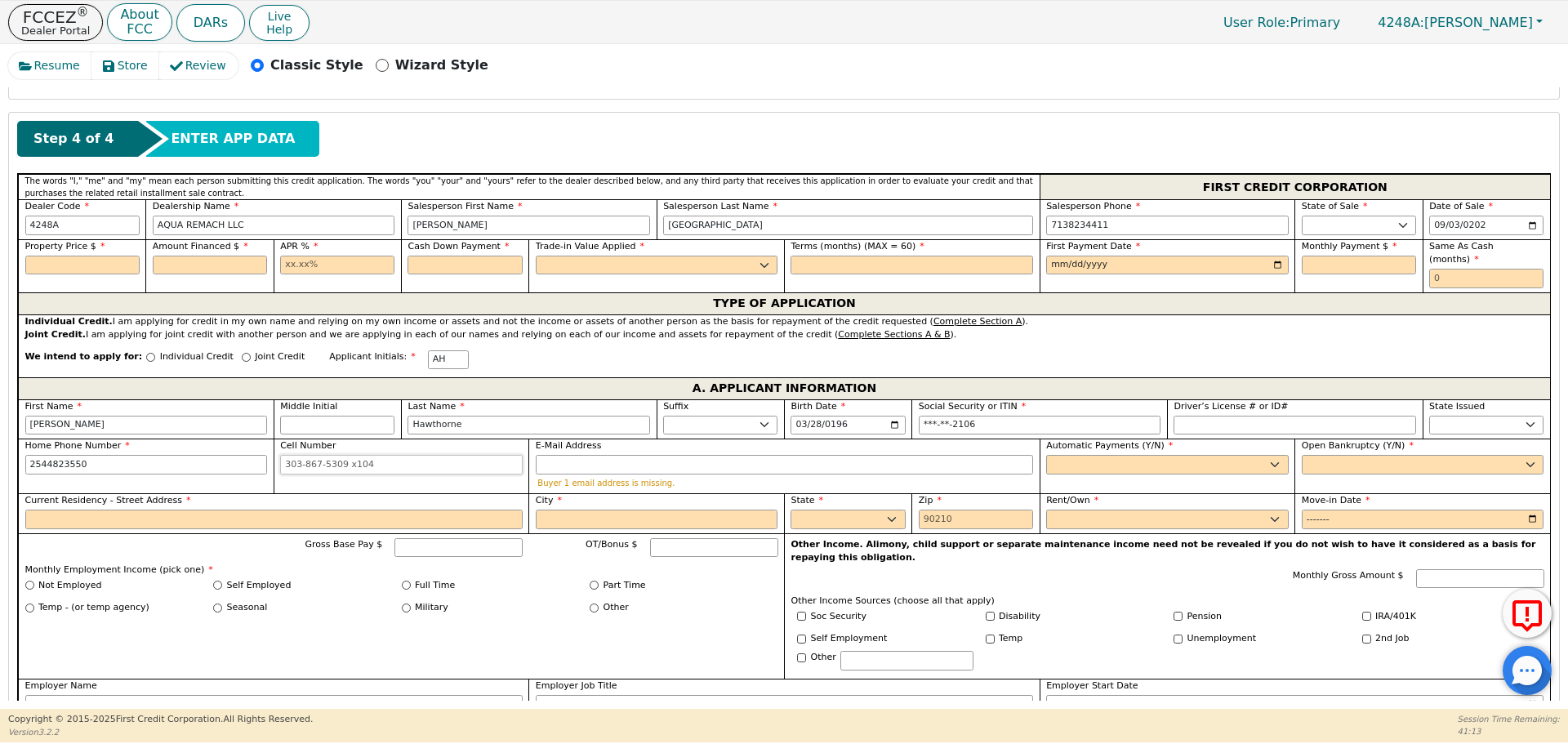
type input "[PHONE_NUMBER]"
type input "y"
type input "[EMAIL_ADDRESS][DOMAIN_NAME]"
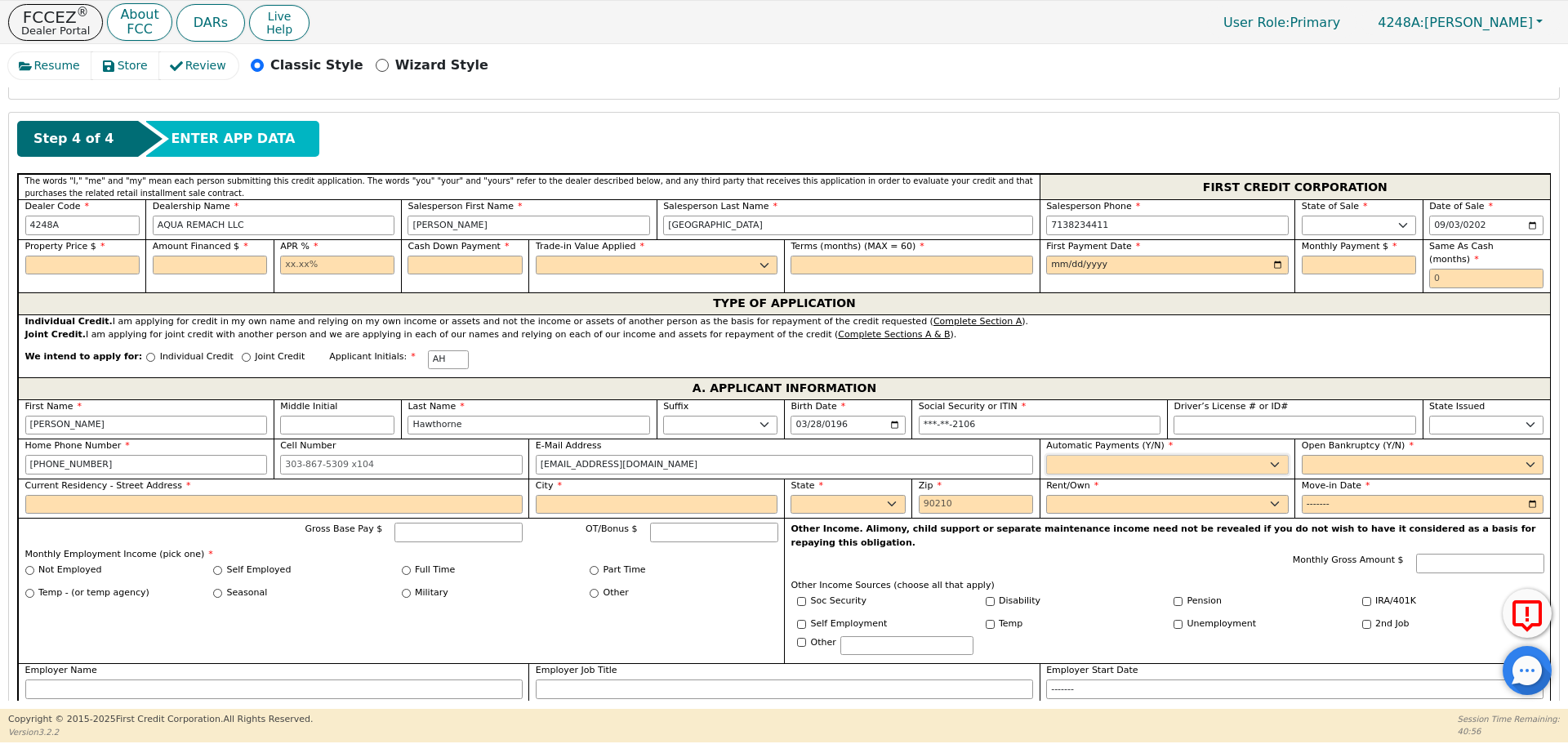
select select "y"
type input "[PERSON_NAME]"
select select "n"
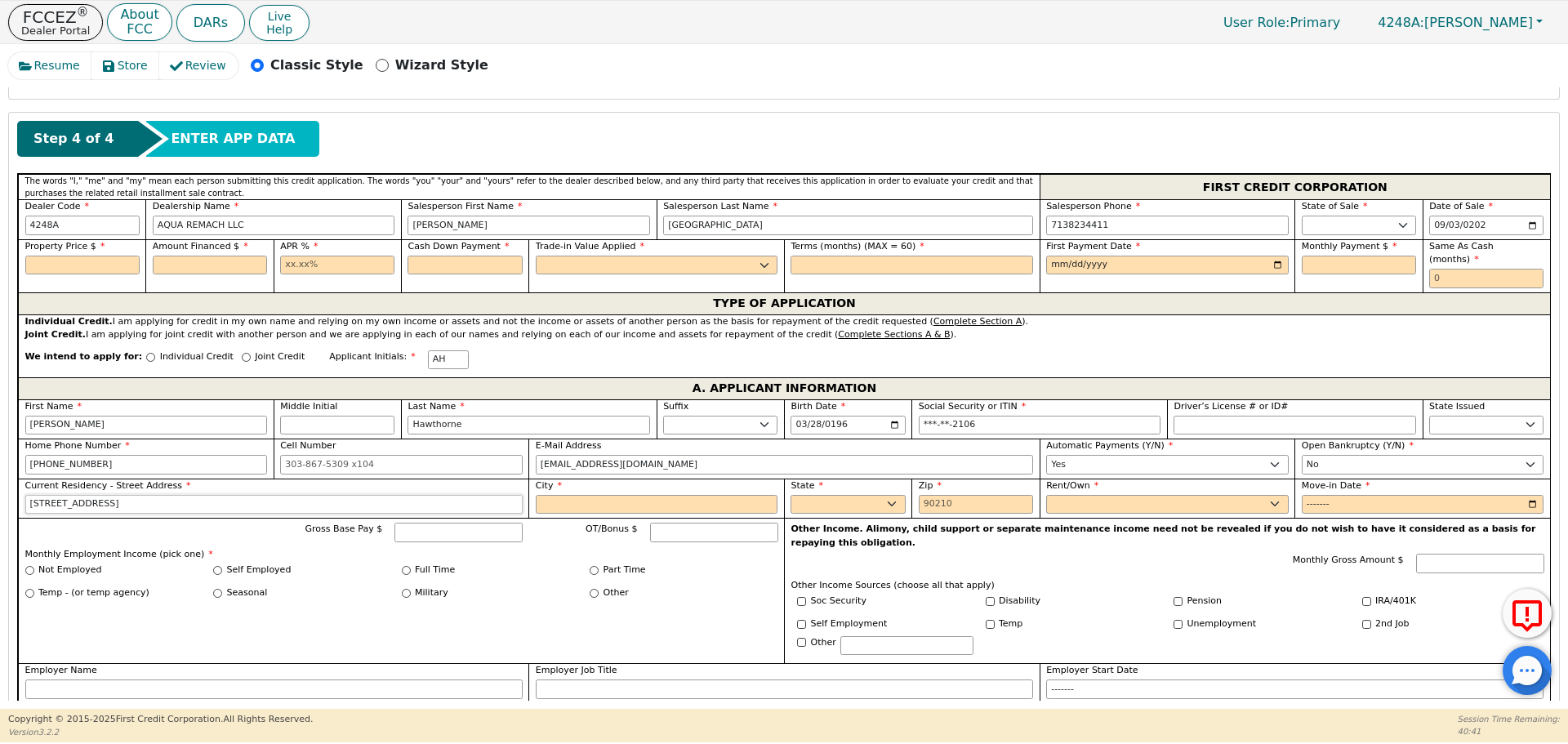
type input "[STREET_ADDRESS]"
type input "[PERSON_NAME]"
select select "[GEOGRAPHIC_DATA]"
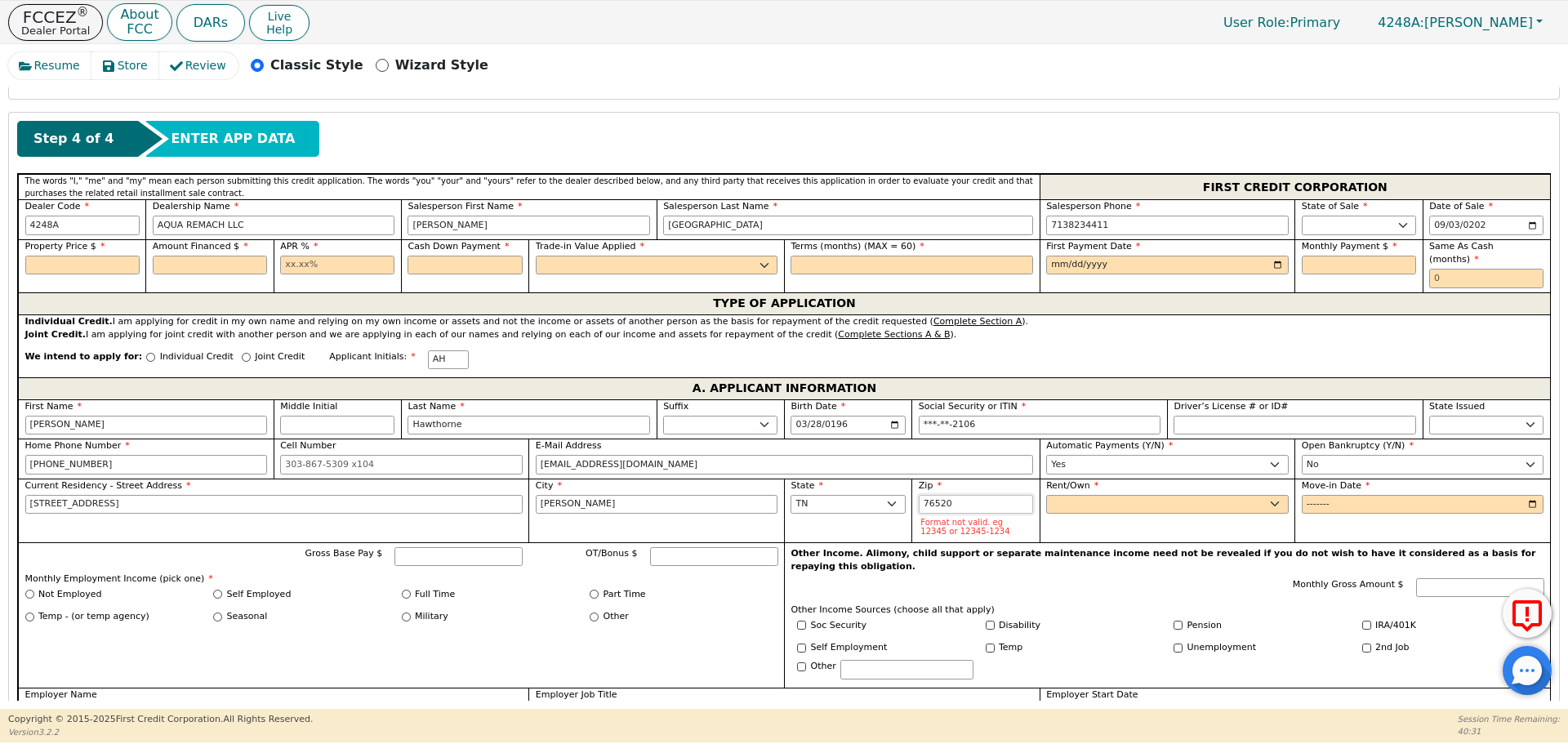
type input "76520"
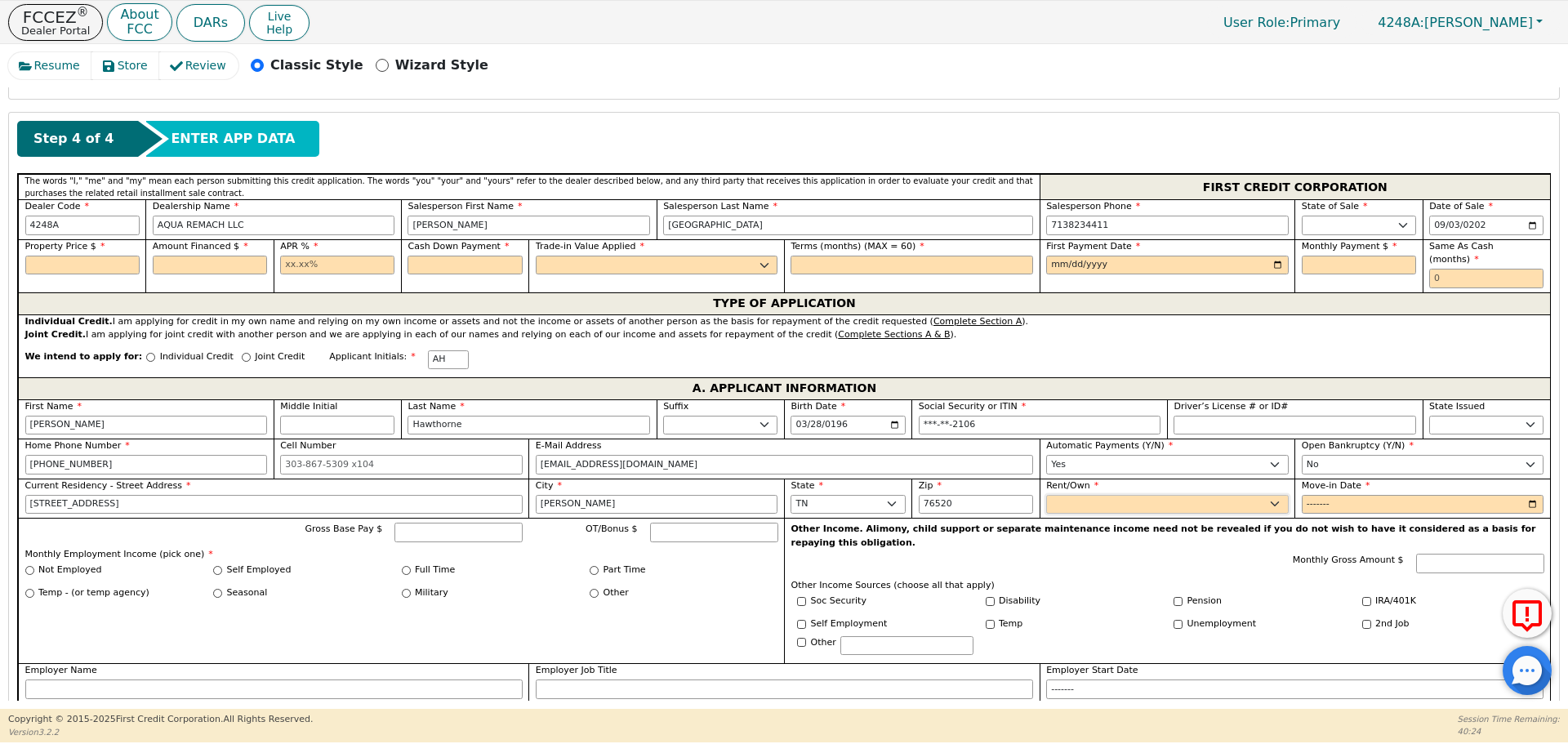
click at [1099, 495] on select "Rent Own" at bounding box center [1167, 505] width 242 height 20
select select "Own"
click at [1046, 495] on select "Rent Own" at bounding box center [1167, 505] width 242 height 20
click at [1320, 495] on input "Move-in Date" at bounding box center [1422, 505] width 242 height 20
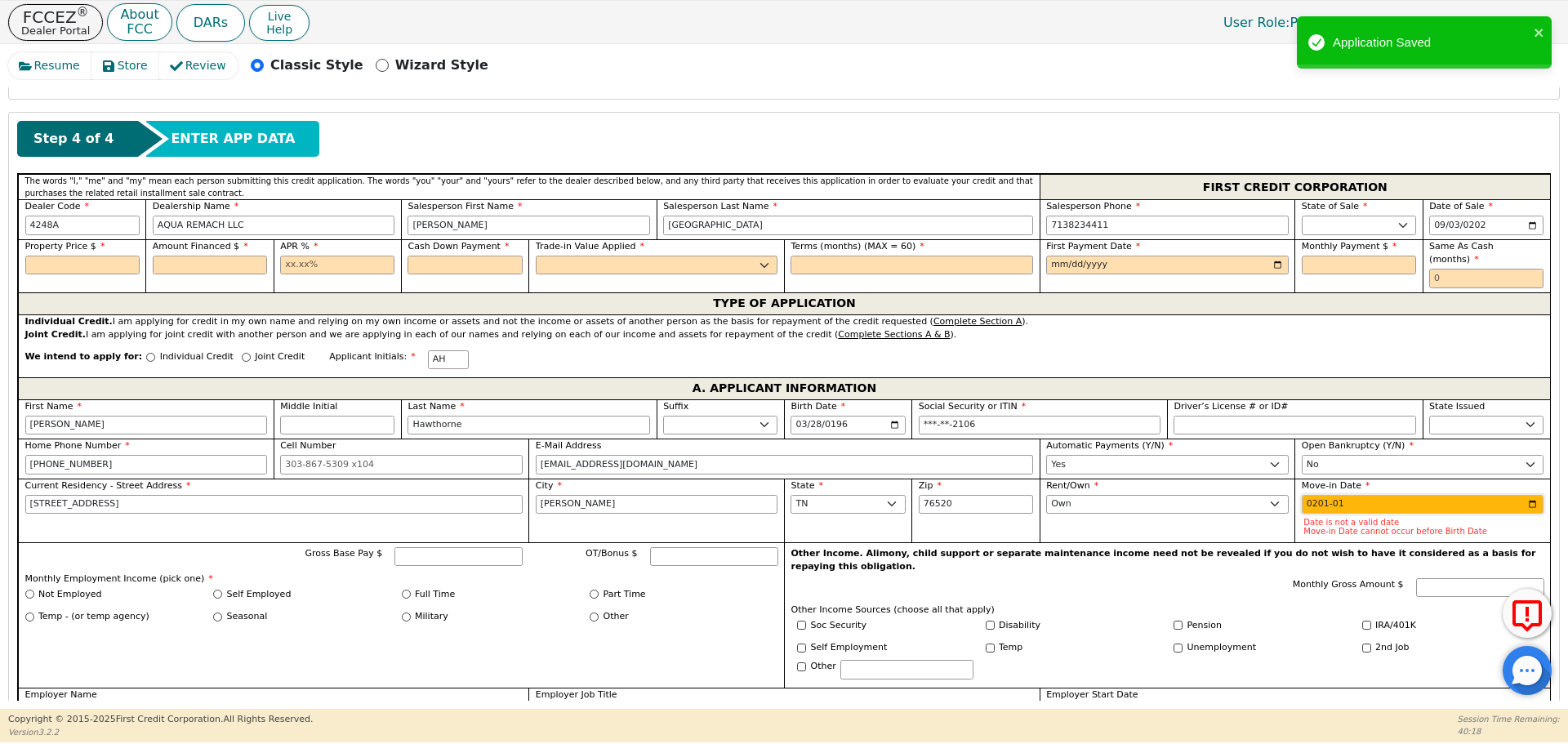
type input "2019-01"
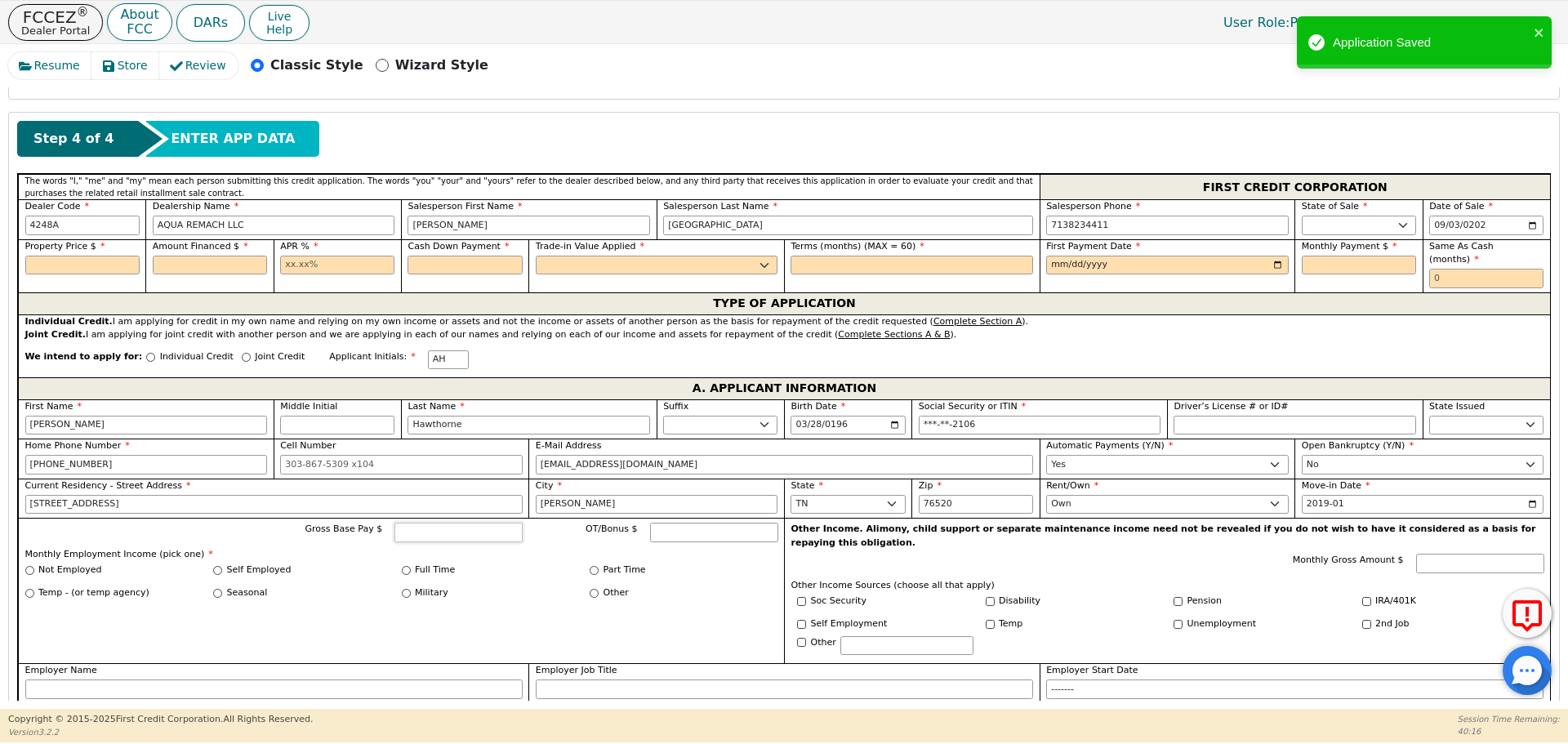
click at [481, 523] on input "Gross Base Pay $" at bounding box center [458, 533] width 128 height 20
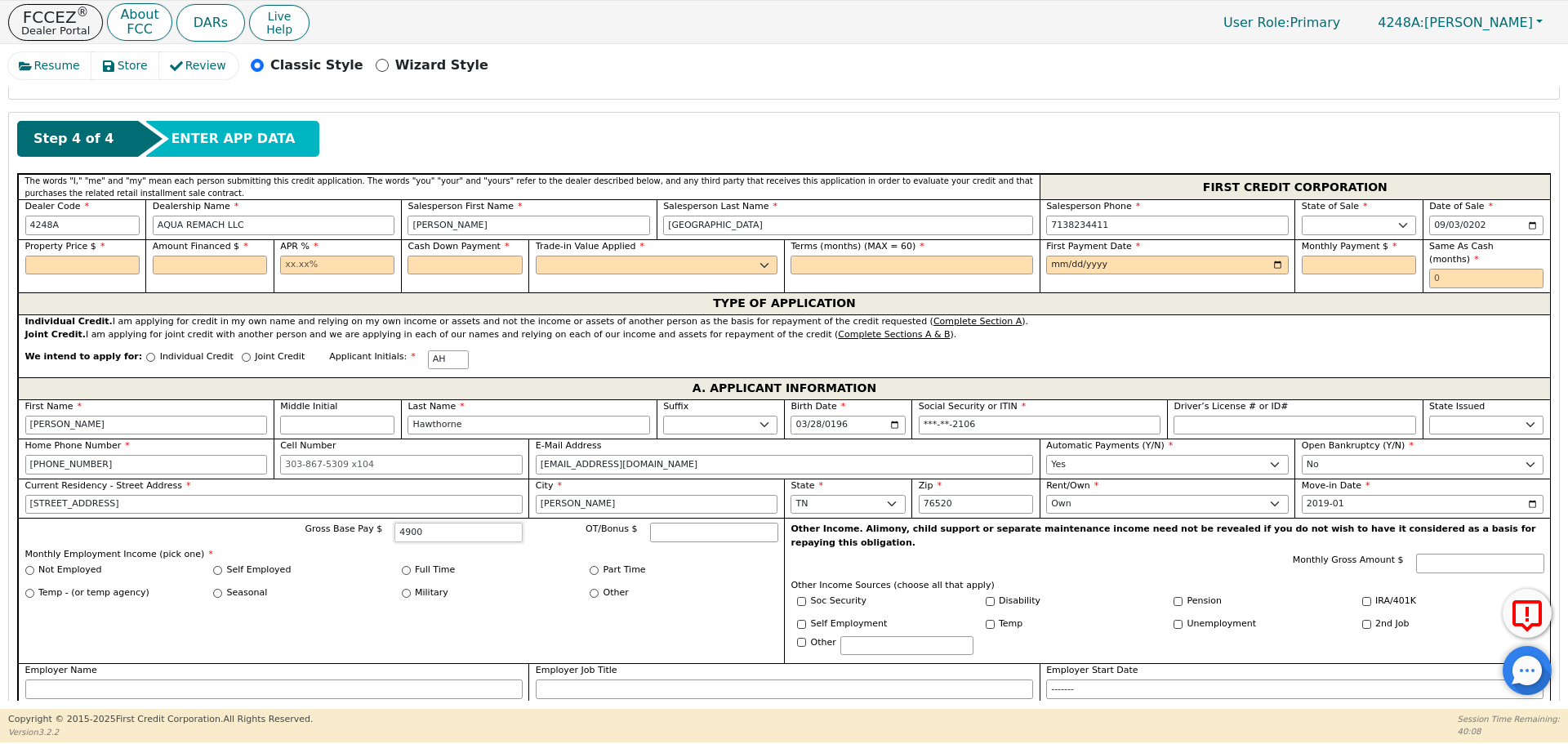
type input "4900"
click at [406, 566] on input "Full Time" at bounding box center [406, 570] width 9 height 9
radio input "true"
type input "4900.00"
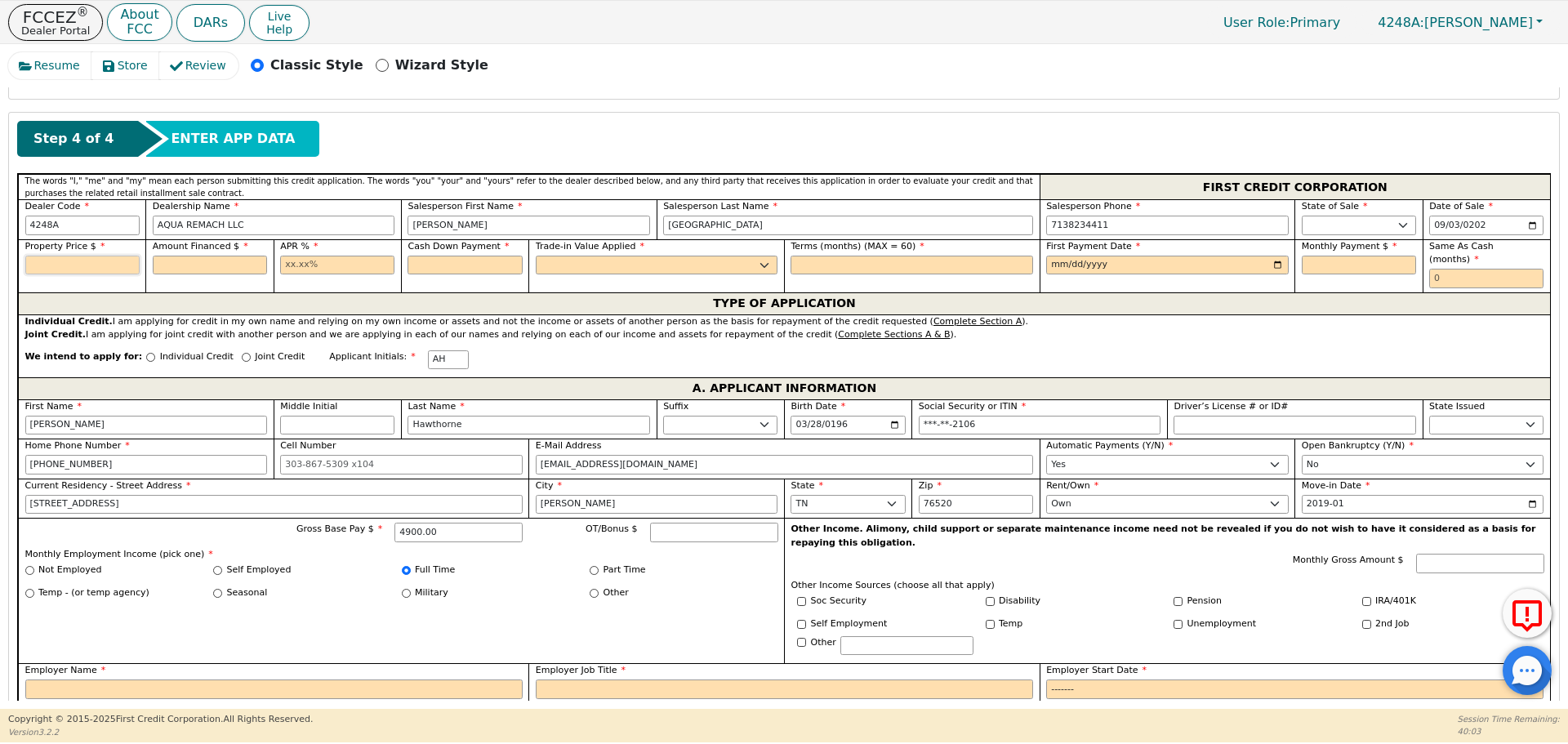
click at [74, 259] on input "text" at bounding box center [83, 265] width 115 height 20
type input "8700.00"
type input "17.99"
click at [493, 253] on div "Cash Down Payment" at bounding box center [465, 257] width 115 height 35
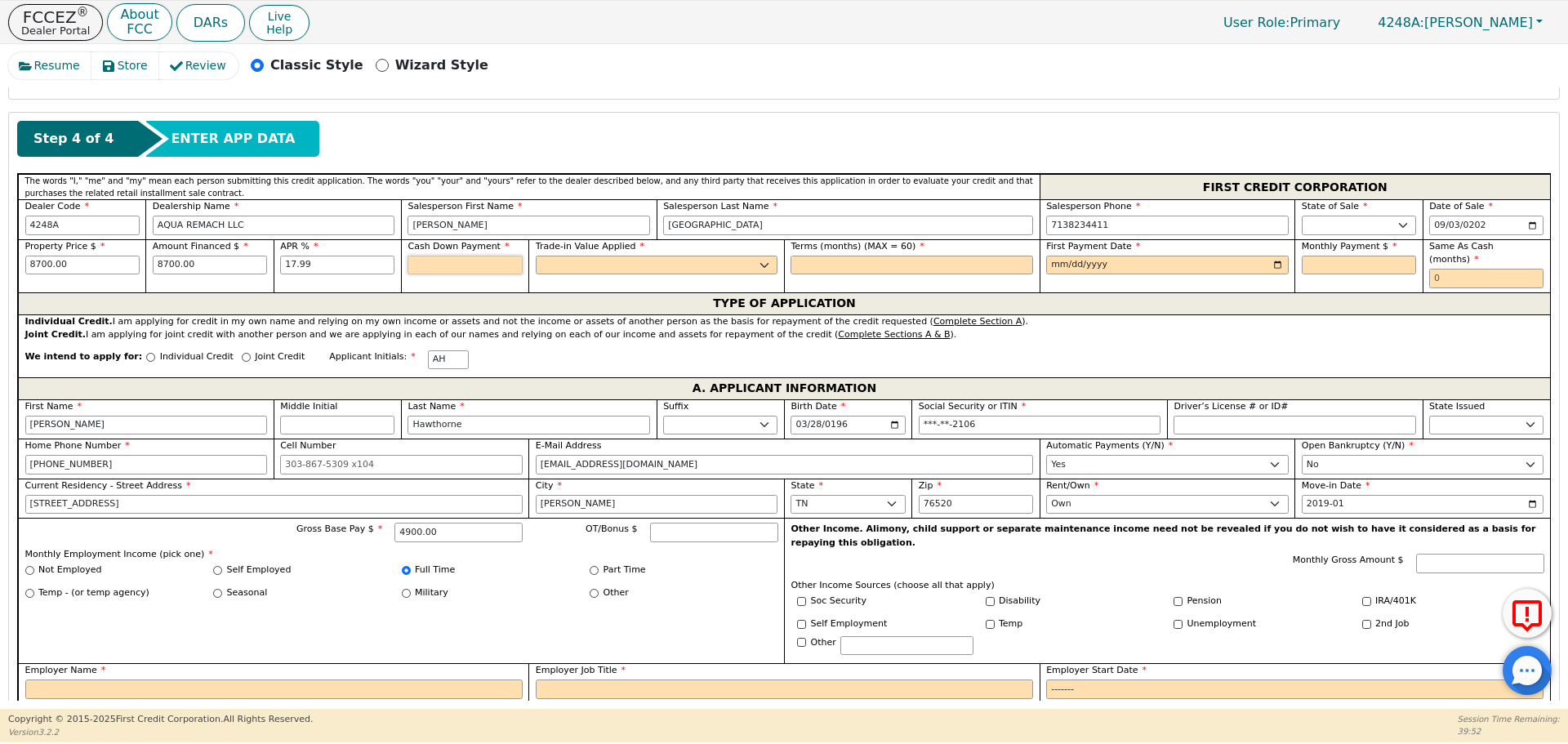
click at [495, 266] on input "text" at bounding box center [465, 265] width 115 height 20
type input "0.00"
click at [586, 277] on div "Trade-in Value Applied Yes No" at bounding box center [656, 265] width 255 height 53
click at [597, 268] on select "Yes No" at bounding box center [657, 265] width 242 height 20
select select "n"
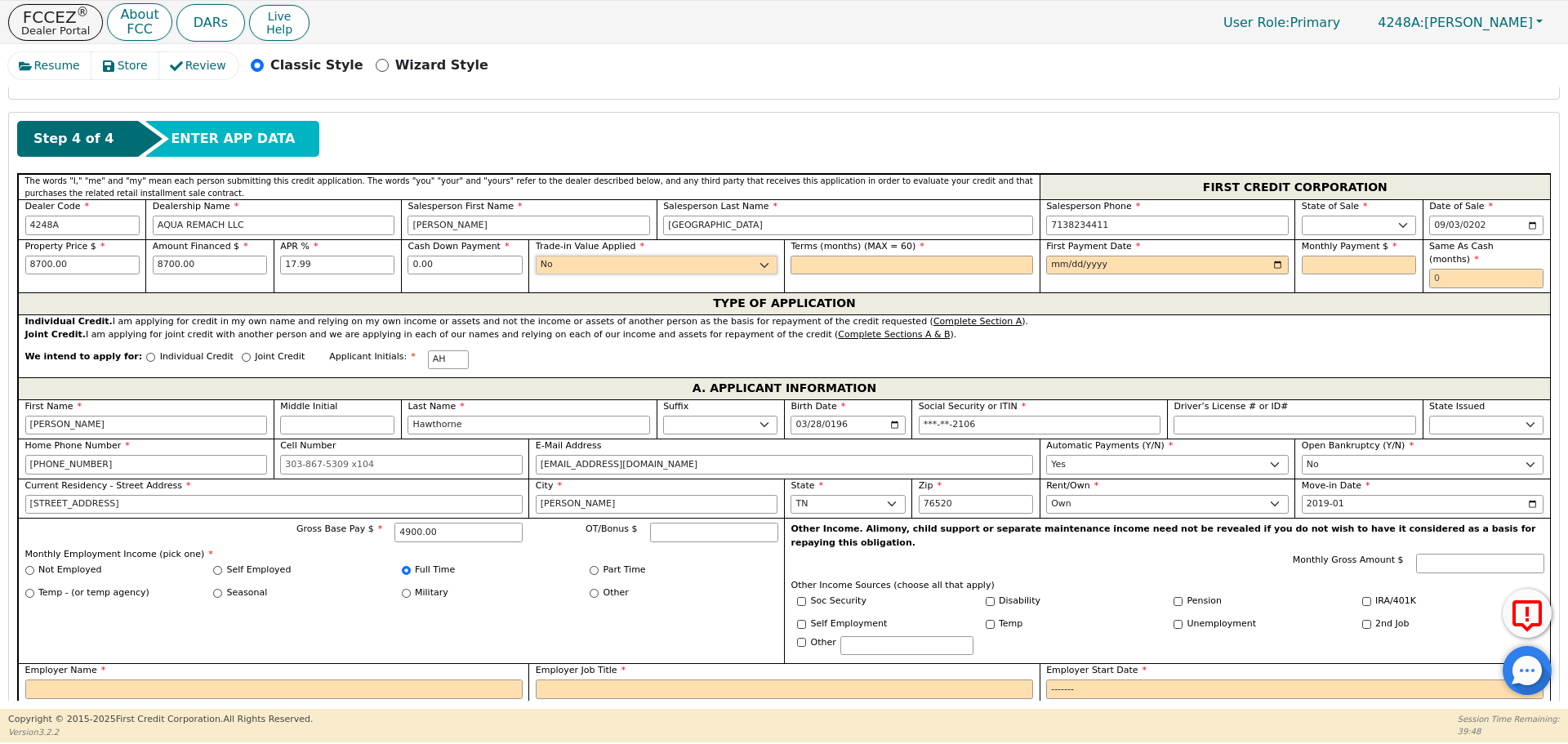
click at [536, 255] on select "Yes No" at bounding box center [657, 265] width 242 height 20
click at [890, 260] on input "text" at bounding box center [912, 265] width 242 height 20
type input "60"
click at [1051, 264] on input "date" at bounding box center [1167, 265] width 242 height 20
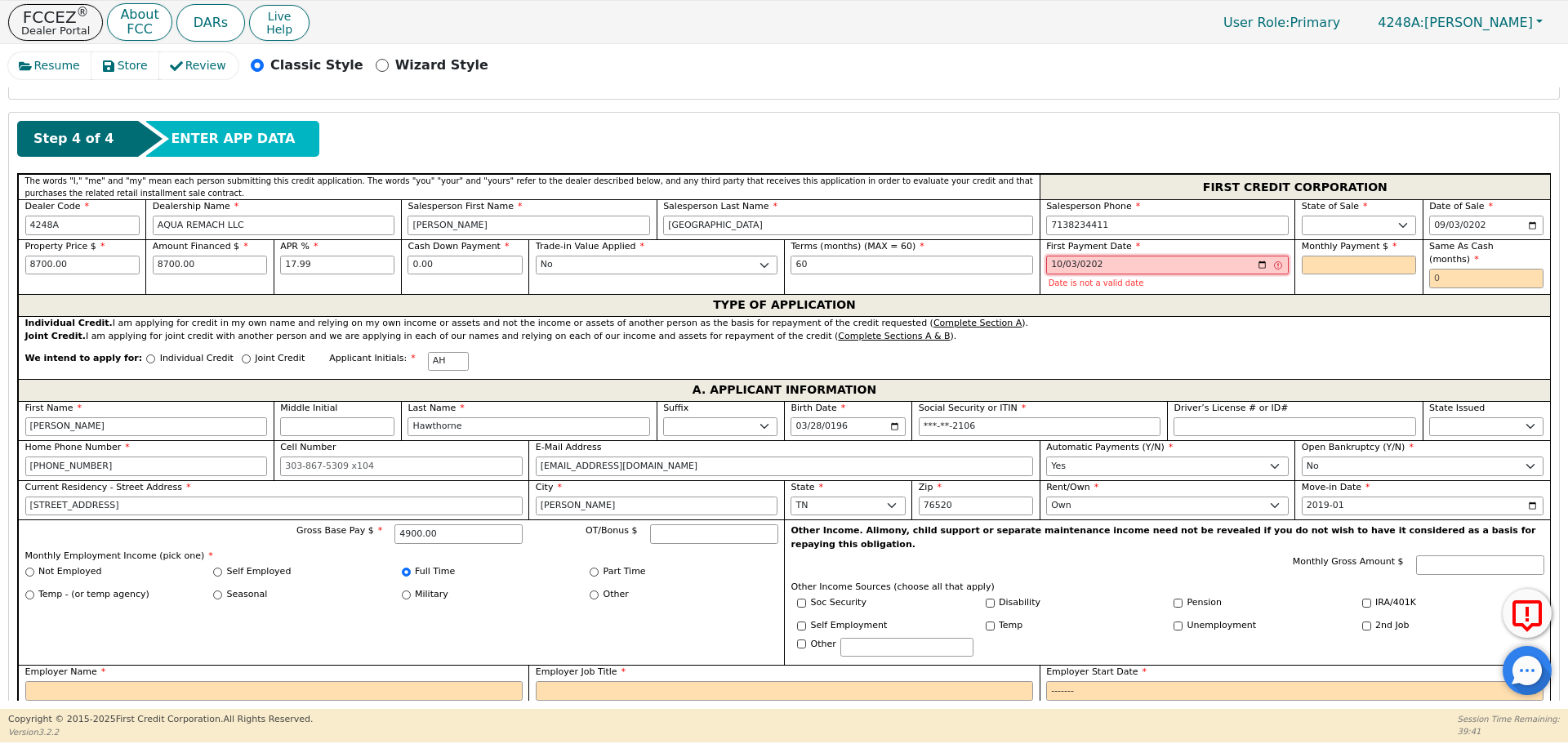
type input "[DATE]"
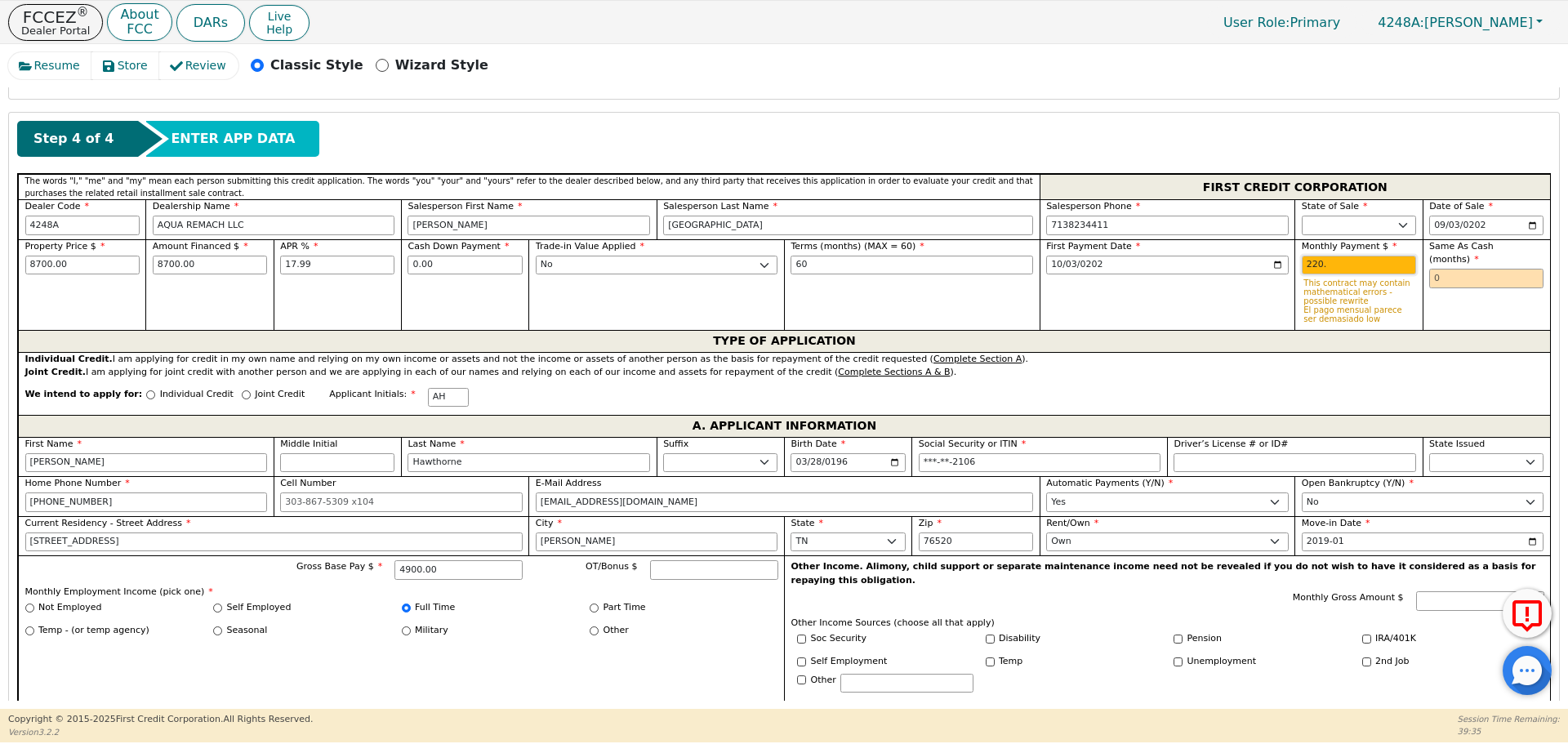
type input "220.88"
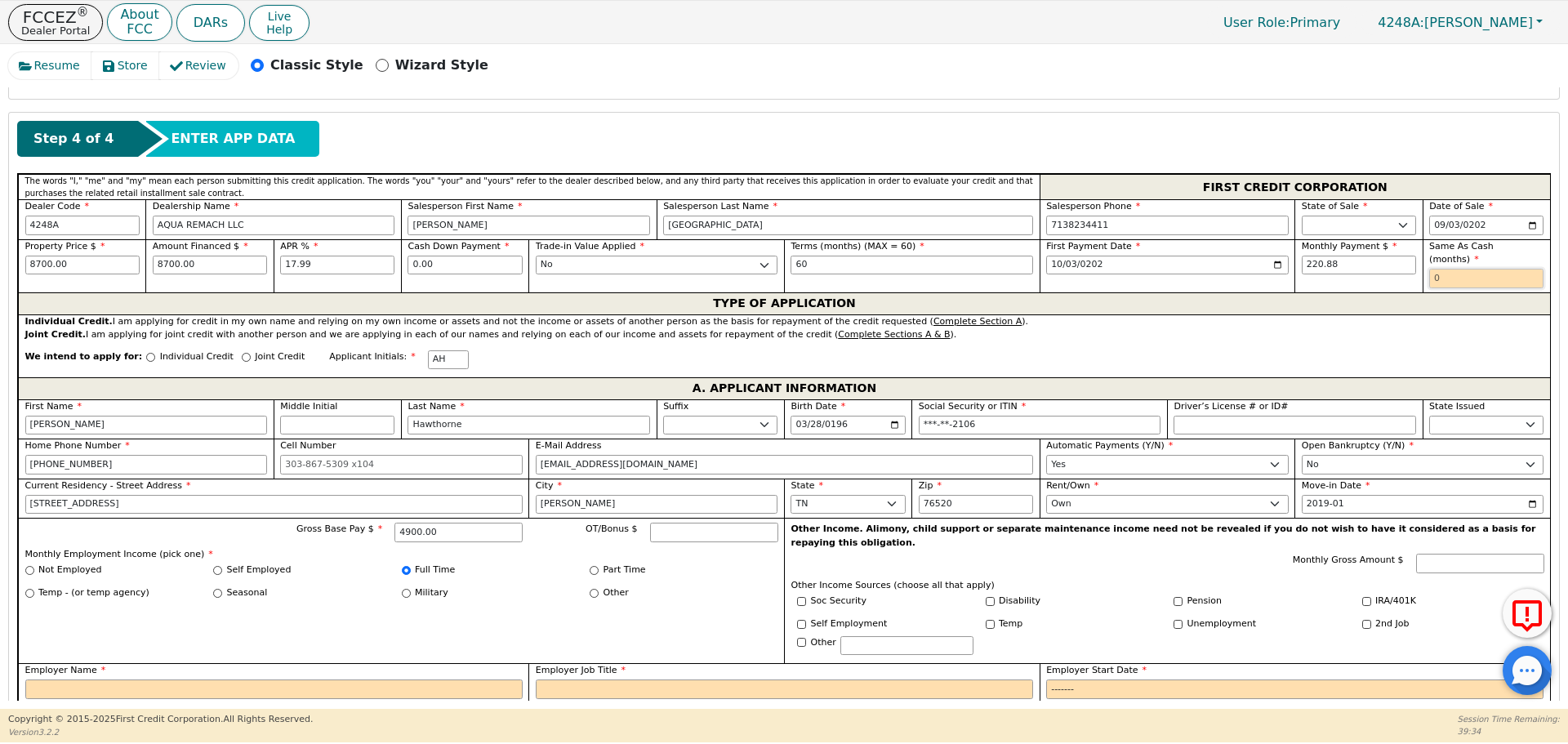
click at [1438, 268] on input "text" at bounding box center [1486, 278] width 115 height 20
type input "0"
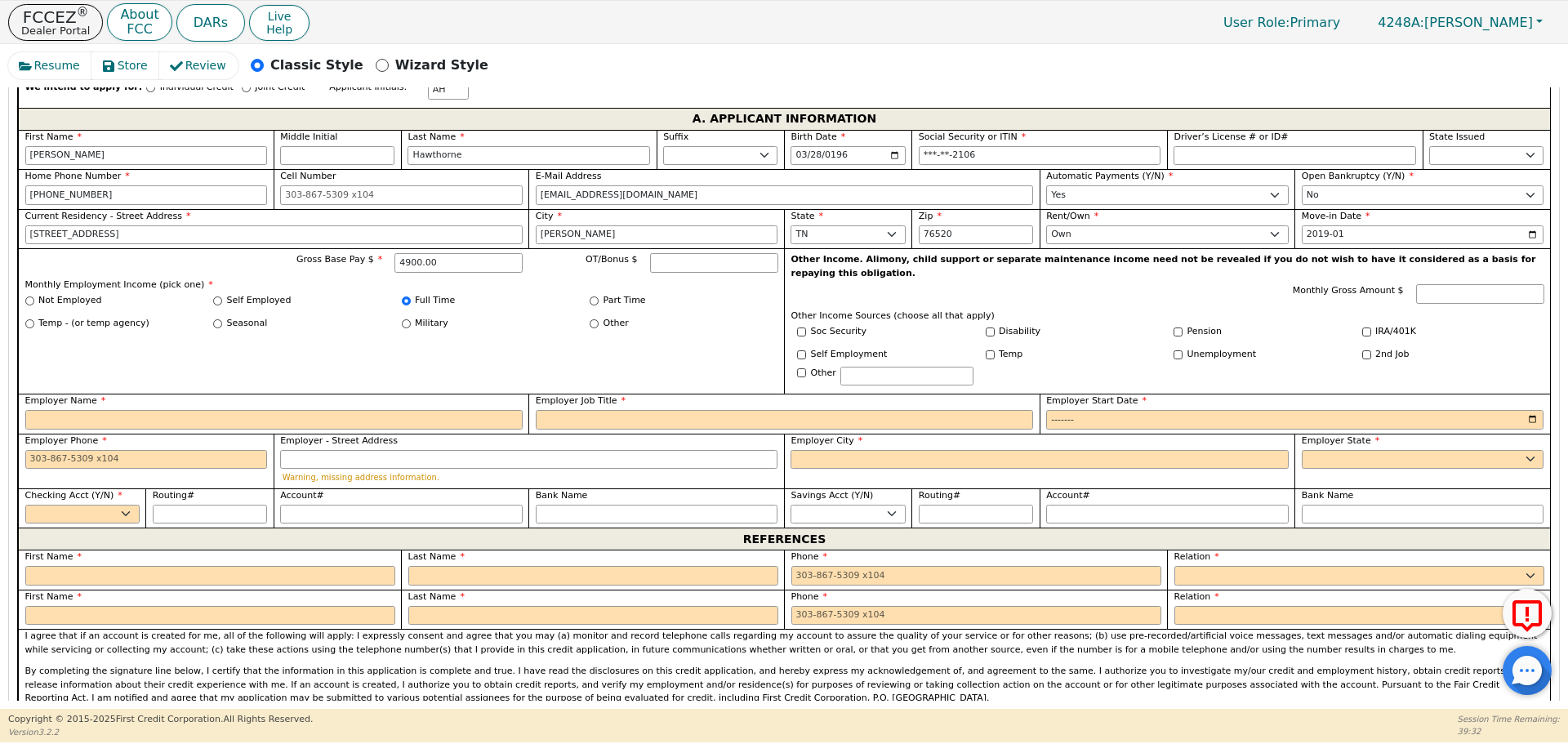
scroll to position [972, 0]
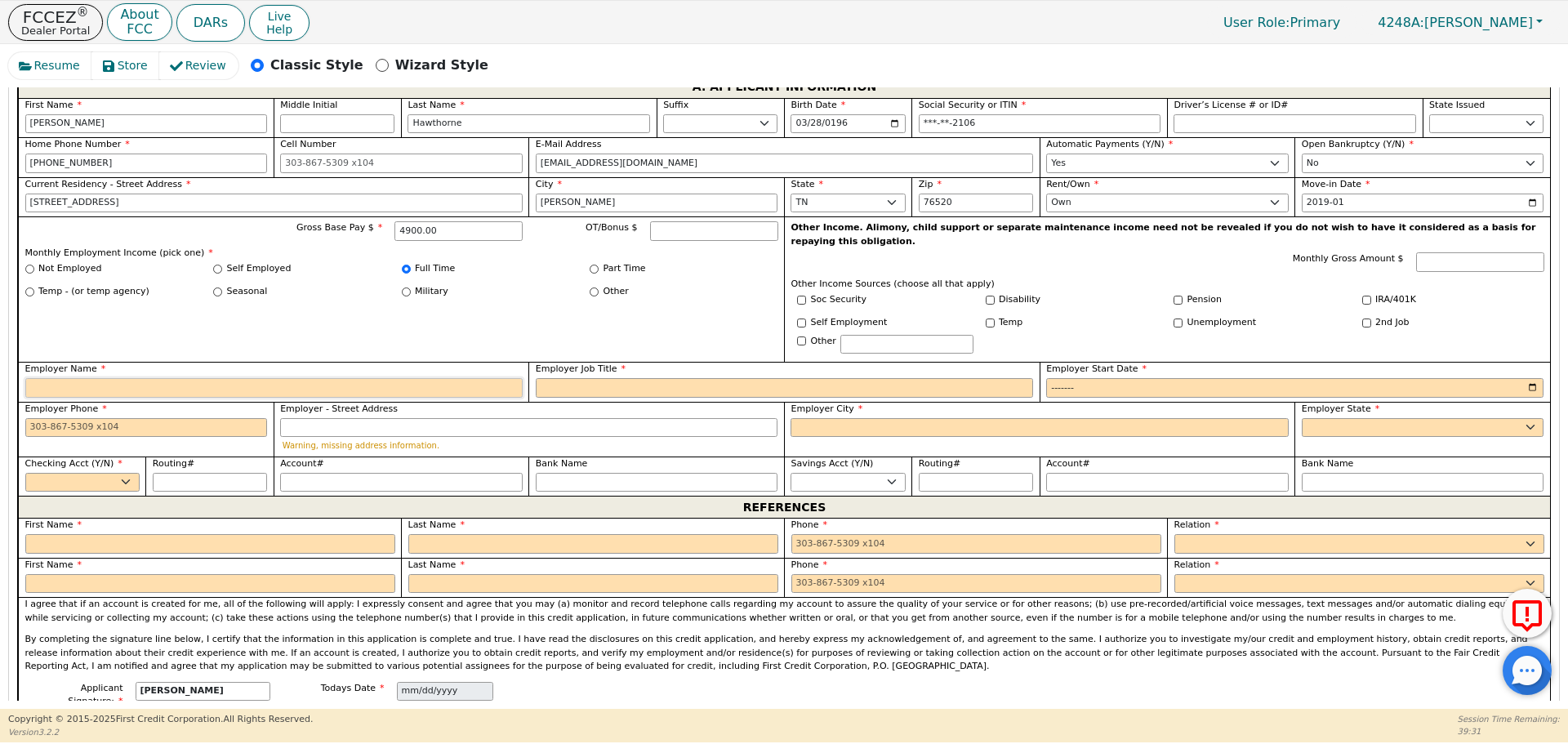
click at [343, 378] on input "Employer Name" at bounding box center [274, 388] width 498 height 20
type input "Social Worker"
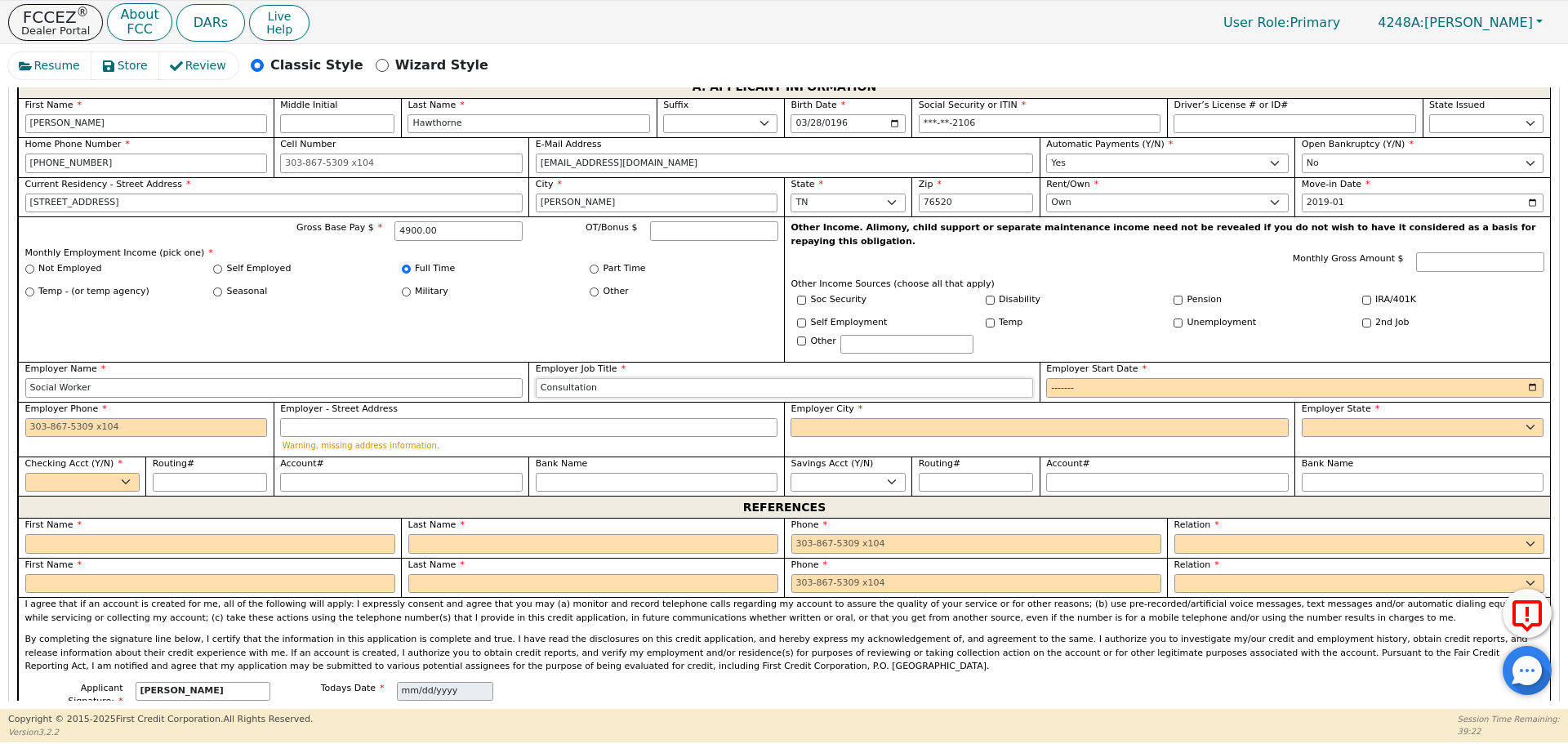
type input "Consultation"
type input "2021-01"
click at [842, 418] on input "Employer City" at bounding box center [1039, 428] width 498 height 20
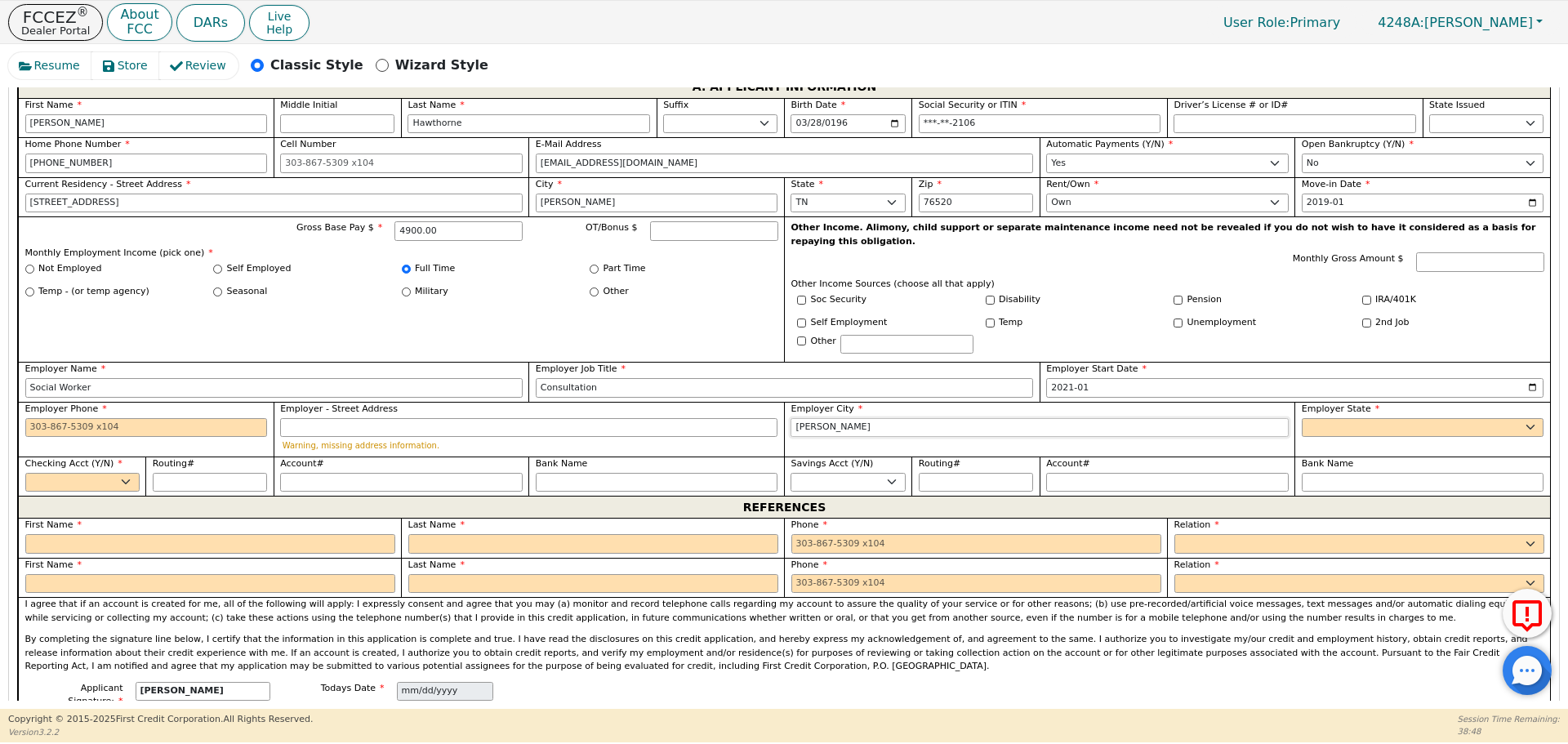
type input "[PERSON_NAME]"
select select "[GEOGRAPHIC_DATA]"
click at [134, 473] on select "Yes No" at bounding box center [83, 483] width 115 height 20
select select "y"
click at [25, 473] on select "Yes No" at bounding box center [83, 483] width 115 height 20
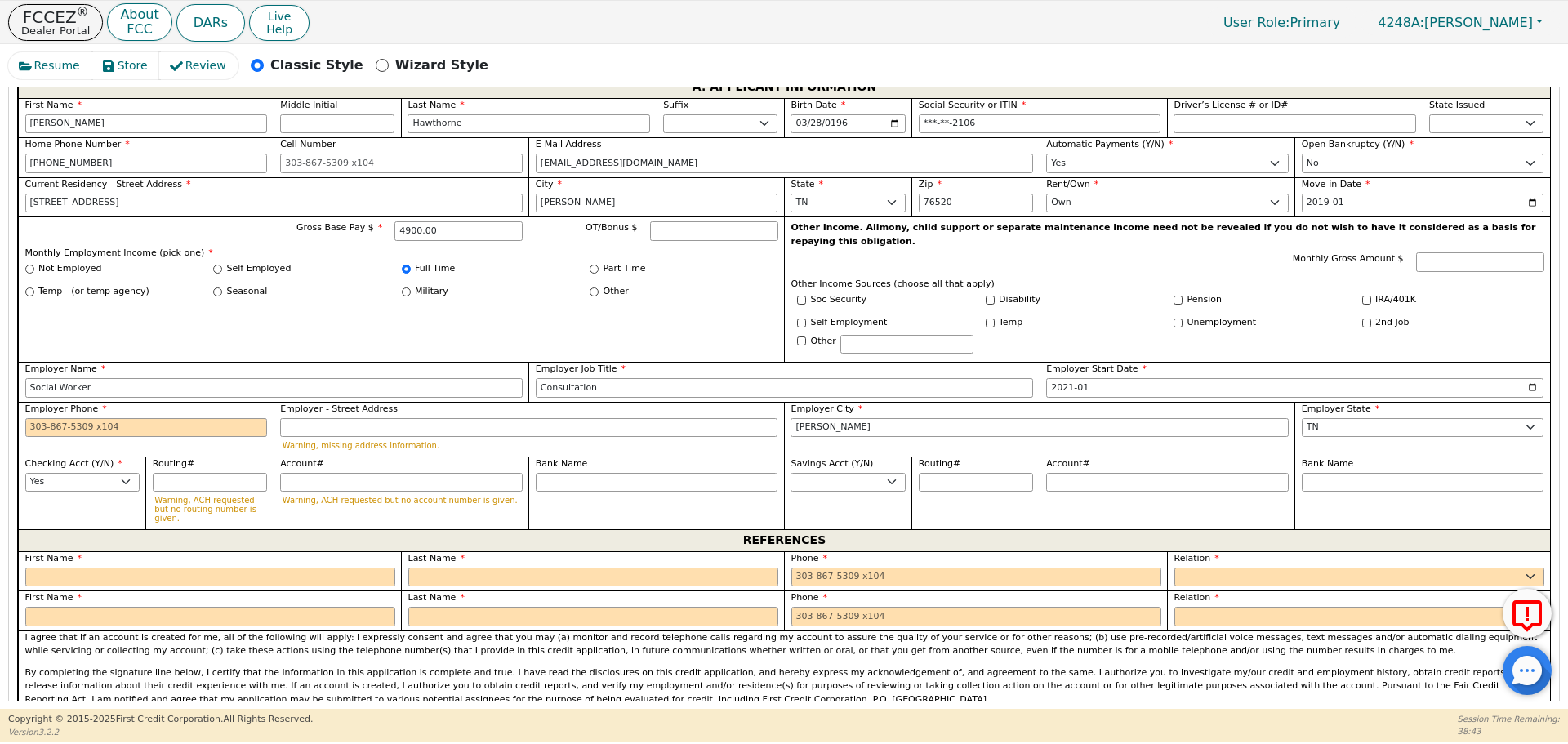
click at [126, 552] on label "First Name" at bounding box center [210, 558] width 370 height 14
click at [120, 567] on input "text" at bounding box center [210, 577] width 370 height 20
type input "[PERSON_NAME]"
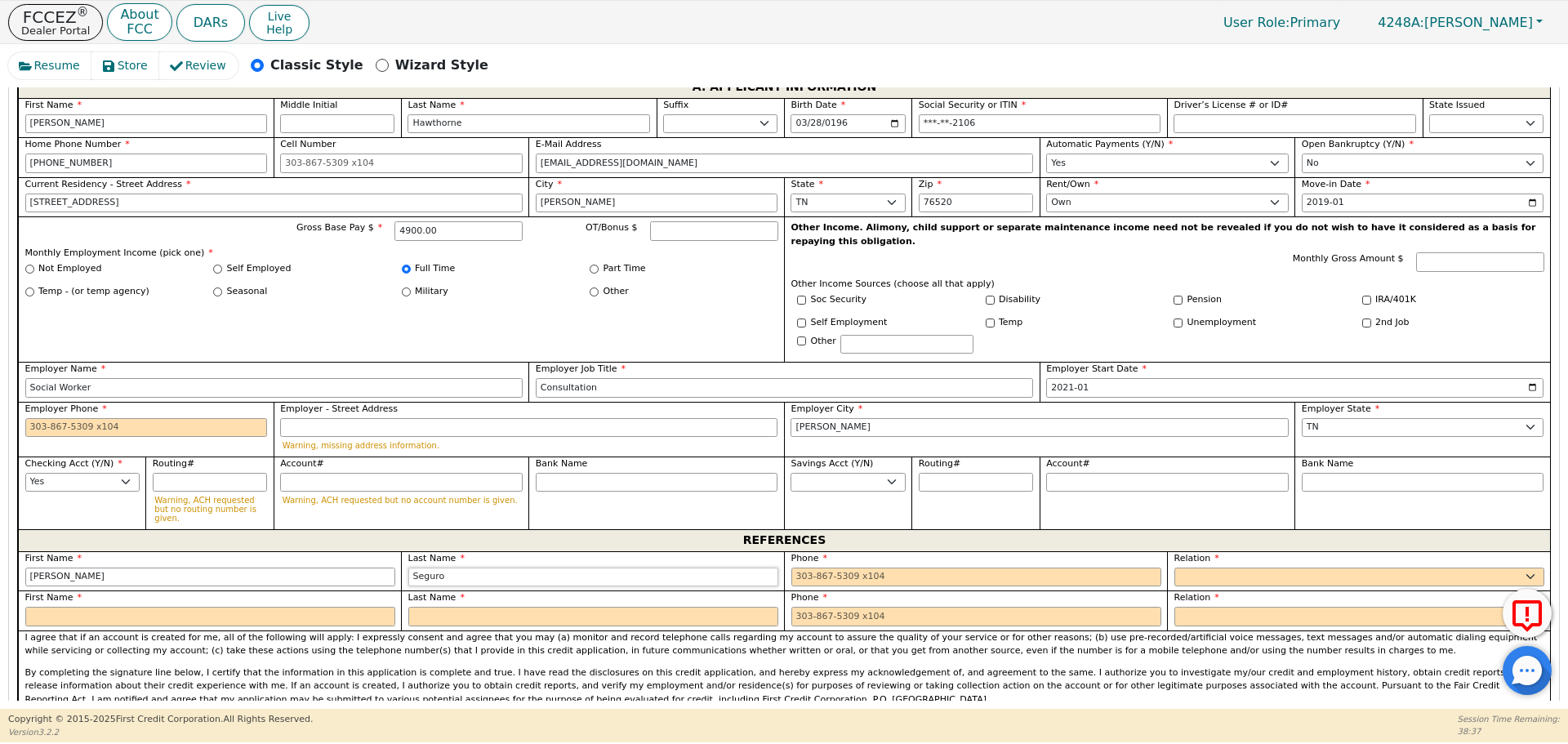
type input "Seguro"
type input "[PHONE_NUMBER]"
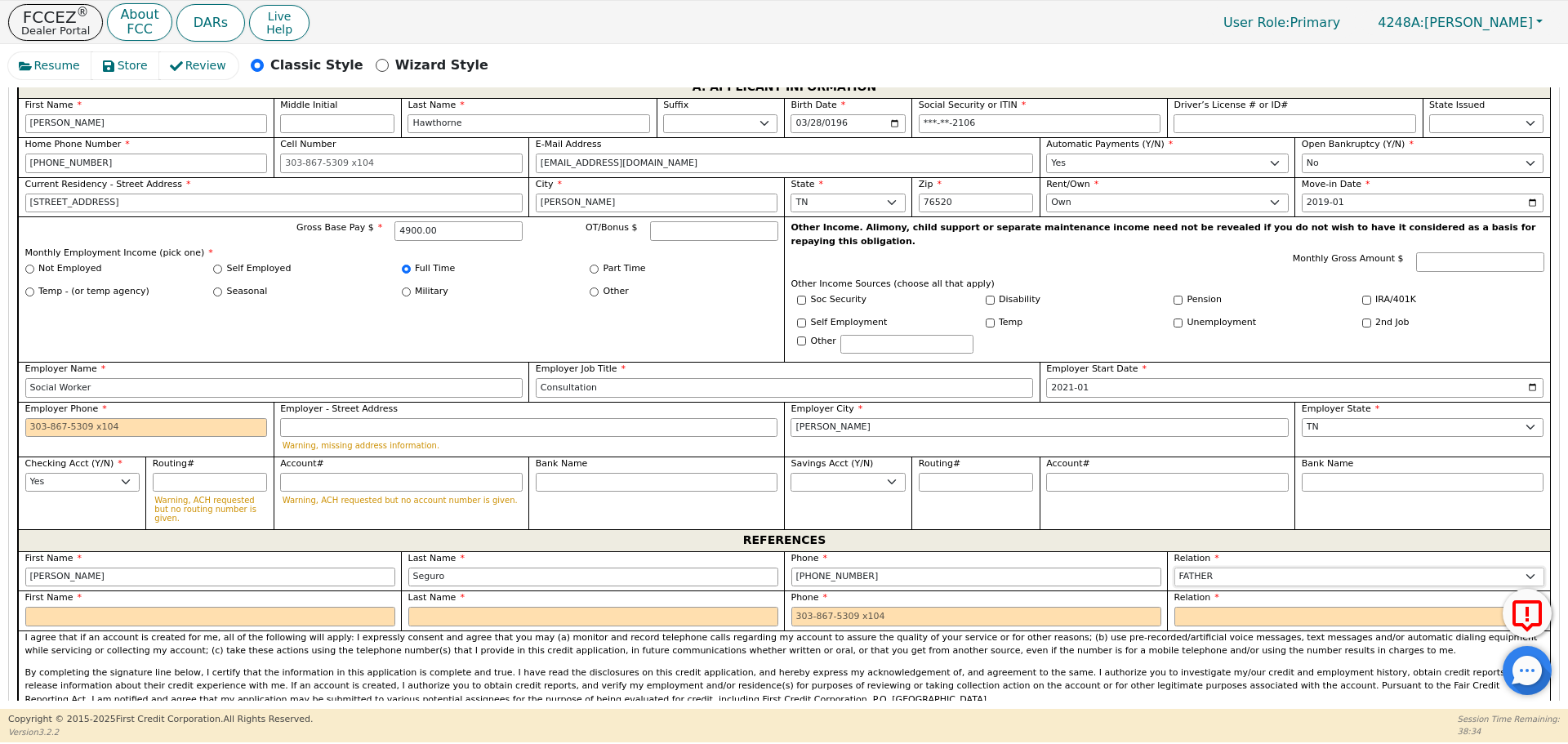
select select "FRIEND"
click at [206, 567] on input "[PERSON_NAME]" at bounding box center [210, 577] width 370 height 20
type input "[PERSON_NAME]"
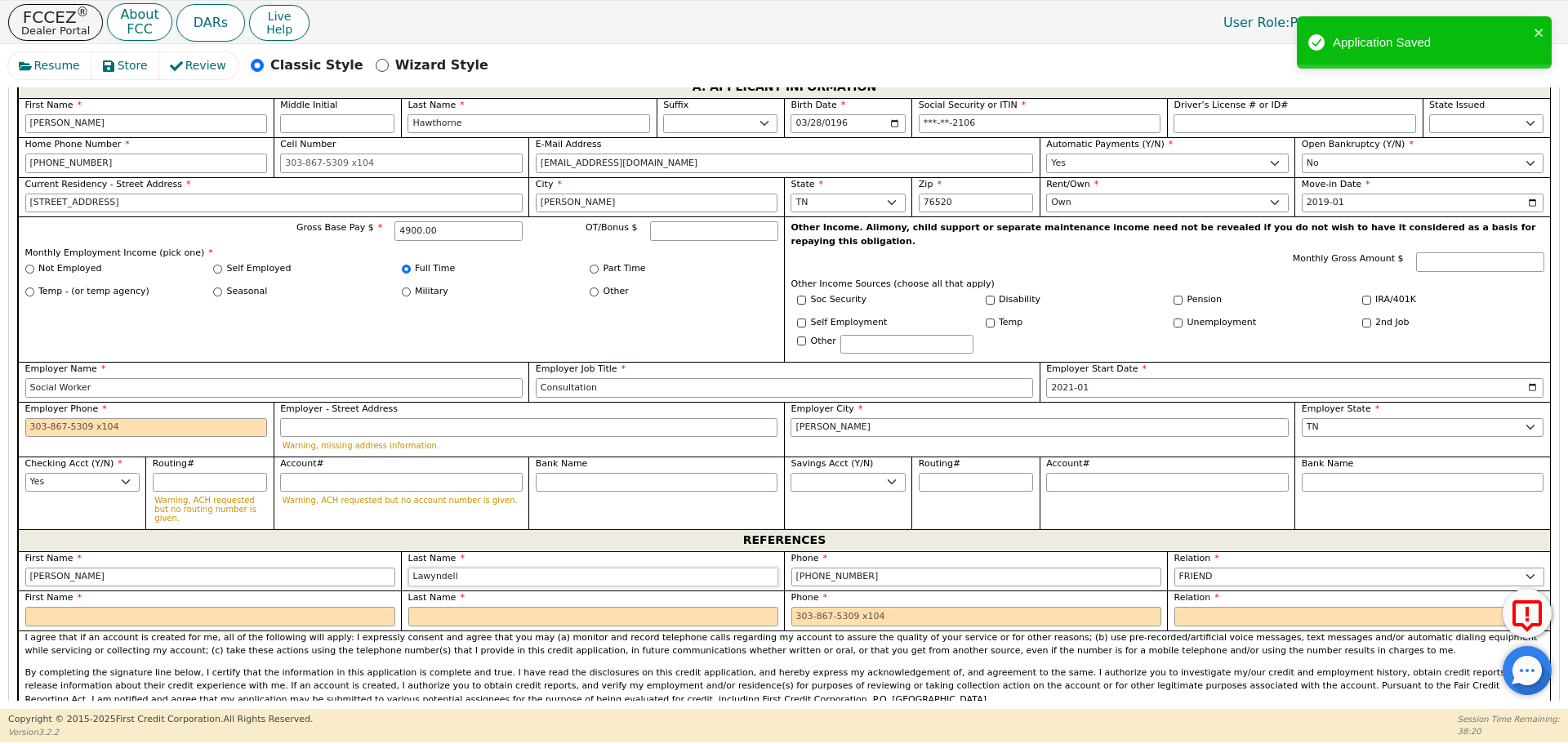
type input "Lawyndell"
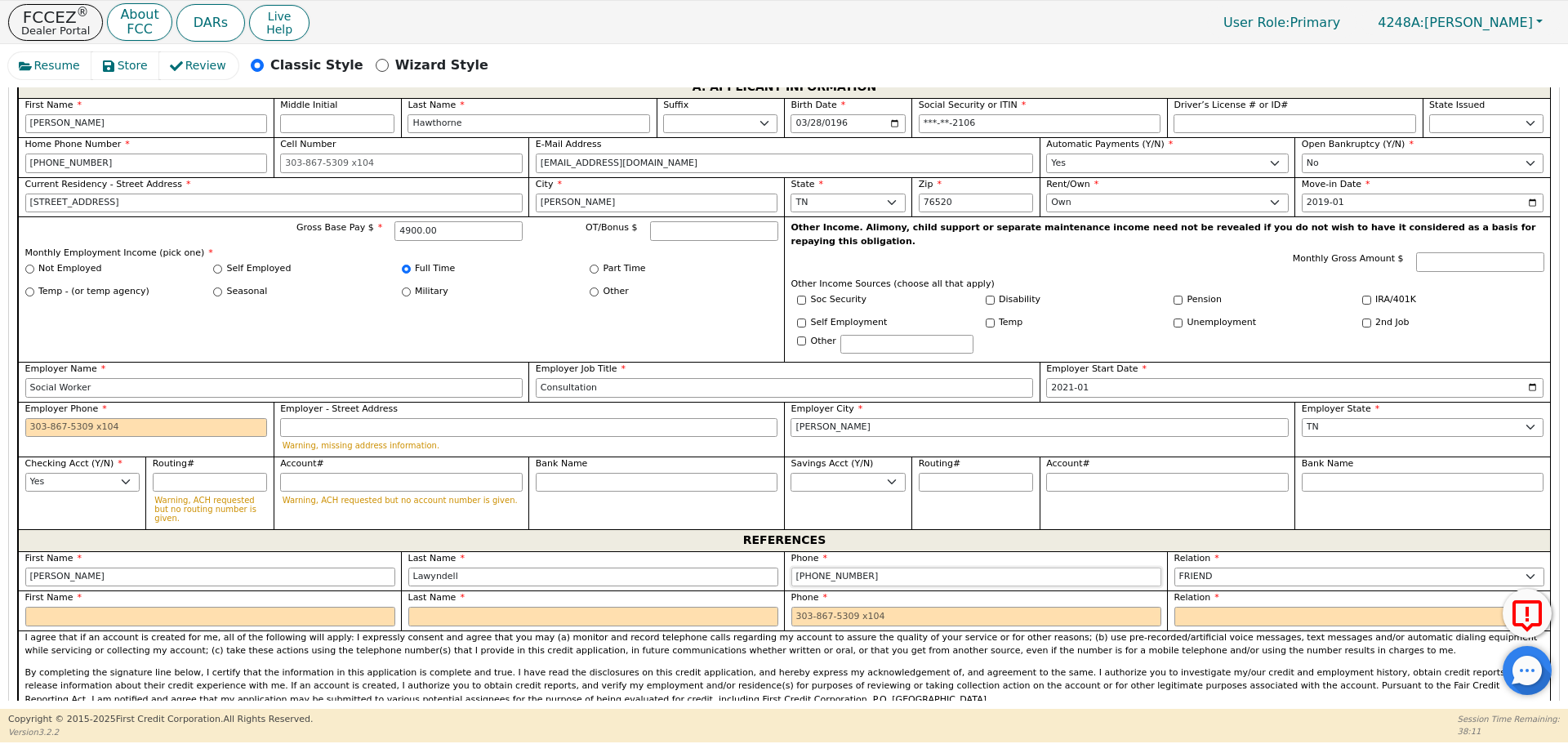
type input "[PHONE_NUMBER]"
click at [264, 606] on input "text" at bounding box center [210, 616] width 370 height 20
type input "[PERSON_NAME]"
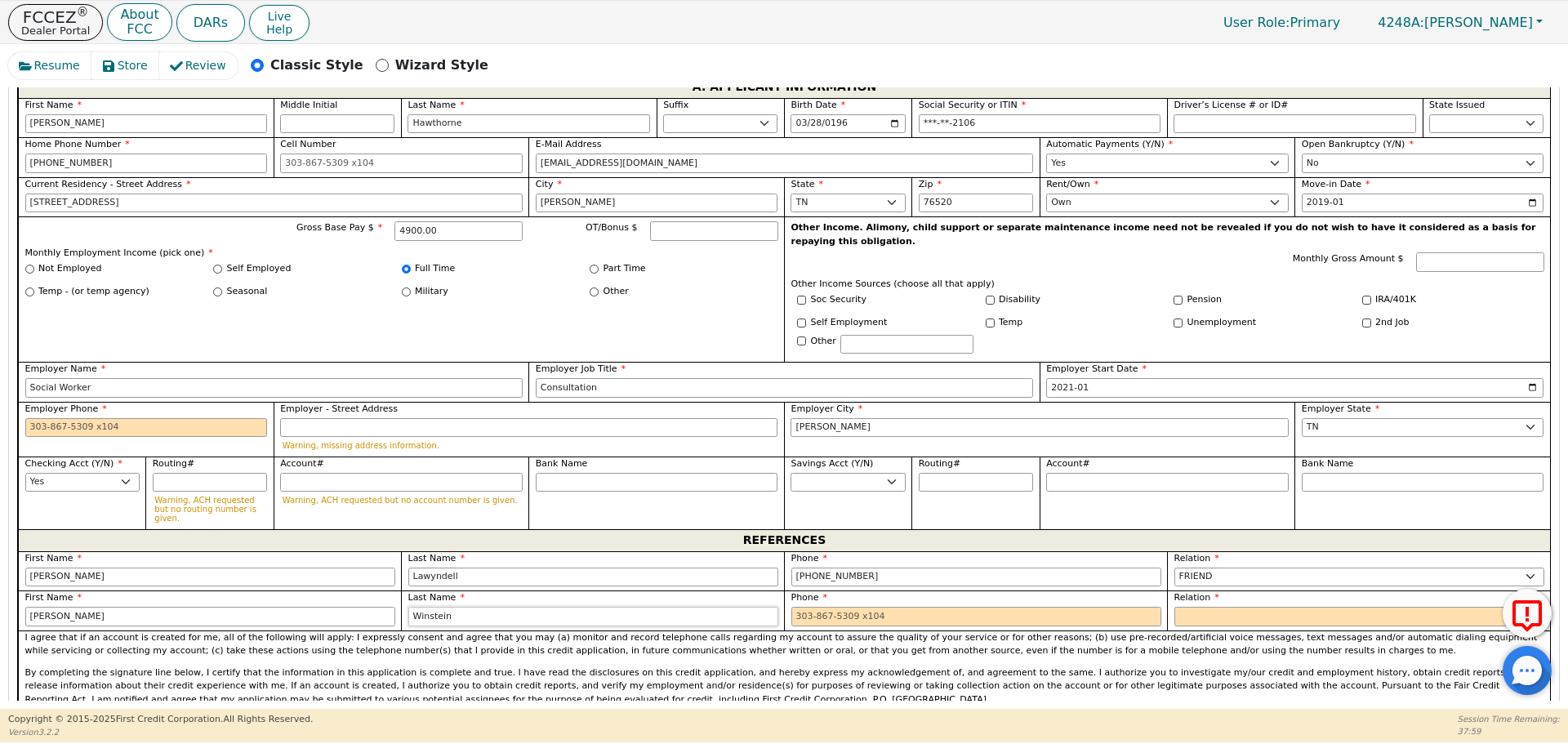
type input "Winstein"
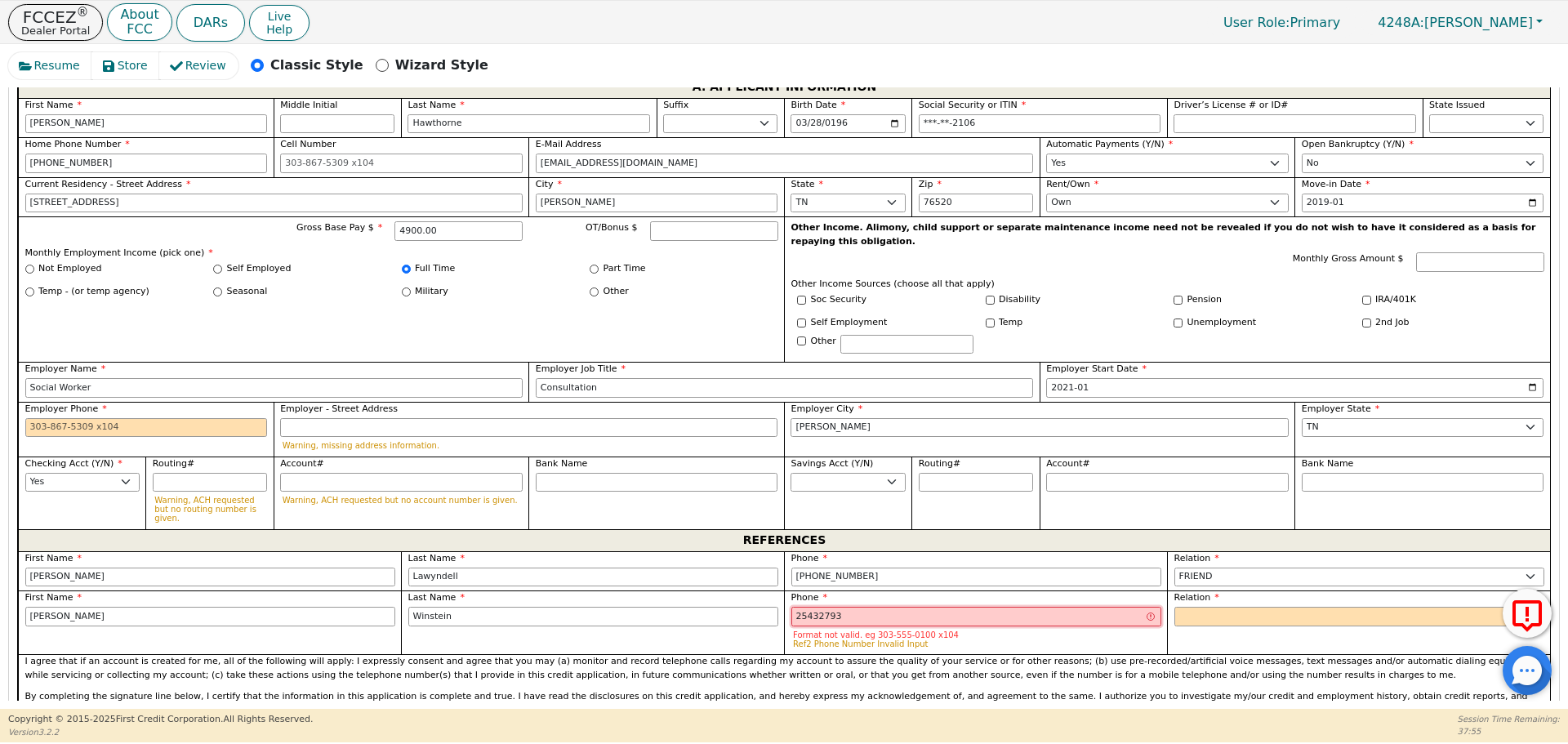
type input "25432793"
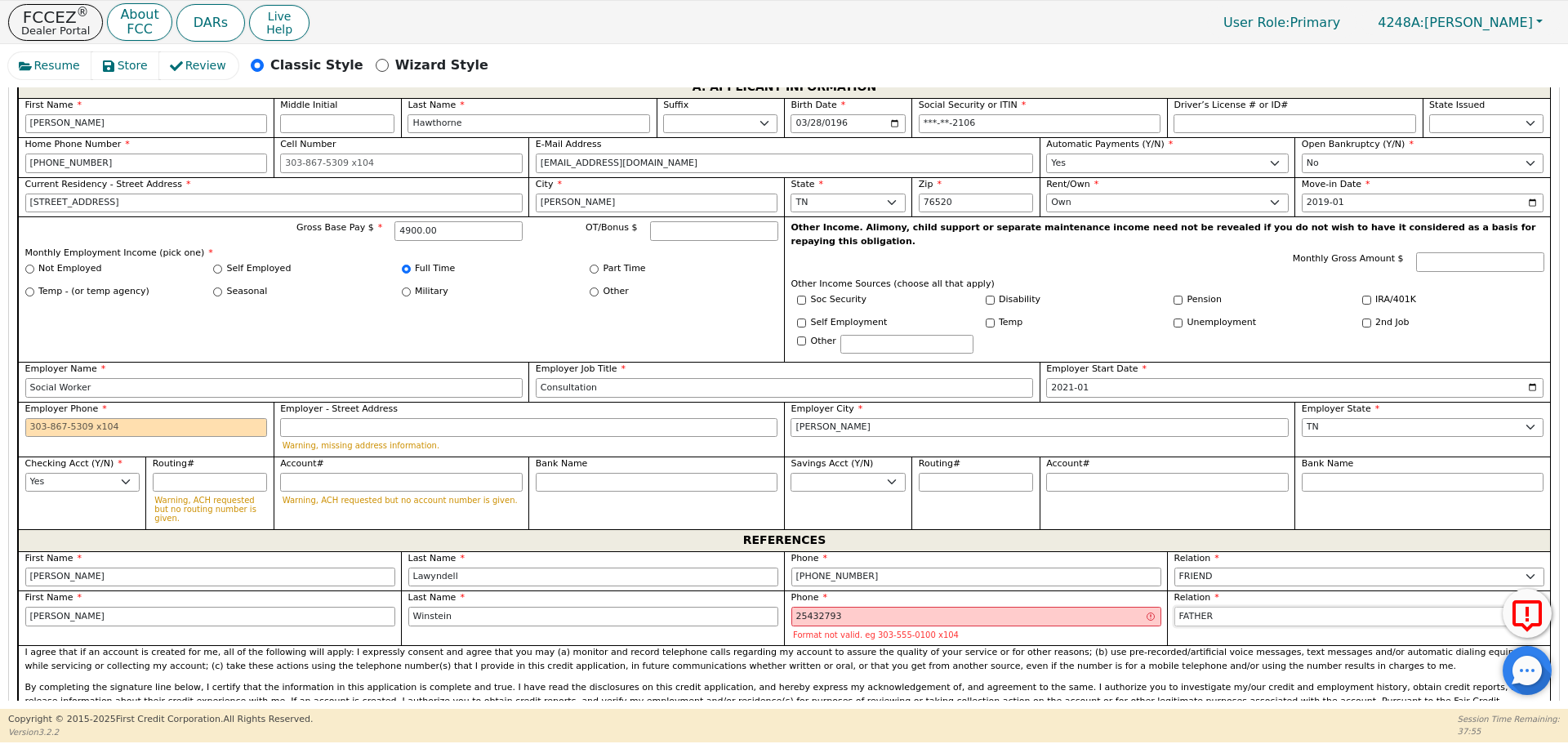
select select "FRIEND"
click at [827, 591] on label "Phone" at bounding box center [976, 597] width 370 height 14
click at [823, 606] on input "25432793" at bounding box center [976, 616] width 370 height 20
click at [823, 606] on input "254327493" at bounding box center [976, 616] width 370 height 20
type input "[PHONE_NUMBER]"
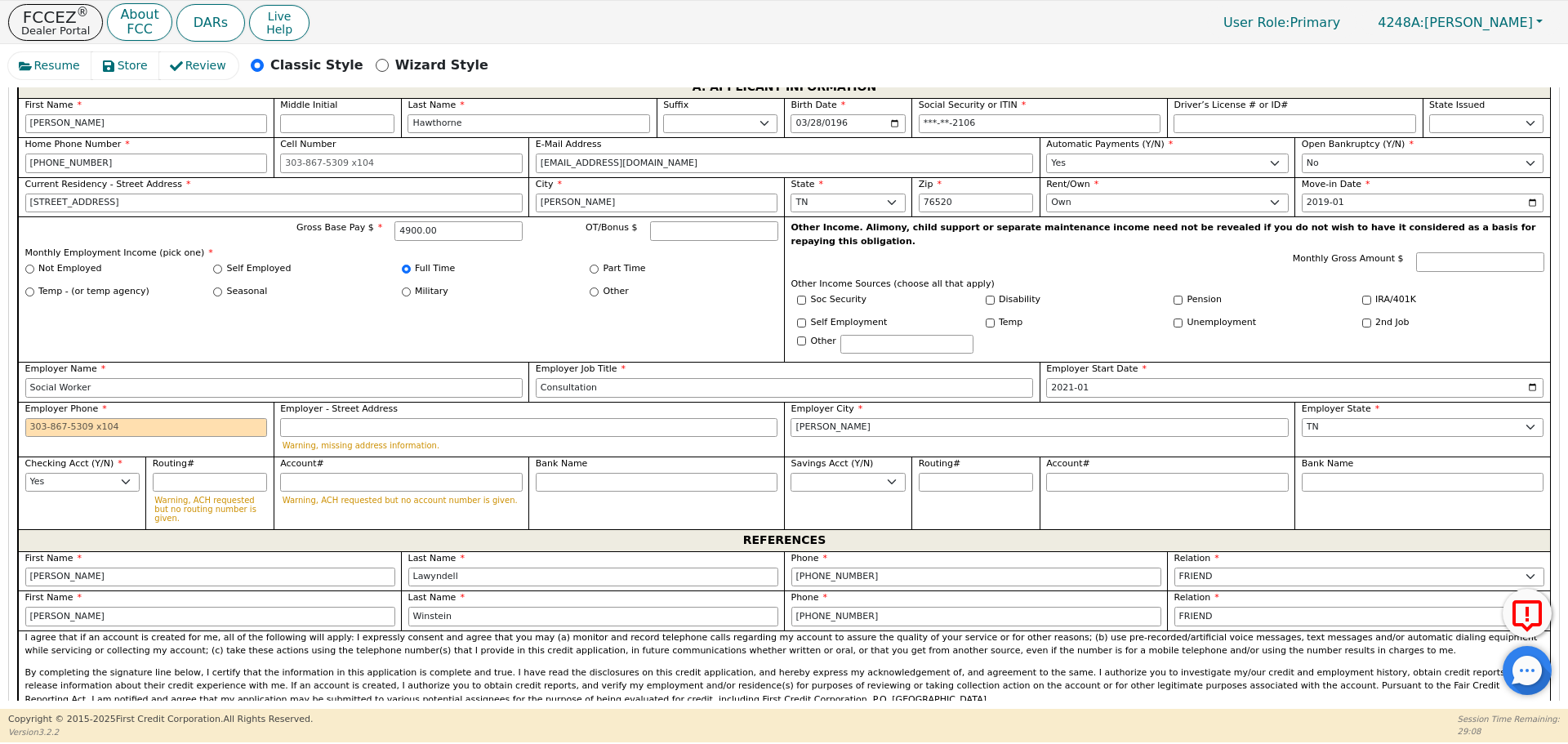
click at [237, 403] on label "Employer Phone" at bounding box center [146, 409] width 242 height 14
click at [237, 418] on input "Employer Phone" at bounding box center [146, 428] width 242 height 20
click at [227, 418] on input "Employer Phone" at bounding box center [146, 428] width 242 height 20
click at [286, 304] on div "Gross Base Pay $ 4900.00 OT/Bonus $ Monthly Employment Income (pick one) * Not …" at bounding box center [401, 289] width 766 height 146
type input "111-234-5678"
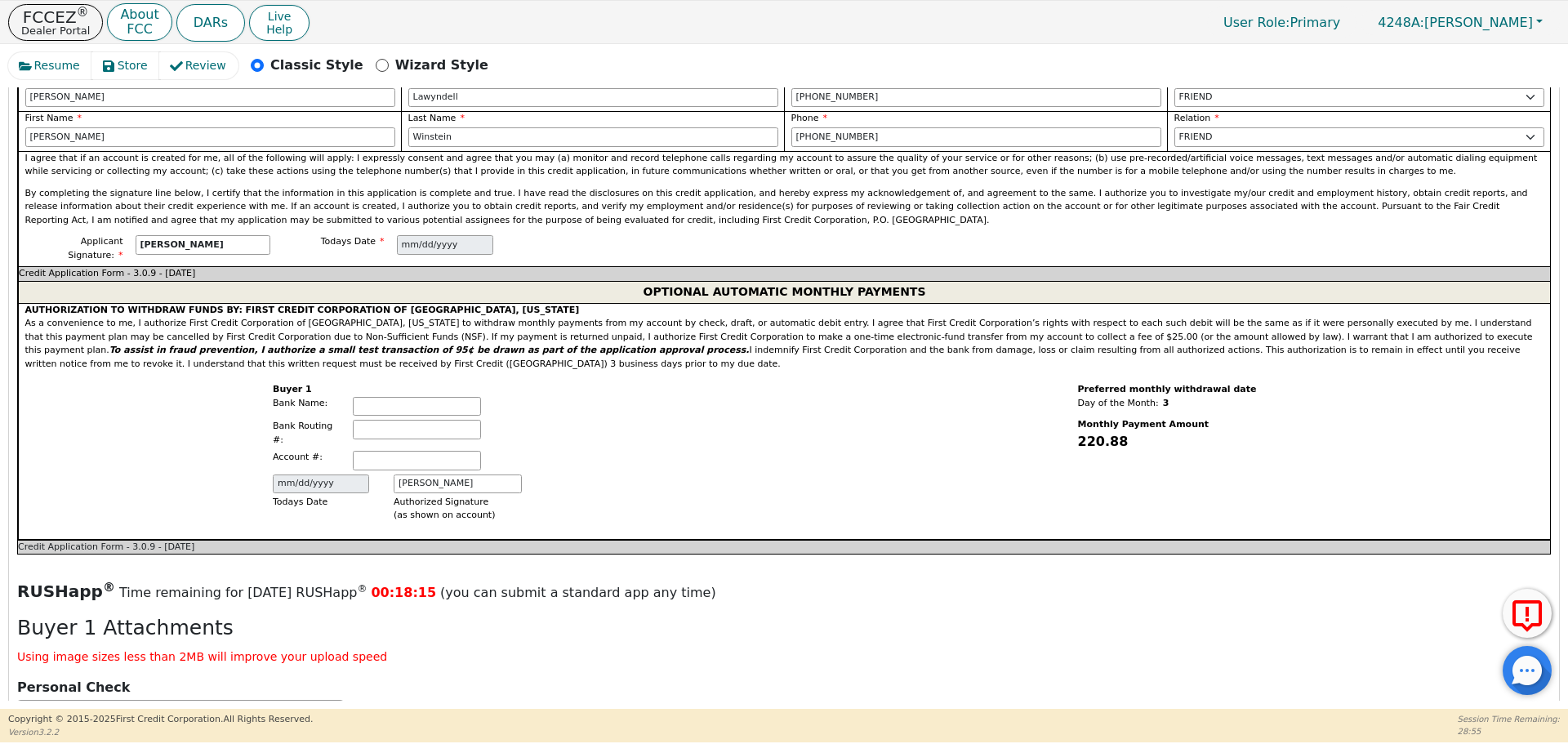
scroll to position [1890, 0]
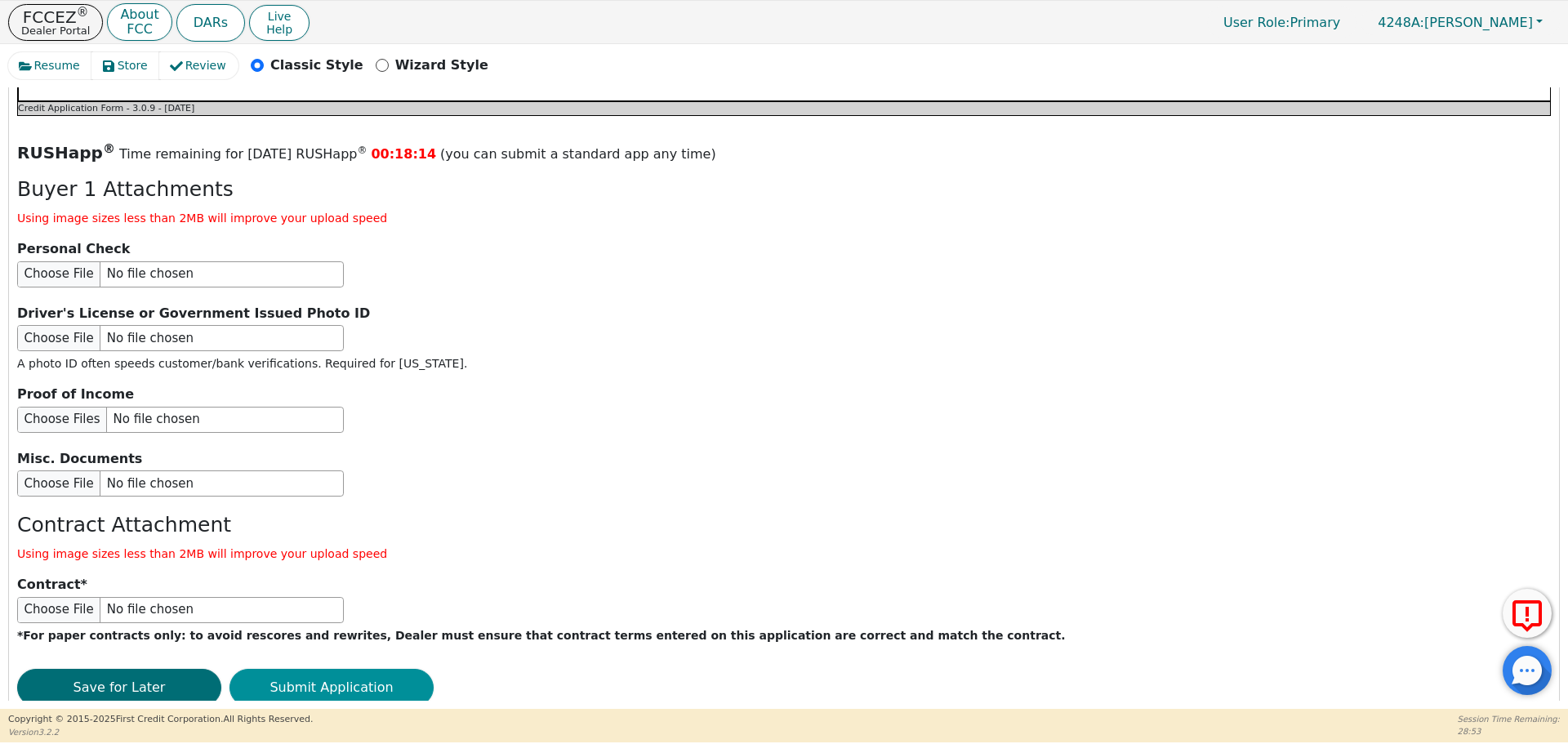
click at [334, 669] on button "Submit Application" at bounding box center [331, 688] width 204 height 38
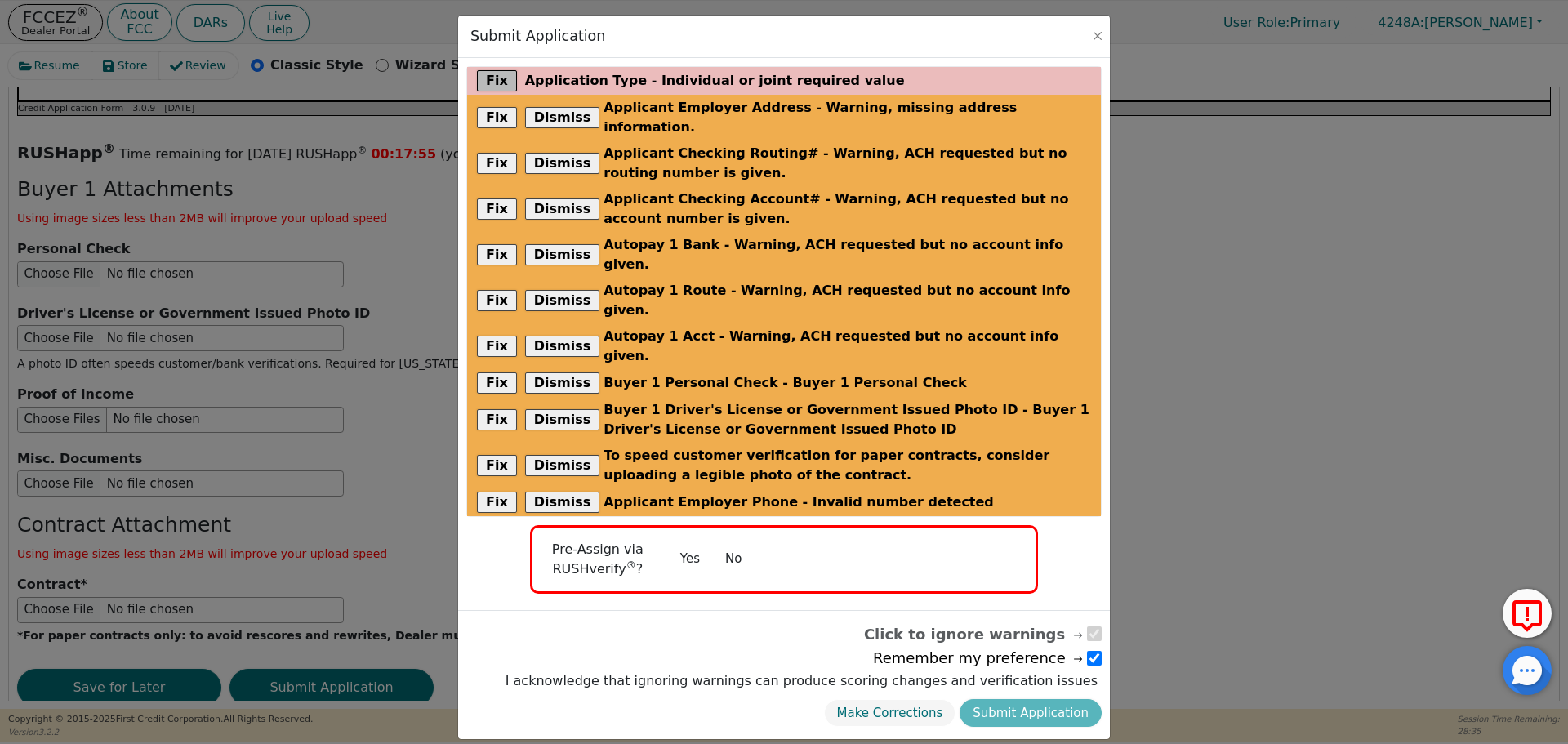
click at [496, 81] on button "Fix" at bounding box center [497, 81] width 40 height 21
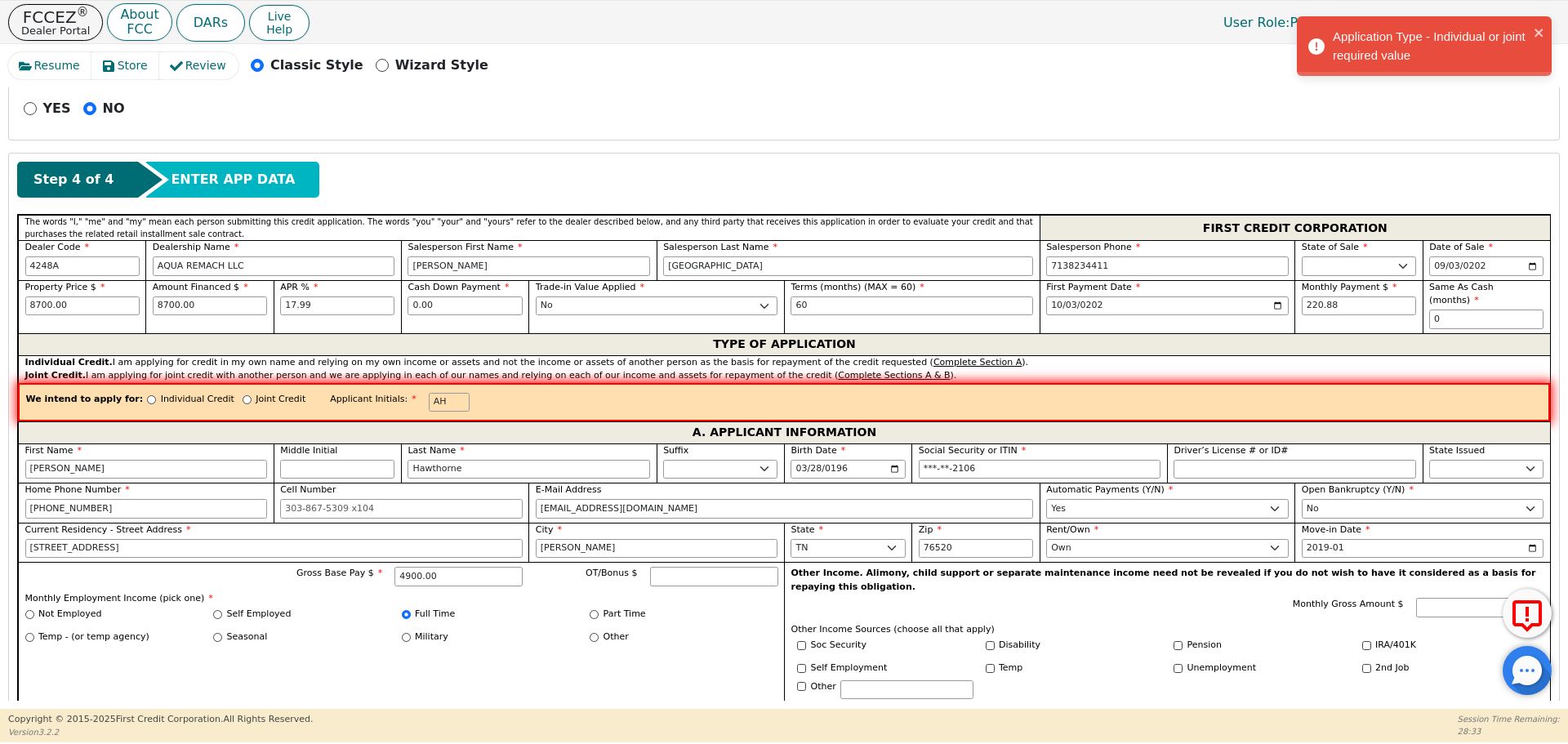
scroll to position [624, 0]
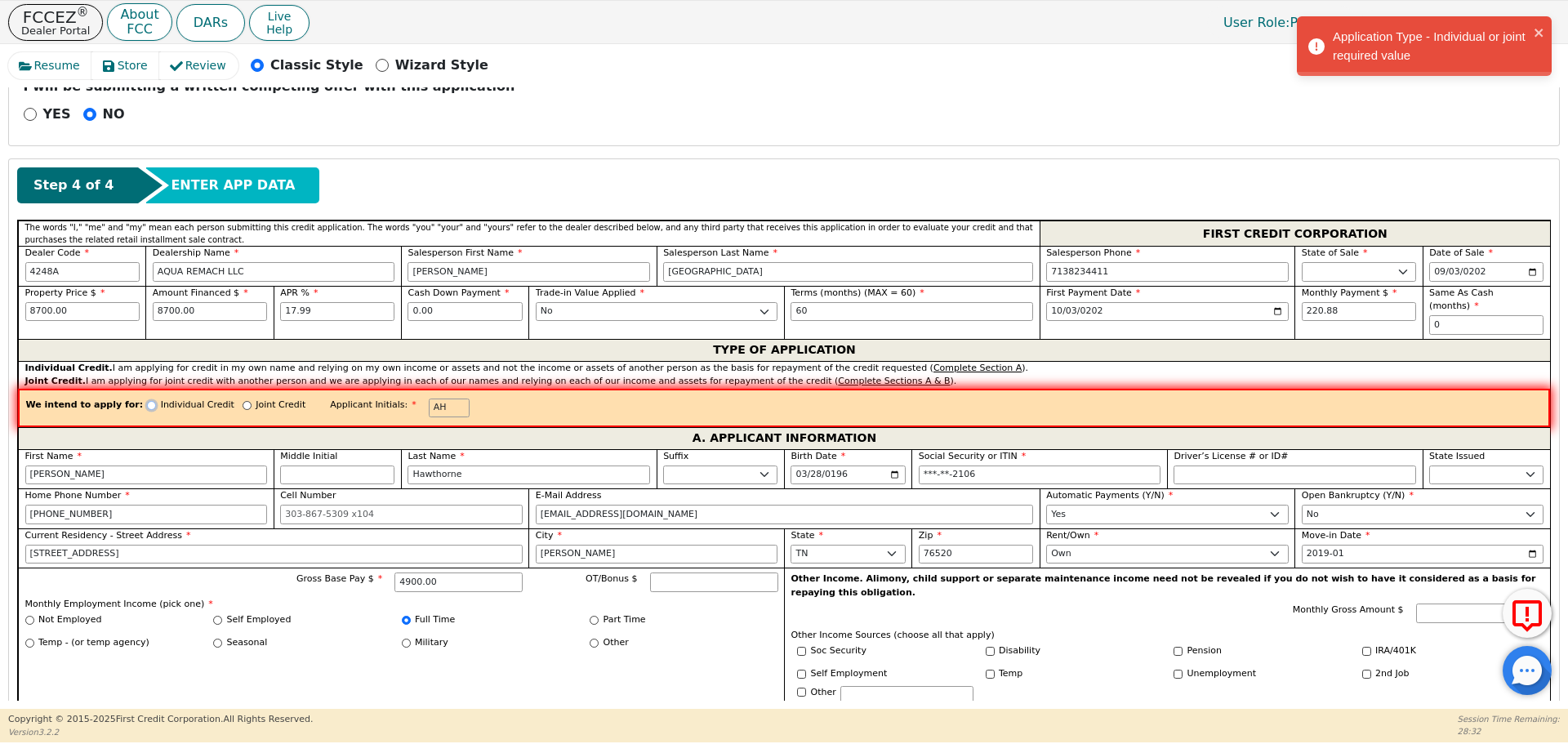
click at [147, 401] on input "Individual Credit" at bounding box center [151, 405] width 9 height 9
radio input "true"
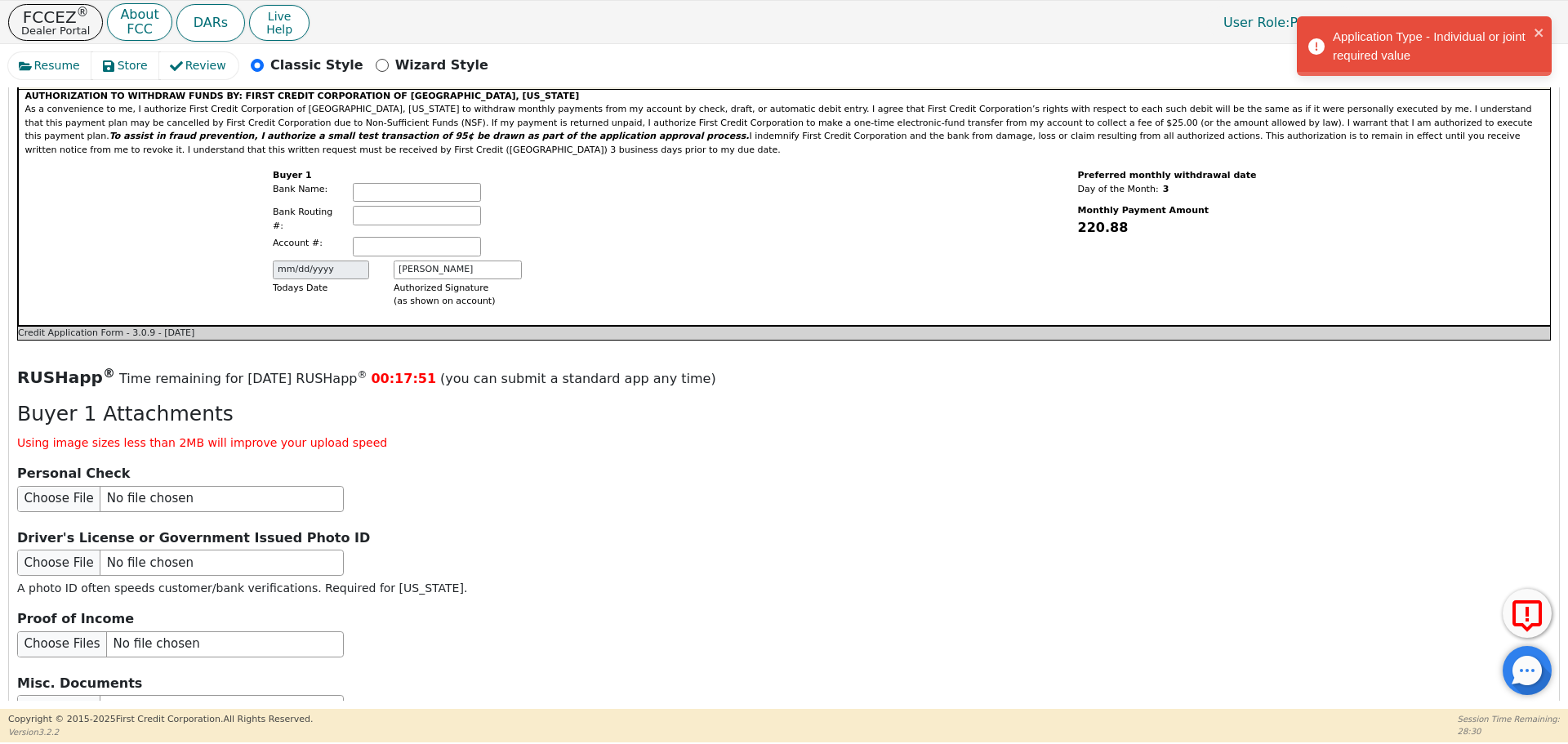
scroll to position [1893, 0]
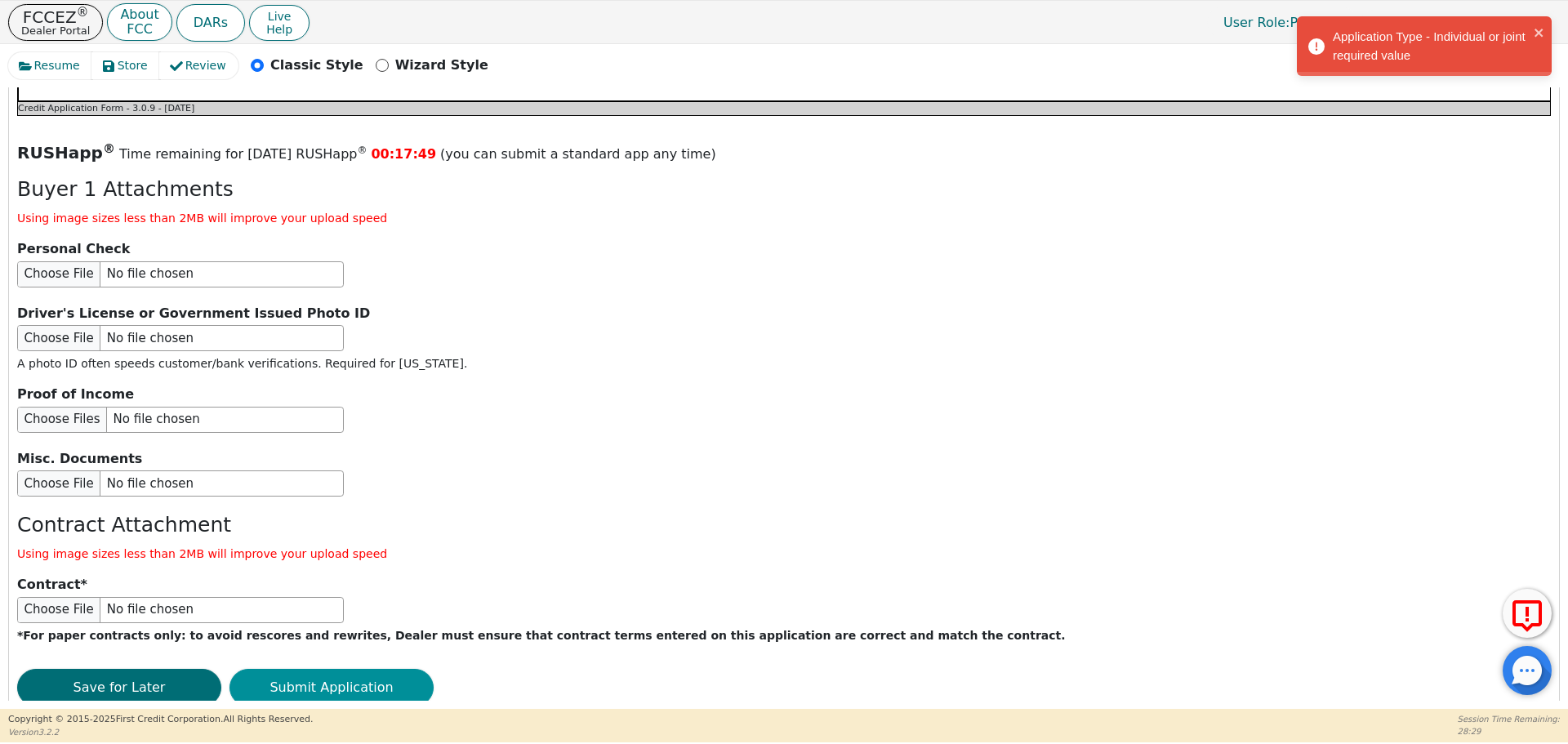
click at [351, 669] on button "Submit Application" at bounding box center [331, 688] width 204 height 38
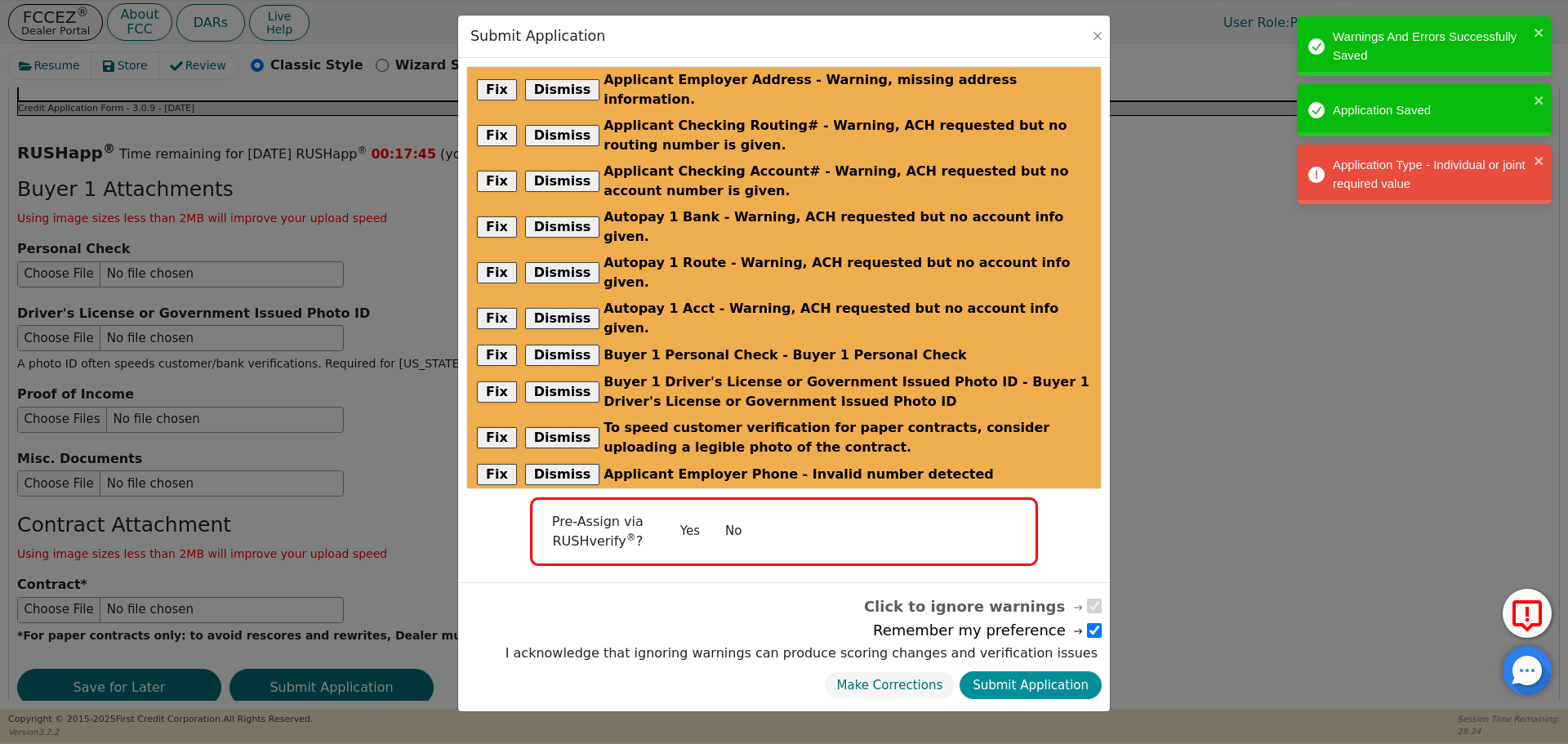
scroll to position [1890, 0]
click at [1079, 671] on button "Submit Application" at bounding box center [1030, 685] width 142 height 29
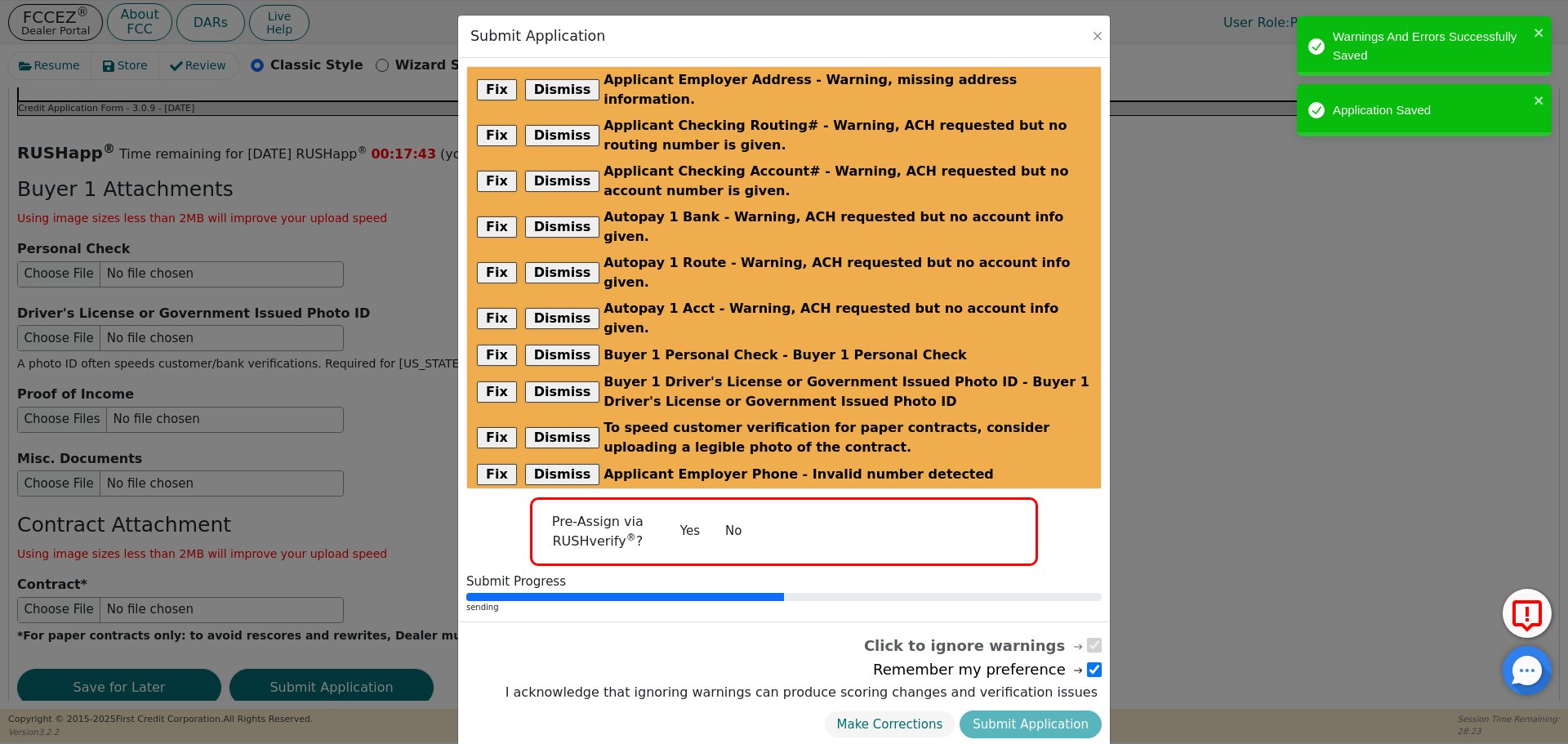
radio input "false"
checkbox input "false"
